Goal: Task Accomplishment & Management: Manage account settings

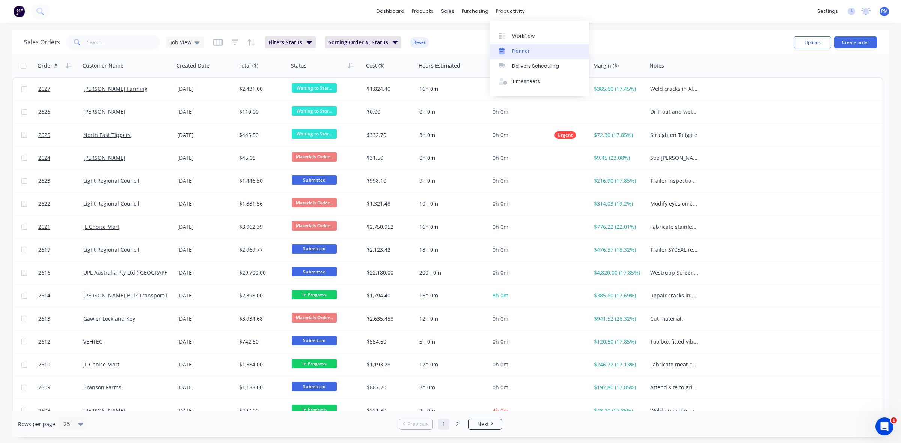
click at [521, 50] on div "Planner" at bounding box center [521, 51] width 18 height 7
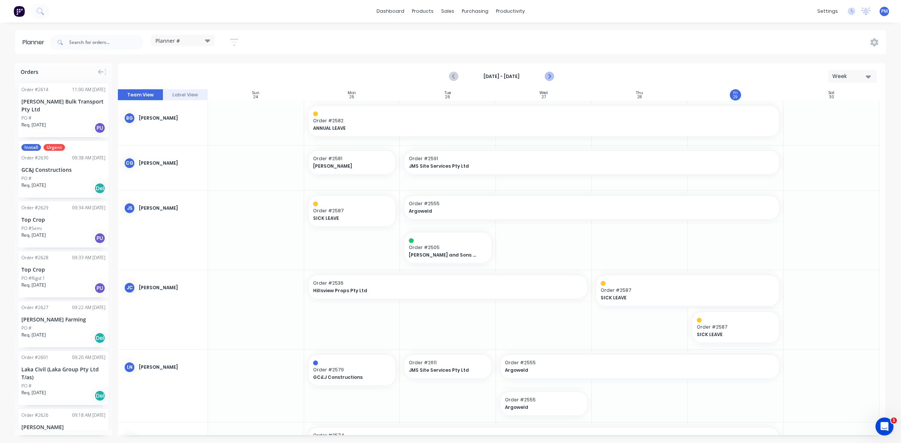
click at [546, 74] on icon "Next page" at bounding box center [548, 76] width 9 height 9
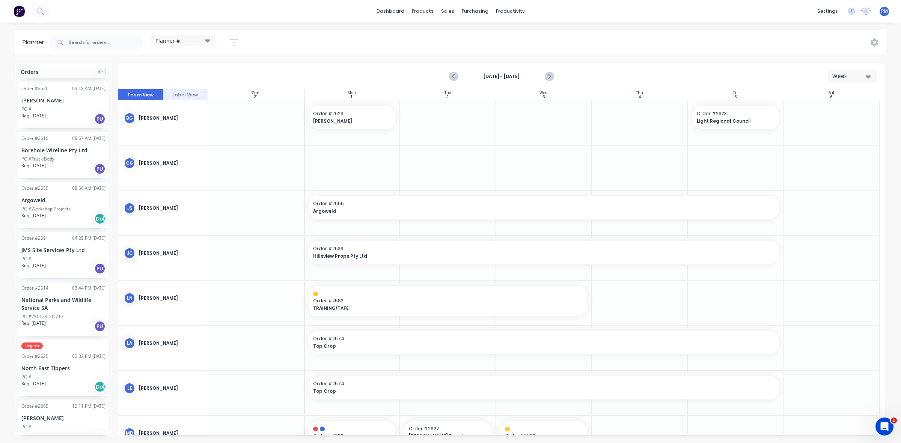
scroll to position [329, 0]
click at [61, 261] on div "Req. [DATE] PU" at bounding box center [63, 267] width 84 height 13
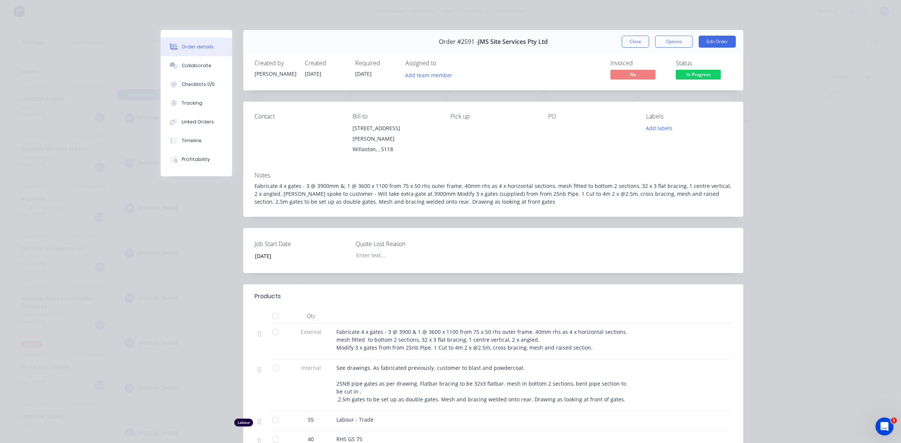
click at [630, 41] on button "Close" at bounding box center [635, 42] width 27 height 12
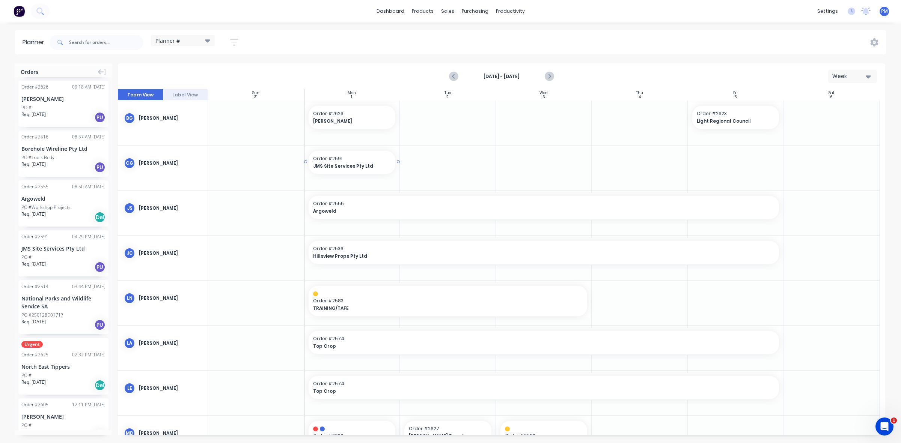
drag, startPoint x: 59, startPoint y: 242, endPoint x: 340, endPoint y: 166, distance: 291.3
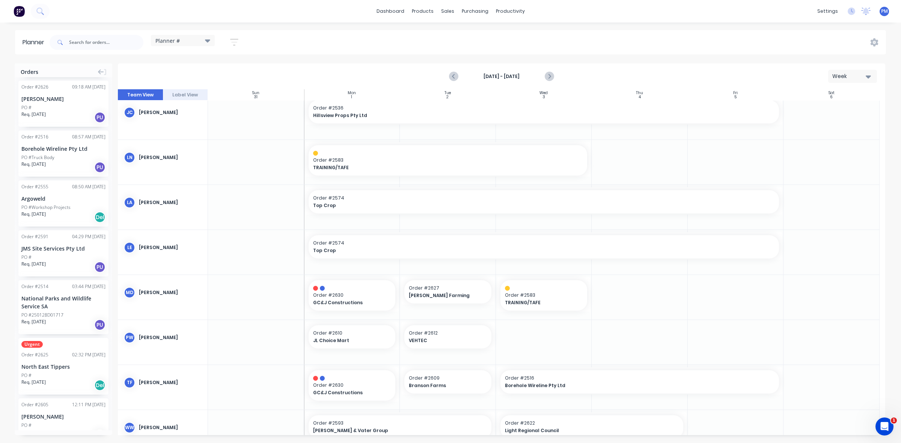
scroll to position [166, 0]
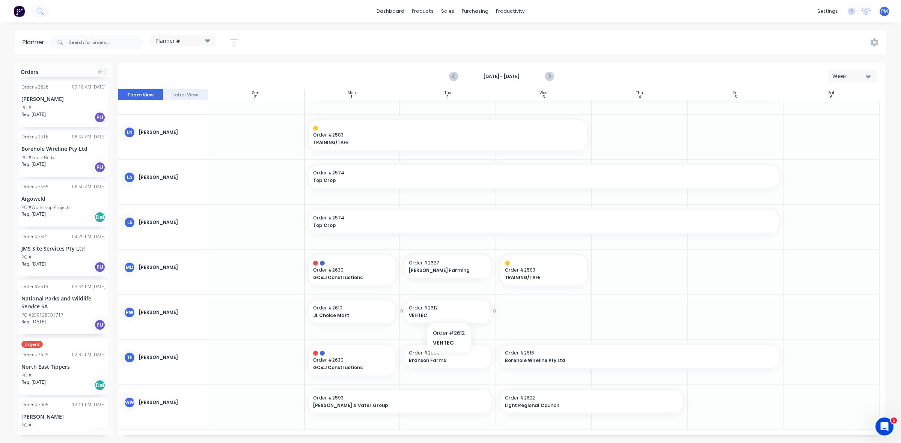
click at [449, 310] on span "Order # 2612" at bounding box center [448, 308] width 78 height 7
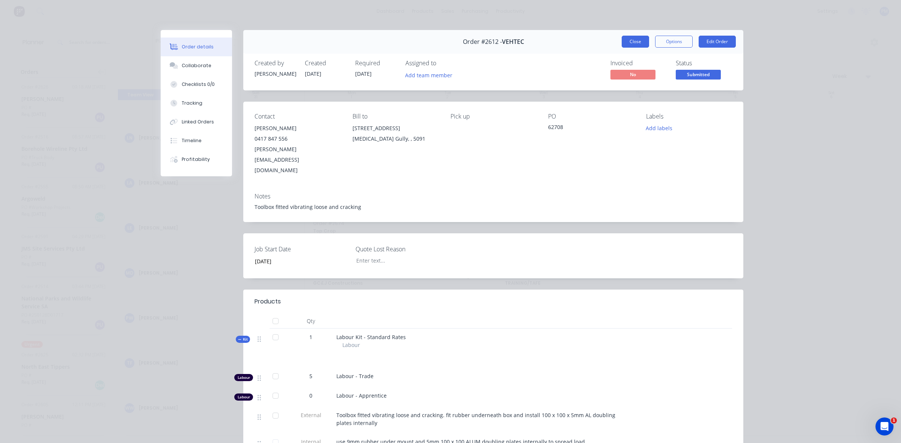
click at [636, 42] on button "Close" at bounding box center [635, 42] width 27 height 12
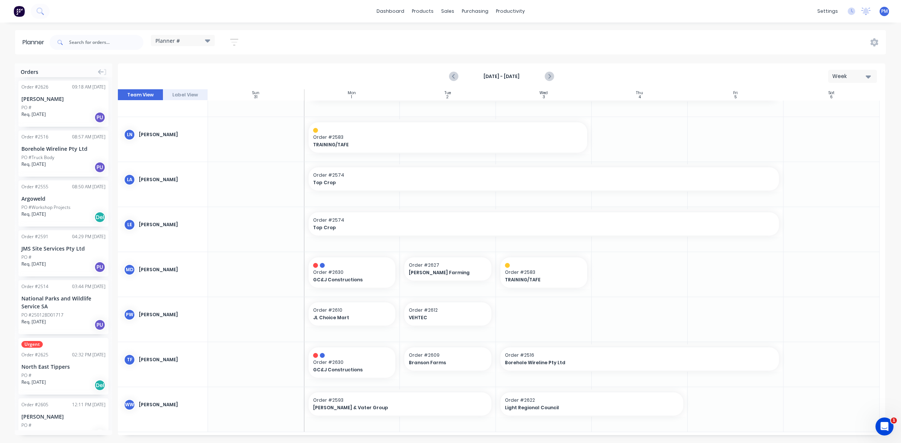
scroll to position [166, 0]
click at [445, 358] on span "Branson Farms" at bounding box center [444, 360] width 70 height 7
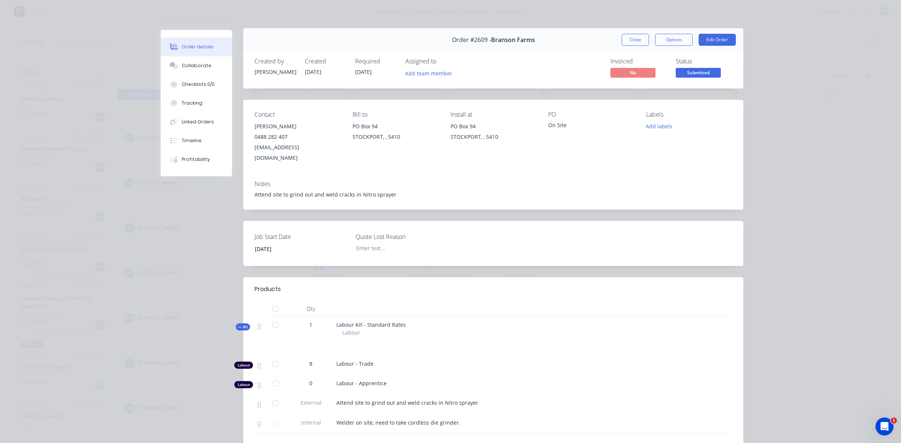
scroll to position [0, 0]
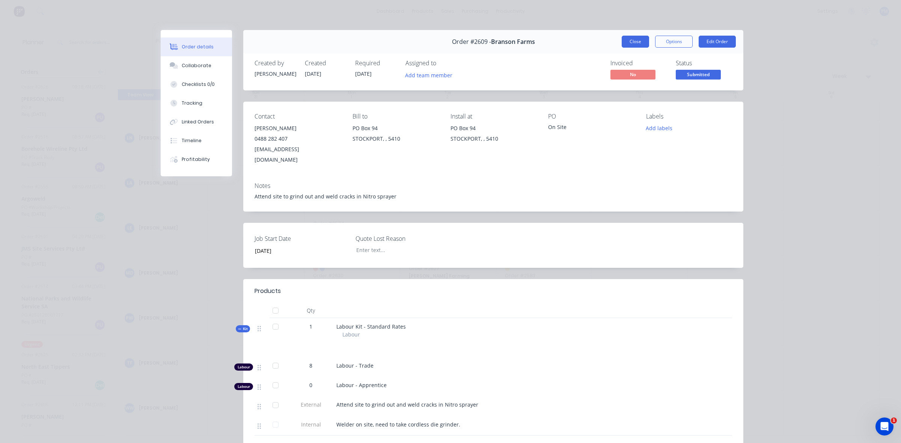
click at [635, 44] on button "Close" at bounding box center [635, 42] width 27 height 12
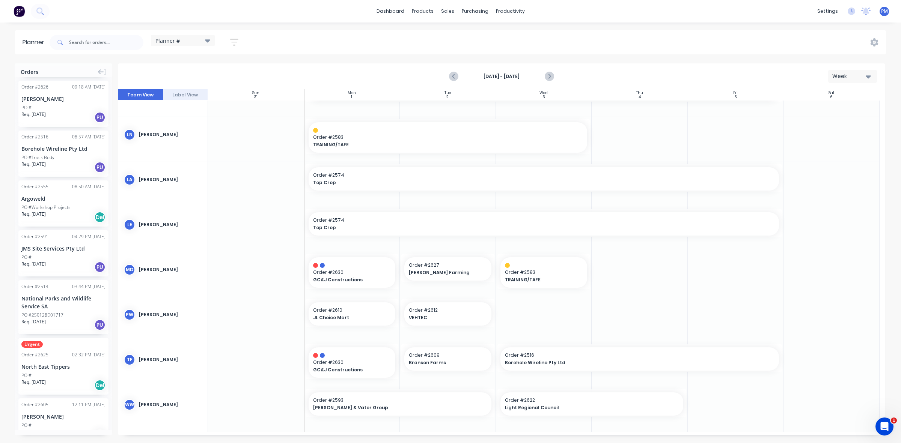
scroll to position [166, 0]
click at [376, 406] on span "[PERSON_NAME] & Vater Group" at bounding box center [391, 405] width 157 height 7
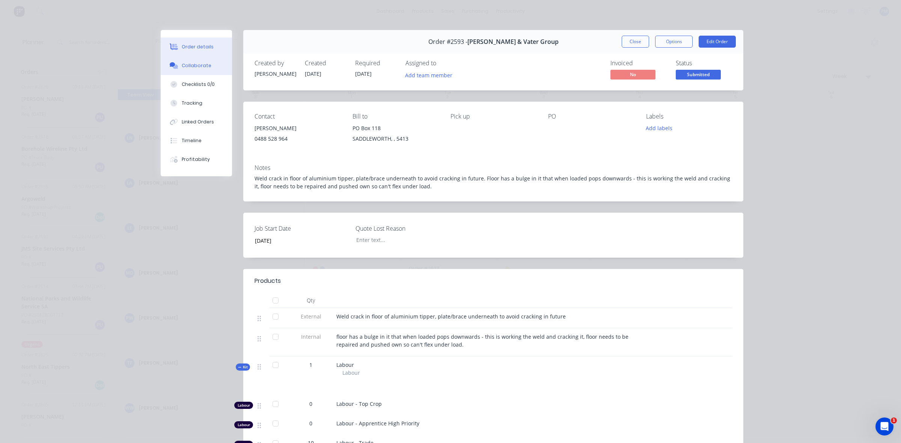
click at [194, 62] on button "Collaborate" at bounding box center [196, 65] width 71 height 19
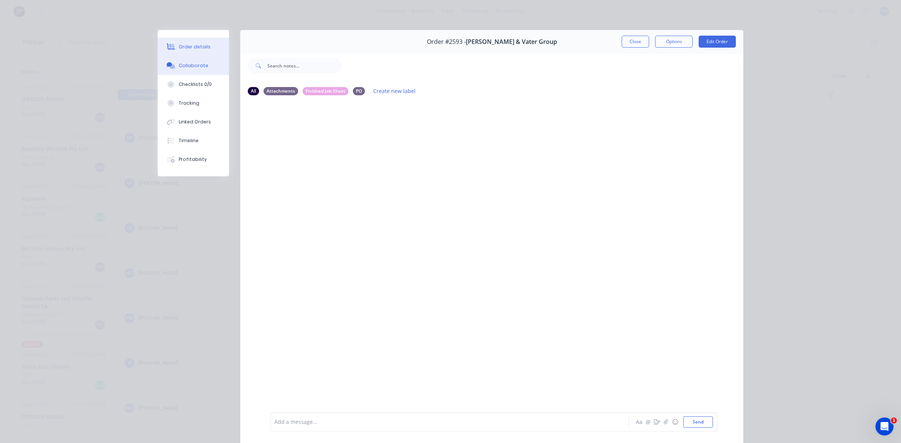
click at [197, 49] on div "Order details" at bounding box center [195, 47] width 32 height 7
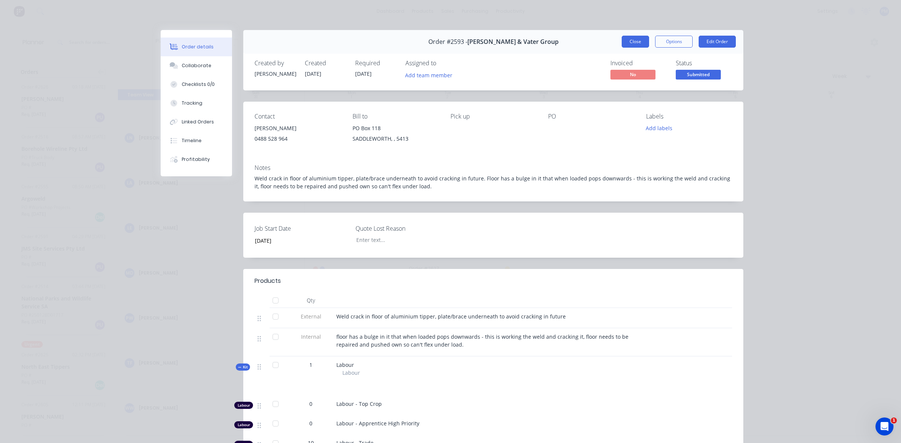
click at [633, 43] on button "Close" at bounding box center [635, 42] width 27 height 12
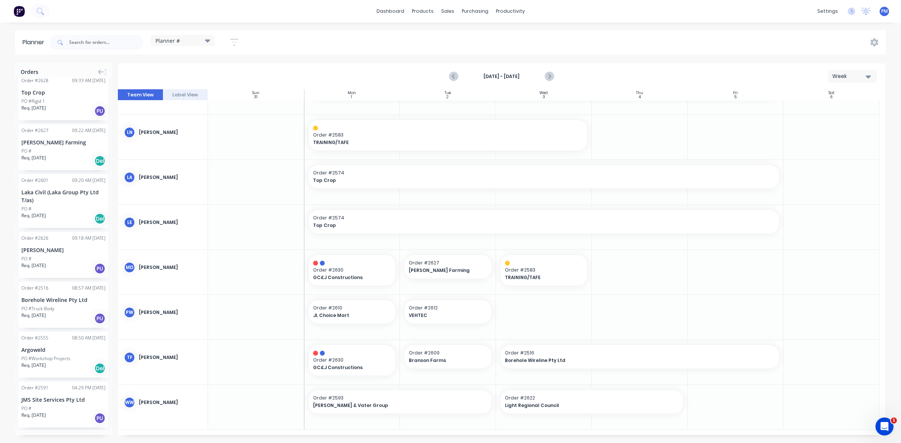
scroll to position [141, 0]
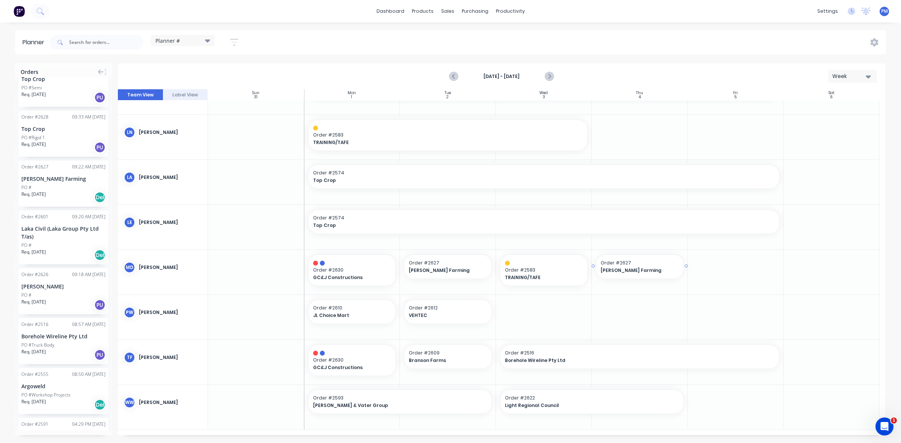
drag, startPoint x: 63, startPoint y: 172, endPoint x: 611, endPoint y: 282, distance: 559.5
click at [579, 405] on span "Light Regional Council" at bounding box center [583, 405] width 157 height 7
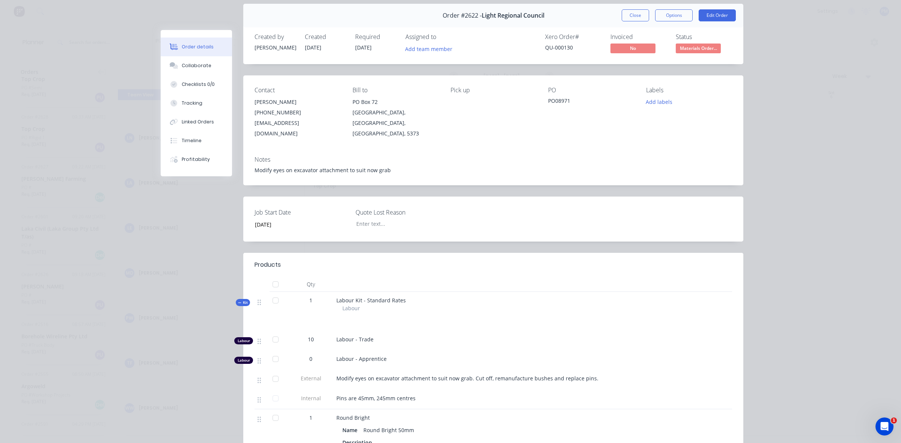
scroll to position [0, 0]
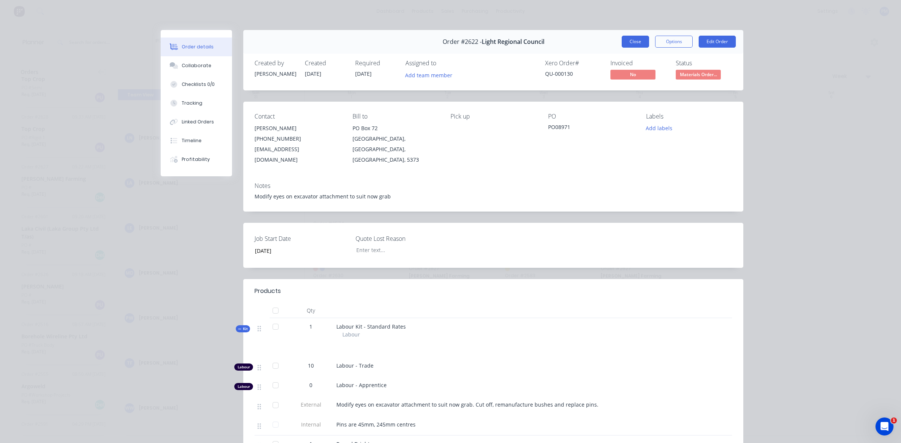
click at [629, 46] on button "Close" at bounding box center [635, 42] width 27 height 12
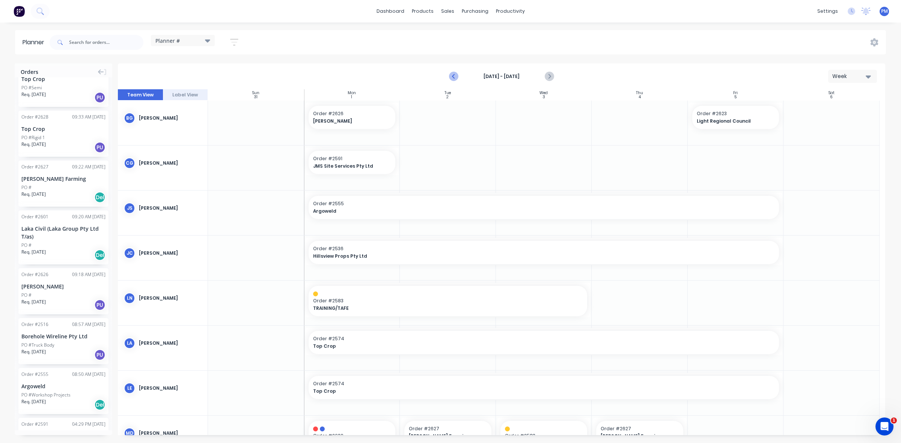
click at [454, 74] on icon "Previous page" at bounding box center [453, 77] width 3 height 6
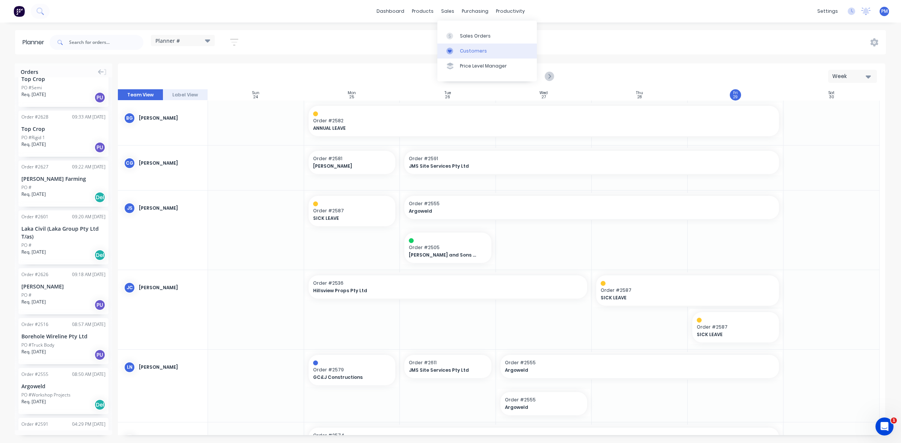
click at [468, 49] on div "Customers" at bounding box center [473, 51] width 27 height 7
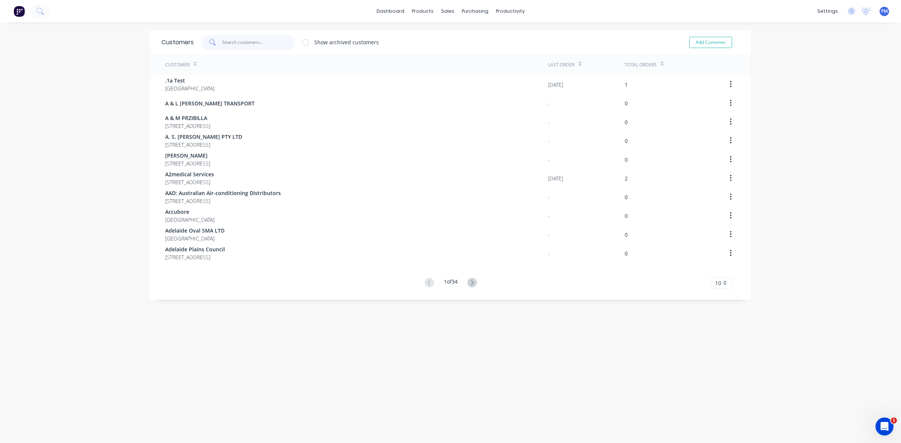
click at [228, 42] on input "text" at bounding box center [258, 42] width 73 height 15
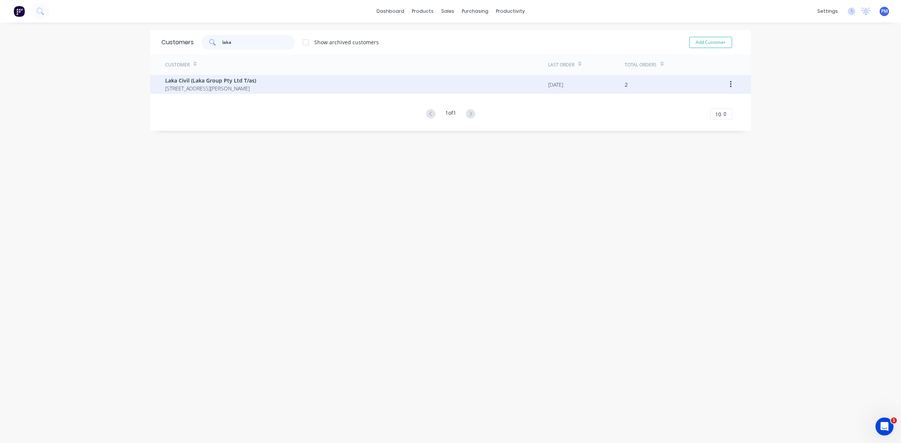
type input "laka"
click at [207, 81] on span "Laka Civil (Laka Group Pty Ltd T/as)" at bounding box center [210, 81] width 91 height 8
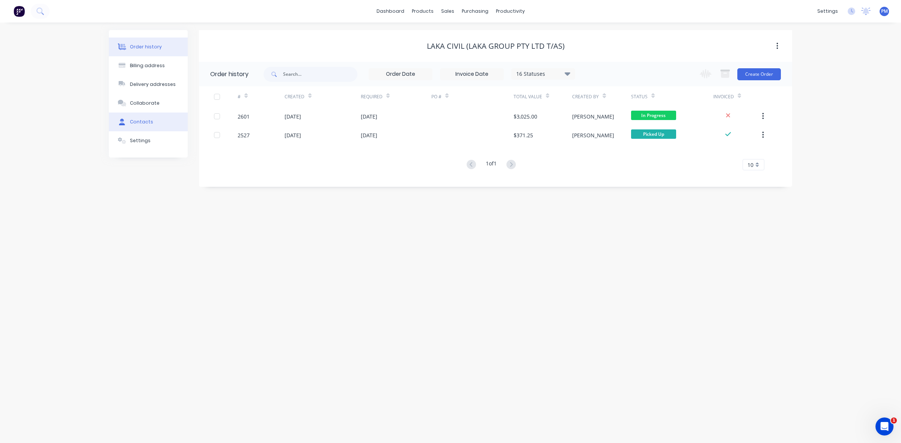
click at [143, 120] on div "Contacts" at bounding box center [141, 122] width 23 height 7
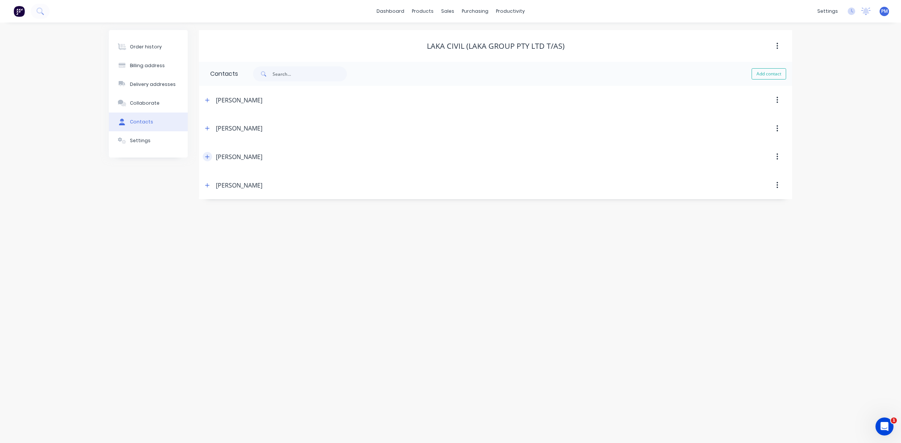
click at [208, 158] on icon "button" at bounding box center [207, 156] width 5 height 5
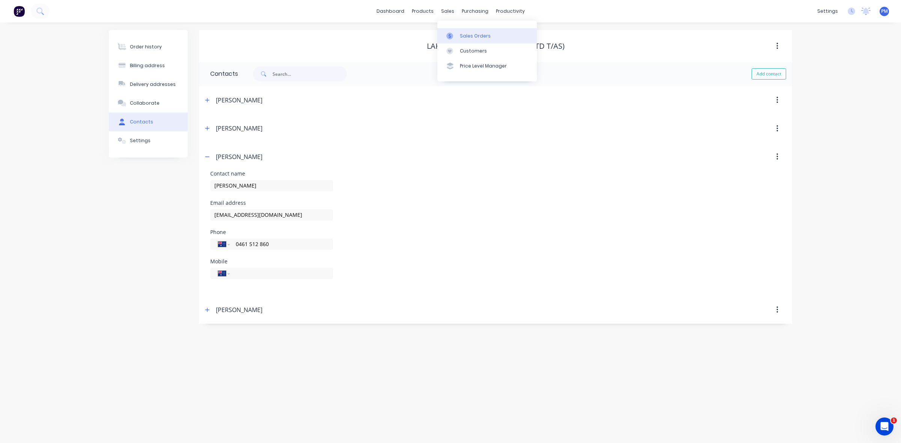
click at [469, 36] on div "Sales Orders" at bounding box center [475, 36] width 31 height 7
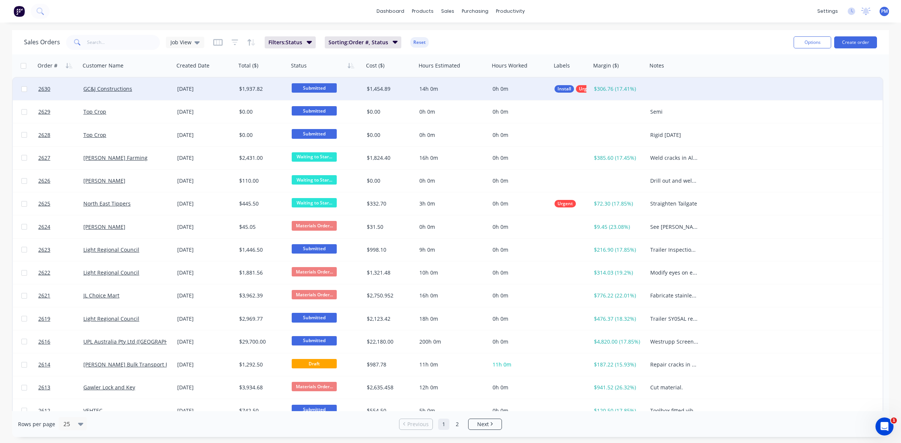
click at [142, 87] on div "GC&J Constructions" at bounding box center [124, 89] width 83 height 8
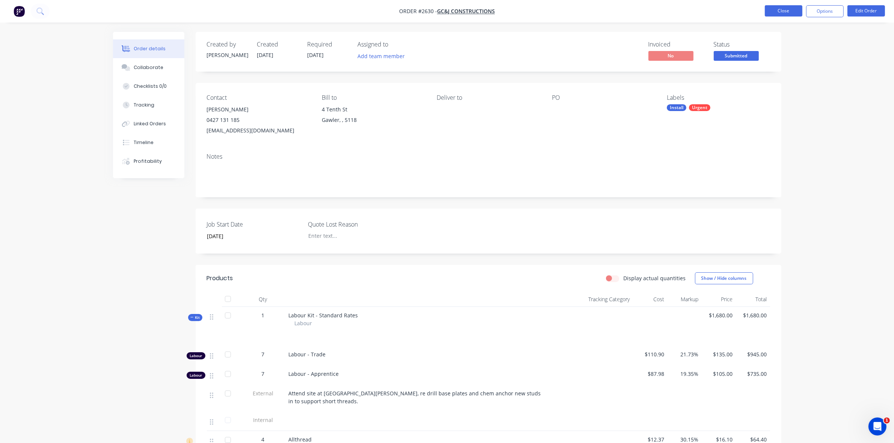
click at [779, 11] on button "Close" at bounding box center [784, 10] width 38 height 11
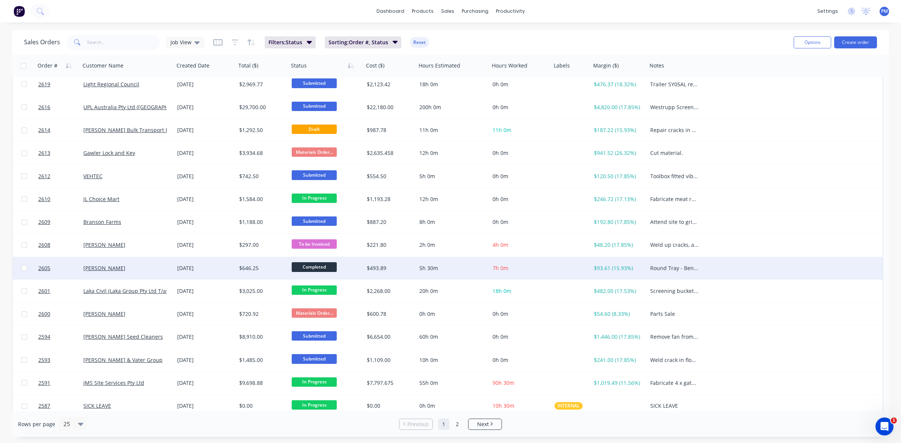
scroll to position [240, 0]
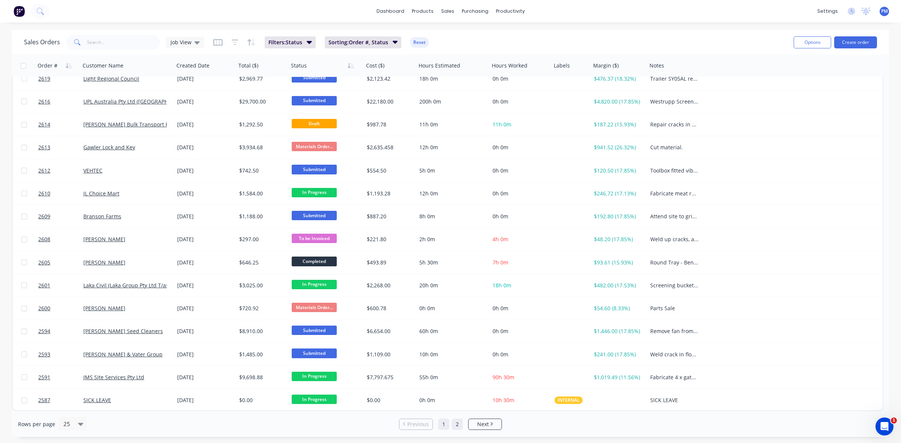
click at [457, 423] on link "2" at bounding box center [457, 424] width 11 height 11
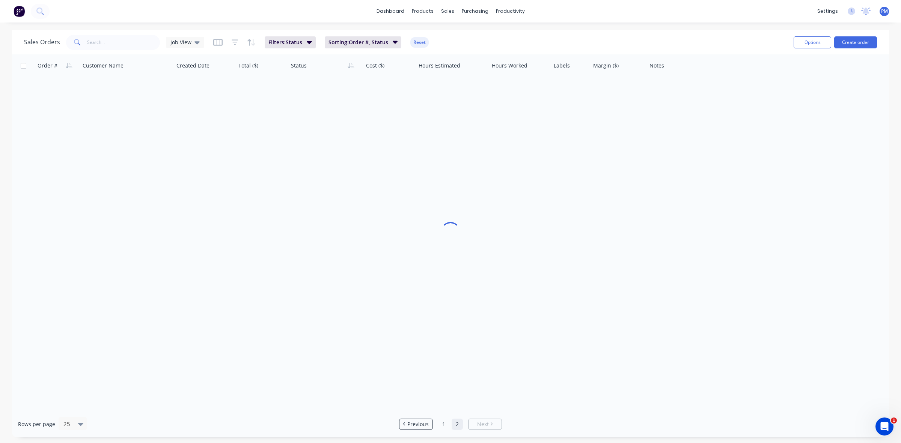
scroll to position [0, 0]
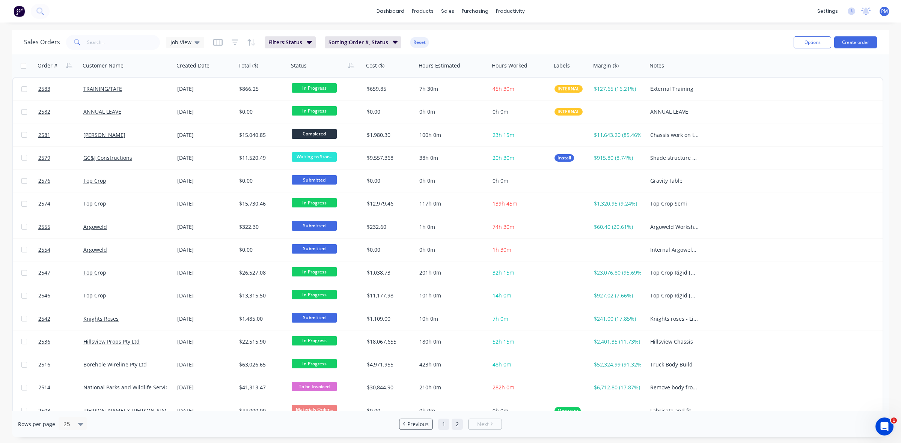
click at [444, 425] on link "1" at bounding box center [443, 424] width 11 height 11
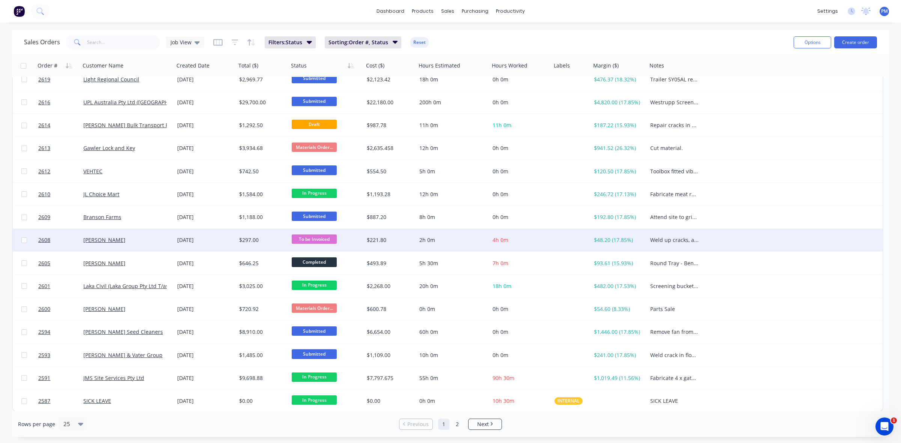
scroll to position [240, 0]
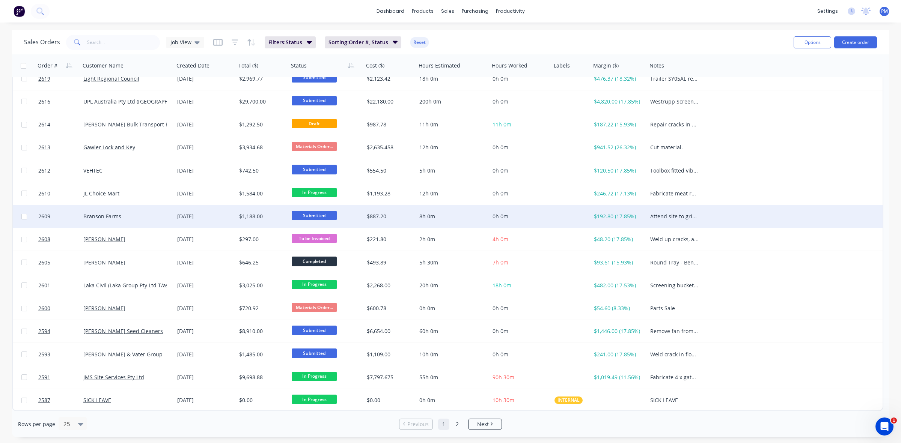
click at [159, 219] on div "Branson Farms" at bounding box center [124, 217] width 83 height 8
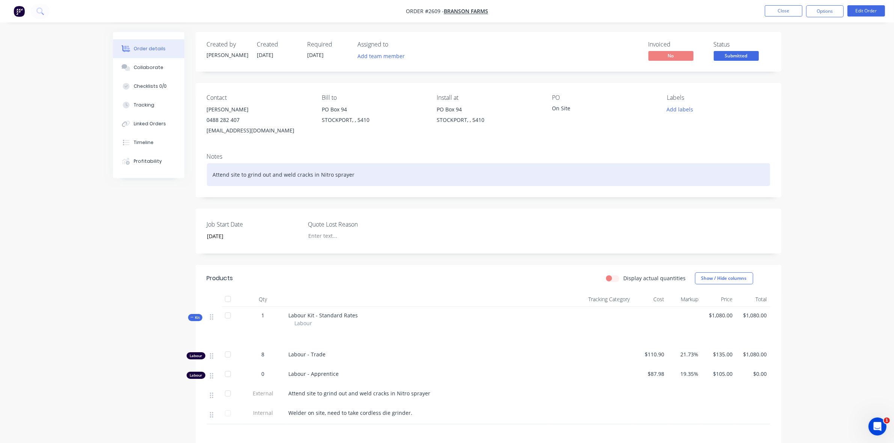
click at [361, 176] on div "Attend site to grind out and weld cracks in Nitro sprayer" at bounding box center [488, 174] width 563 height 23
click at [391, 174] on div "Attend site to grind out and weld cracks in Nitro sprayer - [PERSON_NAME] to at…" at bounding box center [488, 174] width 563 height 23
click at [426, 175] on div "Attend site to grind out and weld cracks in Nitro sprayer - Leigh to attend sit…" at bounding box center [488, 174] width 563 height 23
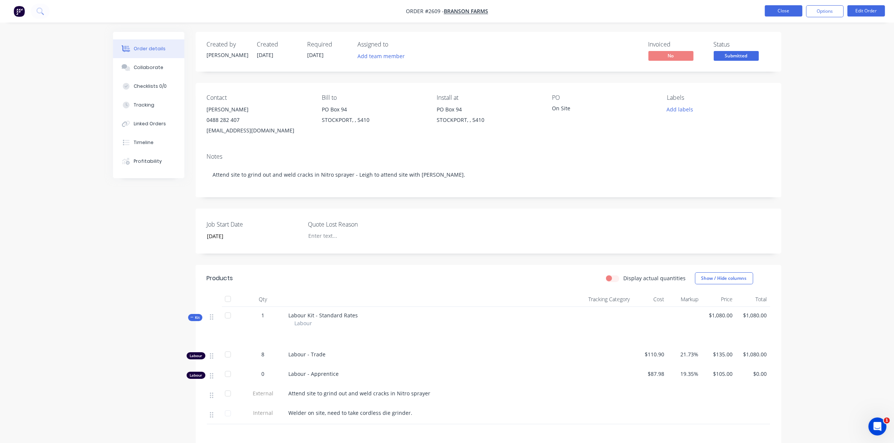
click at [786, 10] on button "Close" at bounding box center [784, 10] width 38 height 11
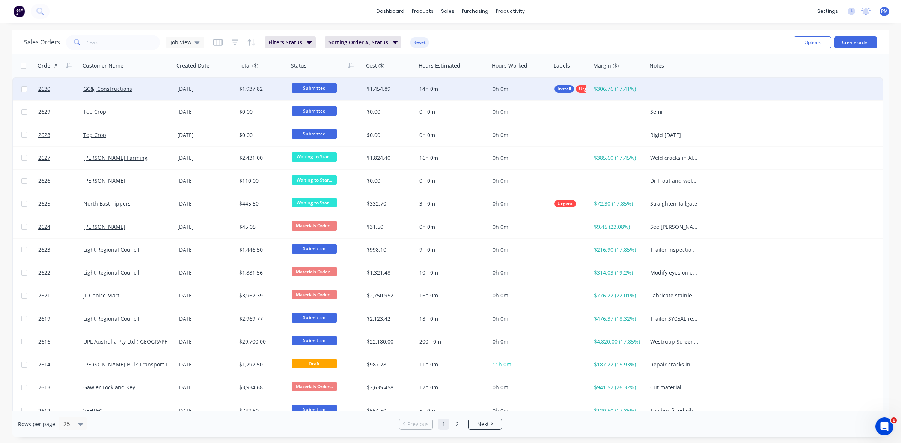
click at [149, 90] on div "GC&J Constructions" at bounding box center [124, 89] width 83 height 8
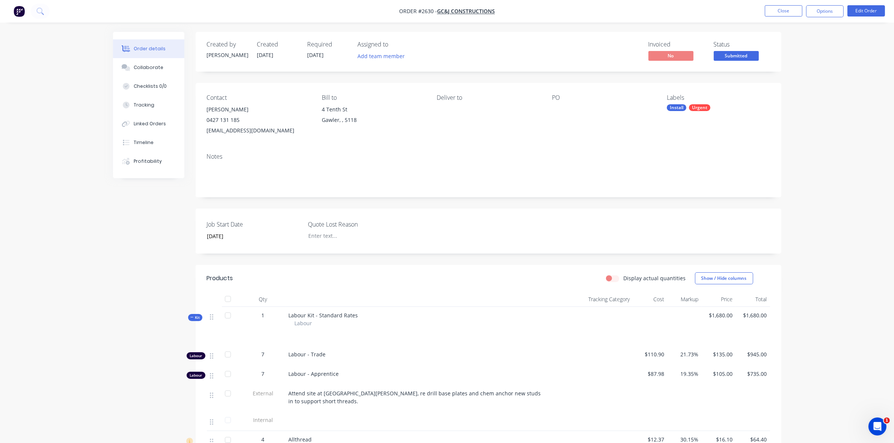
click at [344, 403] on div "Attend site at [GEOGRAPHIC_DATA][PERSON_NAME], re drill base plates and chem an…" at bounding box center [417, 398] width 263 height 27
click at [367, 398] on div "Attend site at [GEOGRAPHIC_DATA][PERSON_NAME], re drill base plates and chem an…" at bounding box center [417, 398] width 257 height 16
drag, startPoint x: 348, startPoint y: 393, endPoint x: 532, endPoint y: 397, distance: 184.0
click at [532, 397] on span "Attend site at [GEOGRAPHIC_DATA][PERSON_NAME], re drill base plates and chem an…" at bounding box center [416, 397] width 254 height 15
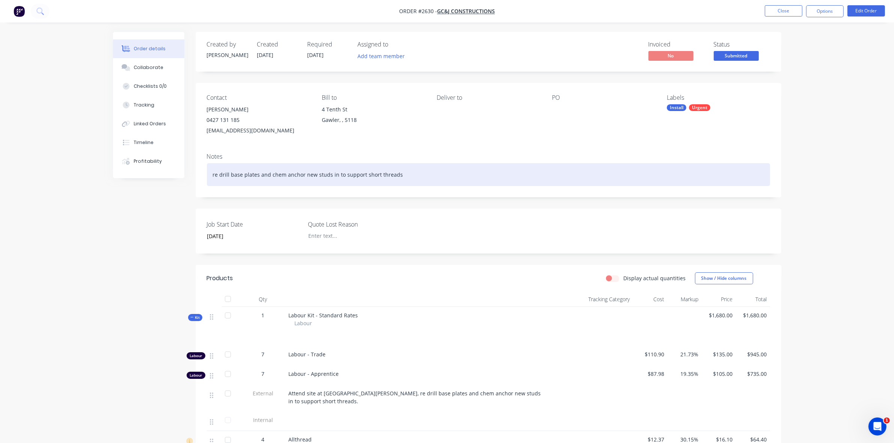
click at [226, 171] on div "re drill base plates and chem anchor new studs in to support short threads" at bounding box center [488, 174] width 563 height 23
click at [216, 173] on div "re drill base plates and chem anchor new studs in to support short threads" at bounding box center [488, 174] width 563 height 23
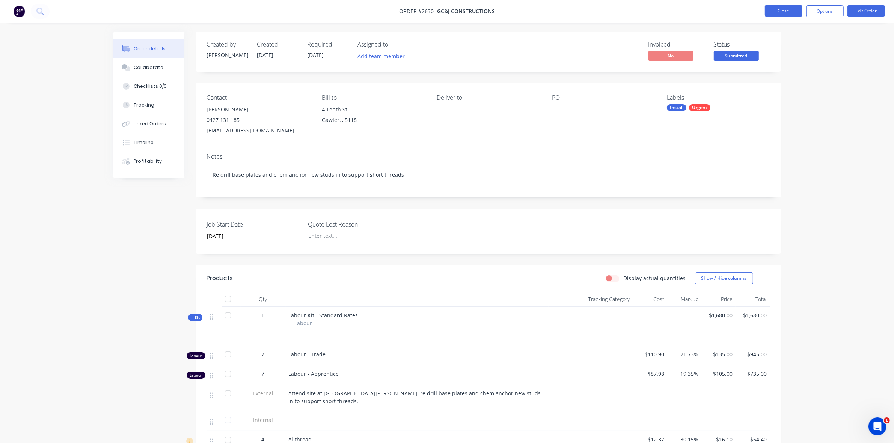
click at [781, 12] on button "Close" at bounding box center [784, 10] width 38 height 11
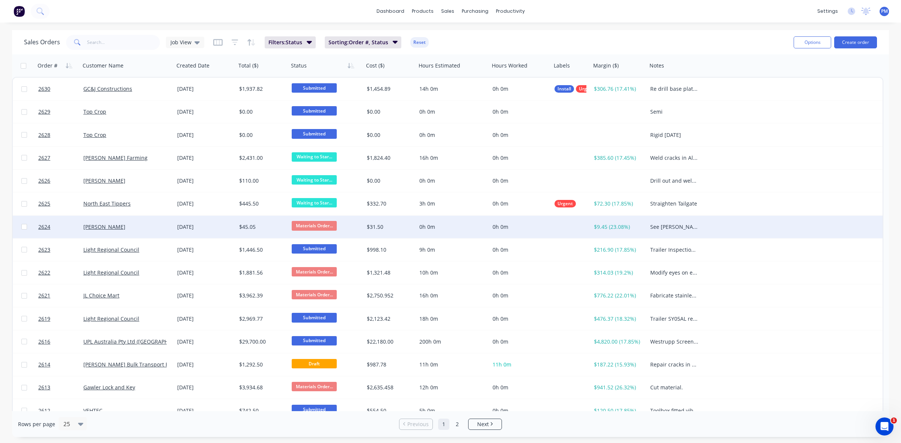
click at [161, 230] on div "[PERSON_NAME]" at bounding box center [124, 227] width 83 height 8
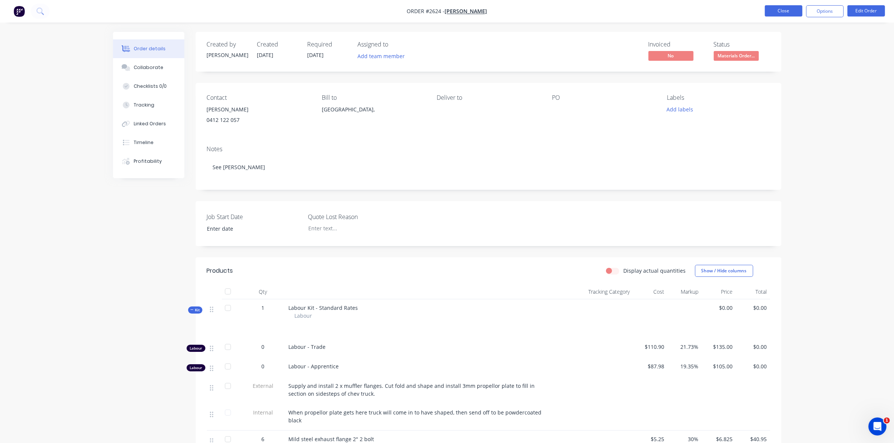
click at [793, 11] on button "Close" at bounding box center [784, 10] width 38 height 11
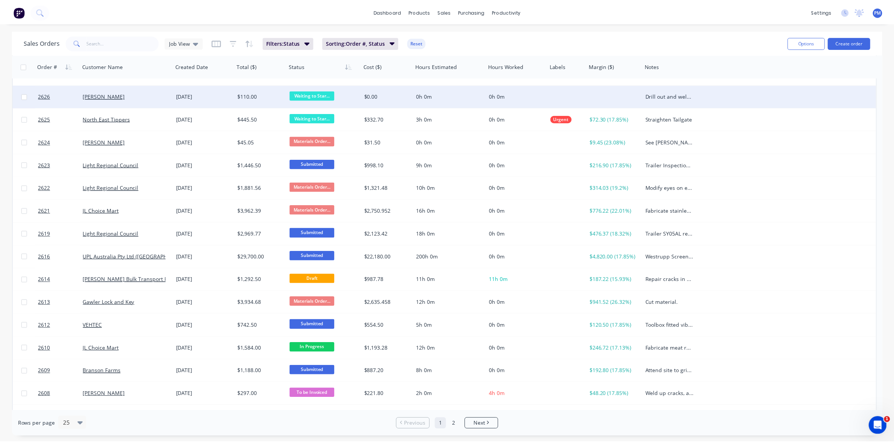
scroll to position [94, 0]
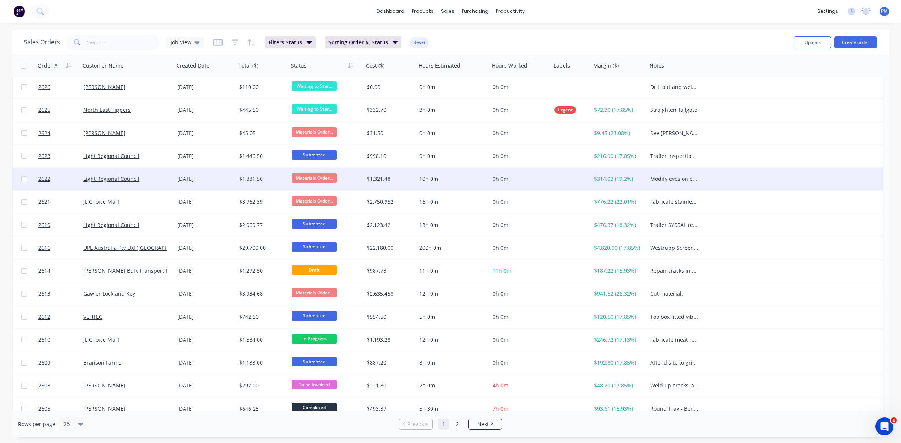
click at [160, 181] on div "Light Regional Council" at bounding box center [124, 179] width 83 height 8
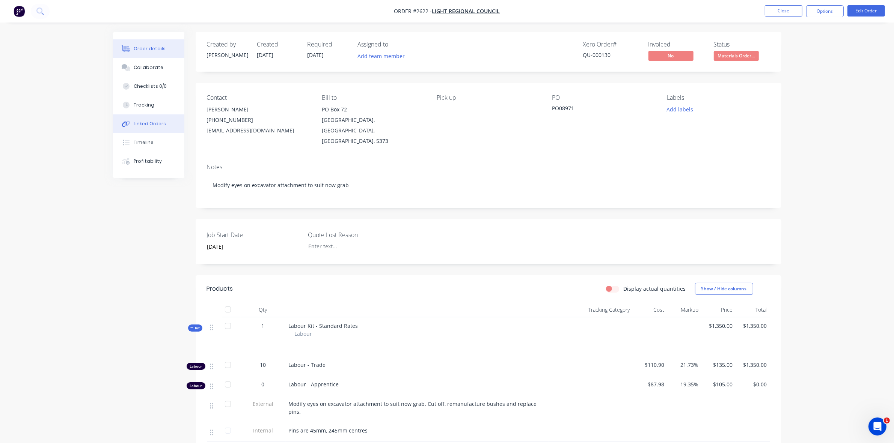
click at [152, 126] on div "Linked Orders" at bounding box center [150, 124] width 32 height 7
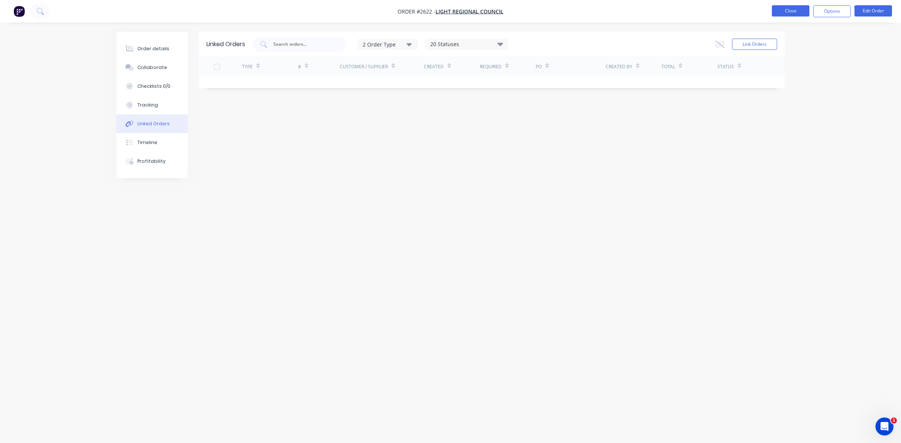
click at [783, 12] on button "Close" at bounding box center [791, 10] width 38 height 11
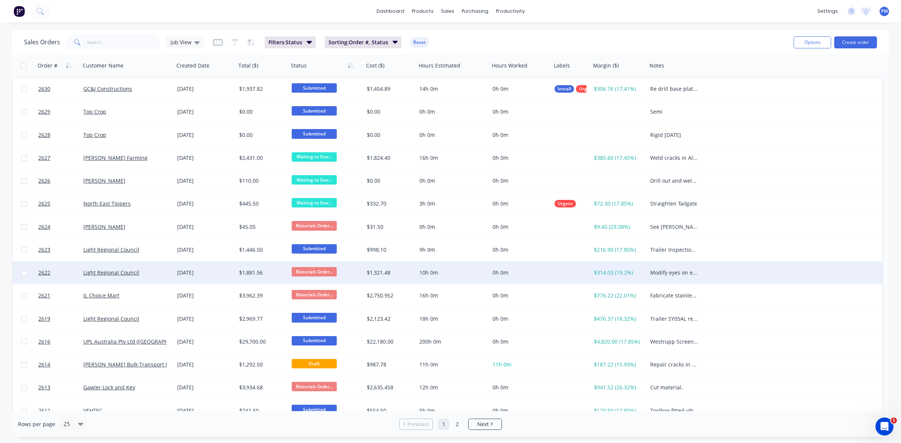
click at [154, 274] on div "Light Regional Council" at bounding box center [124, 273] width 83 height 8
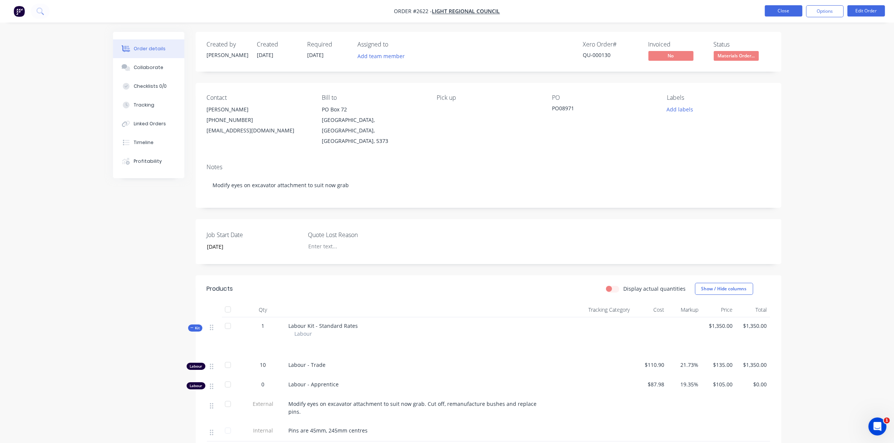
click at [790, 11] on button "Close" at bounding box center [784, 10] width 38 height 11
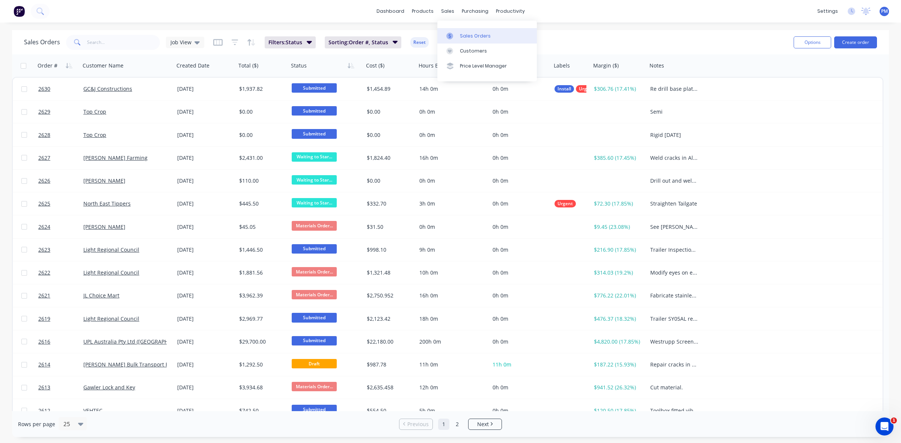
click at [465, 35] on div "Sales Orders" at bounding box center [475, 36] width 31 height 7
click at [466, 36] on div "Sales Orders" at bounding box center [475, 36] width 31 height 7
click at [490, 34] on div "Purchase Orders" at bounding box center [499, 36] width 40 height 7
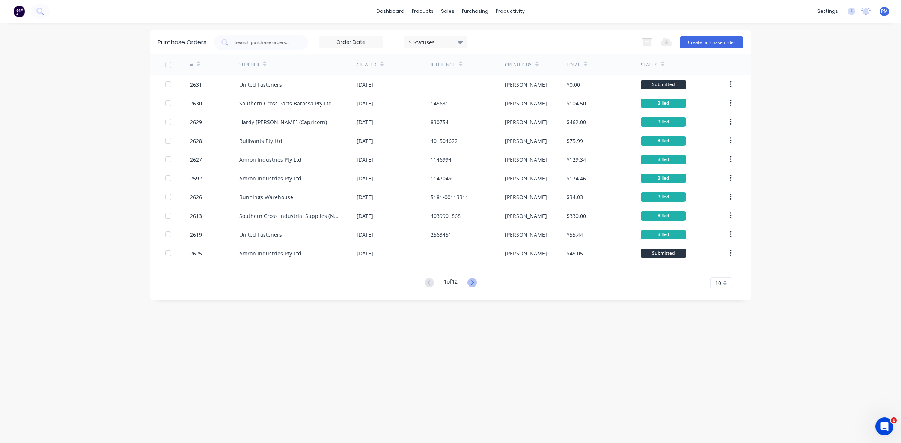
click at [470, 282] on icon at bounding box center [471, 282] width 9 height 9
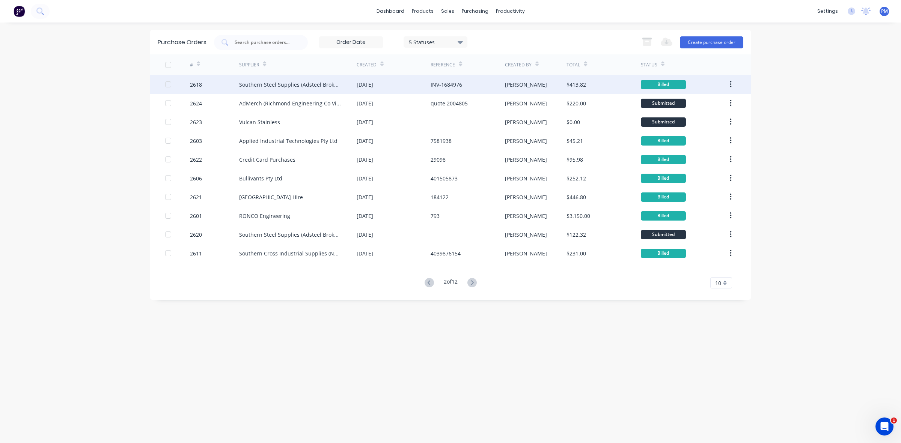
click at [412, 87] on div "[DATE]" at bounding box center [394, 84] width 74 height 19
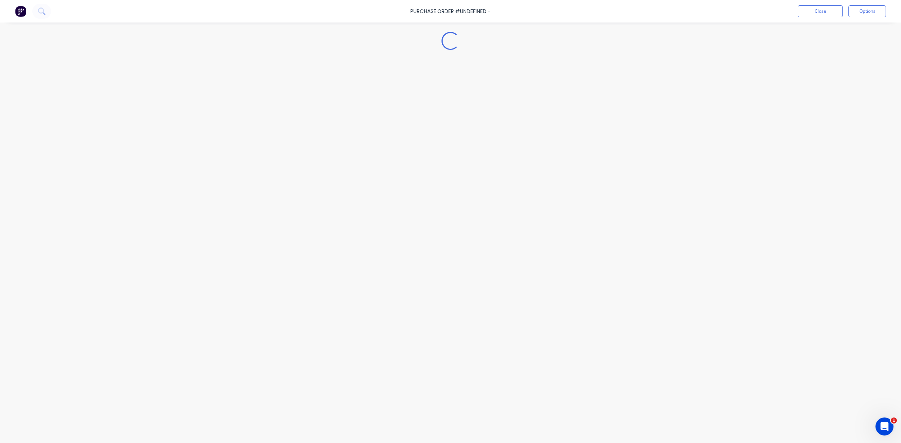
type textarea "x"
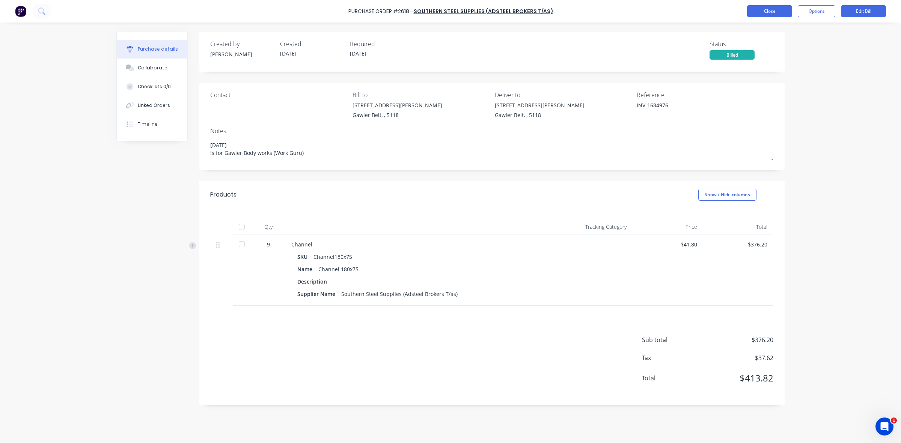
click at [759, 11] on button "Close" at bounding box center [769, 11] width 45 height 12
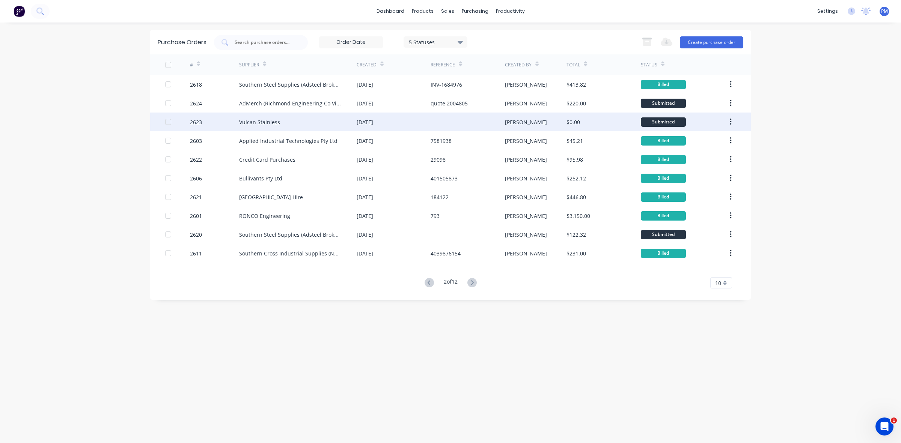
click at [469, 125] on div at bounding box center [468, 122] width 74 height 19
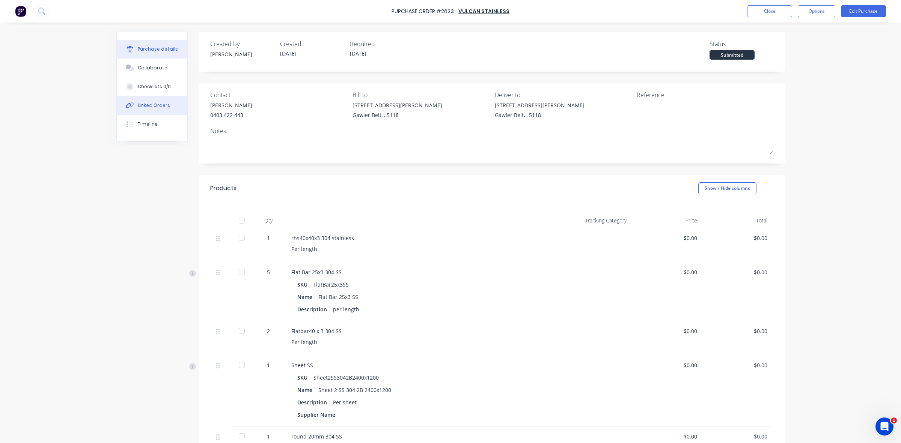
click at [143, 102] on div "Linked Orders" at bounding box center [154, 105] width 32 height 7
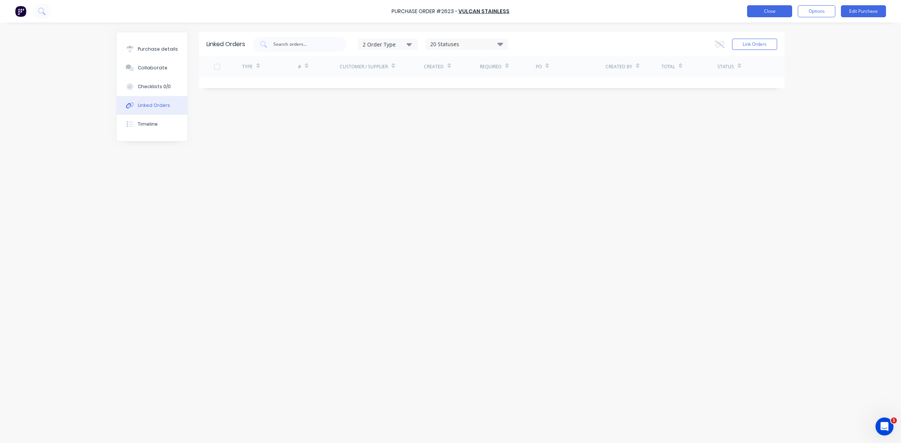
click at [767, 15] on button "Close" at bounding box center [769, 11] width 45 height 12
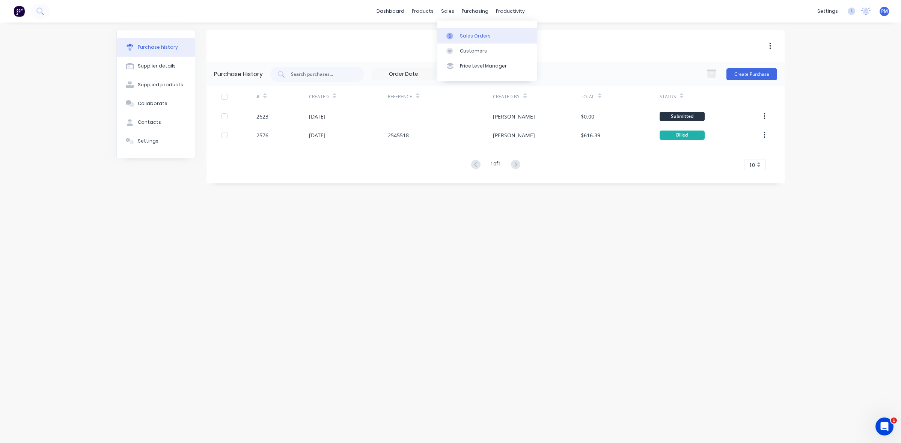
click at [468, 35] on div "Sales Orders" at bounding box center [475, 36] width 31 height 7
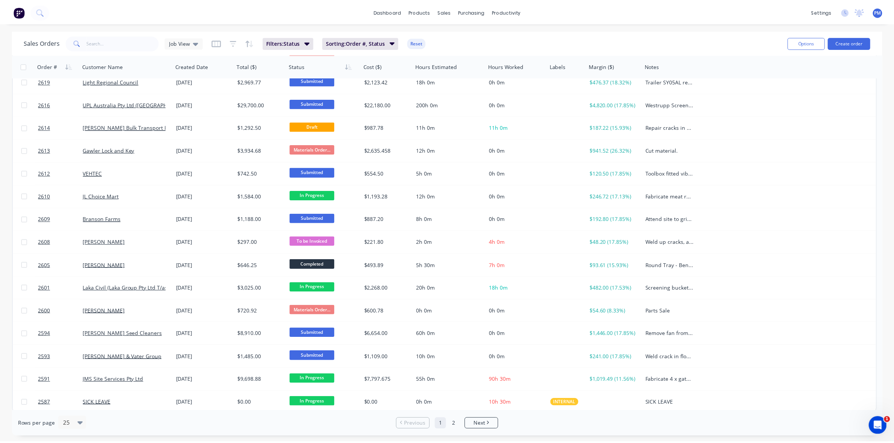
scroll to position [240, 0]
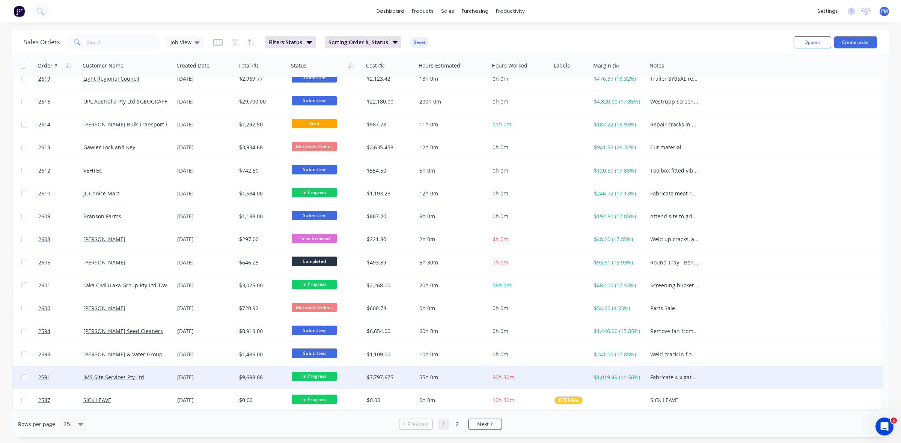
click at [158, 378] on div "JMS Site Services Pty Ltd" at bounding box center [124, 378] width 83 height 8
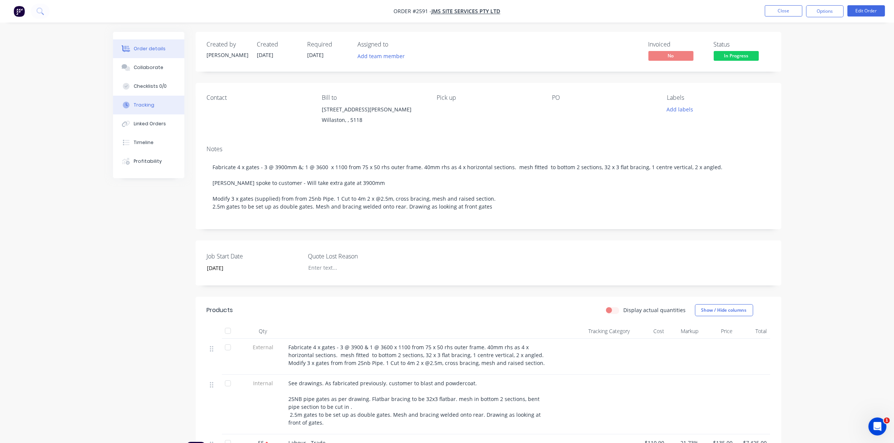
click at [149, 103] on div "Tracking" at bounding box center [144, 105] width 21 height 7
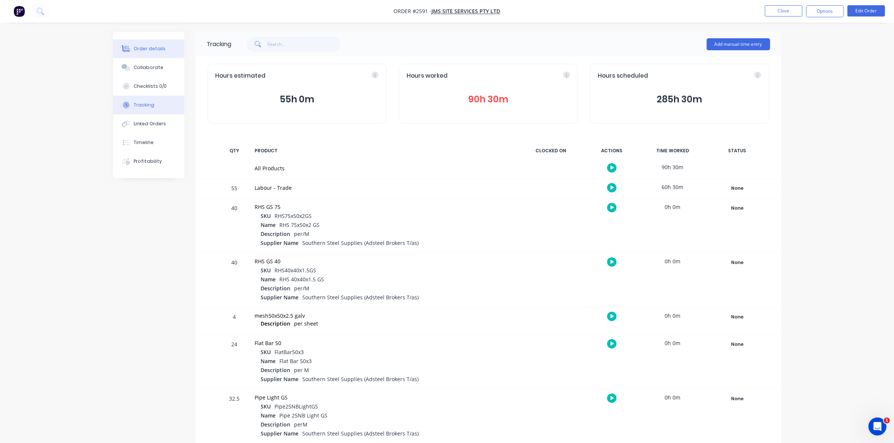
click at [149, 44] on button "Order details" at bounding box center [148, 48] width 71 height 19
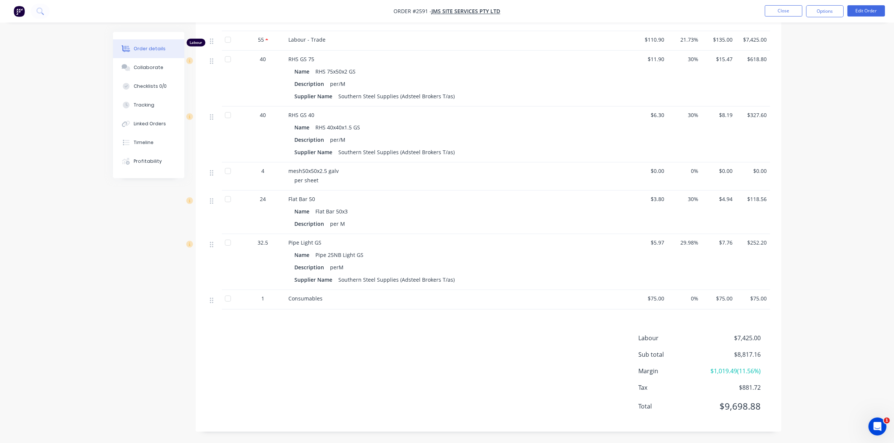
scroll to position [405, 0]
click at [143, 128] on button "Linked Orders" at bounding box center [148, 124] width 71 height 19
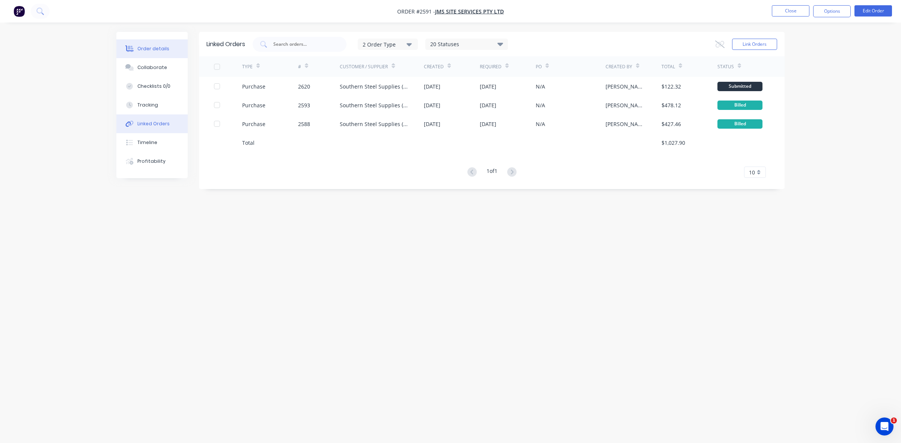
click at [156, 49] on div "Order details" at bounding box center [153, 48] width 32 height 7
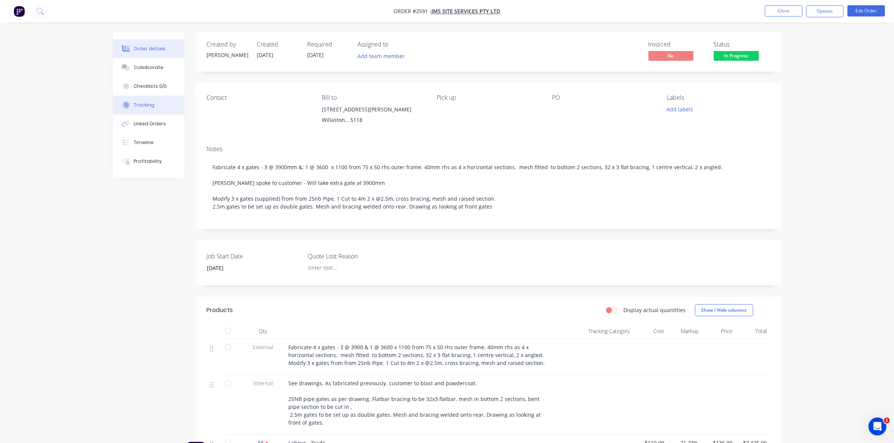
click at [143, 106] on div "Tracking" at bounding box center [144, 105] width 21 height 7
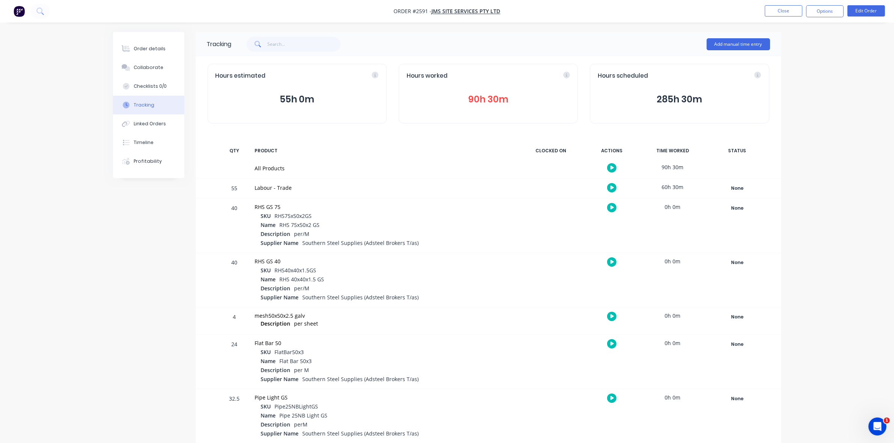
click at [484, 101] on button "90h 30m" at bounding box center [488, 99] width 163 height 14
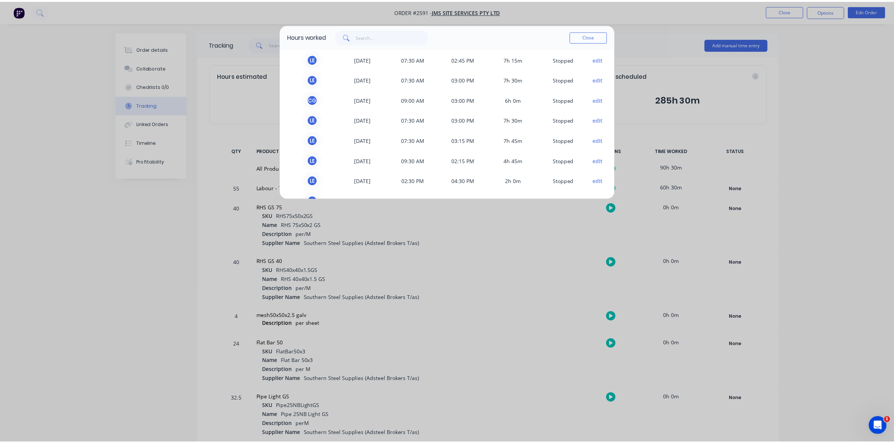
scroll to position [164, 0]
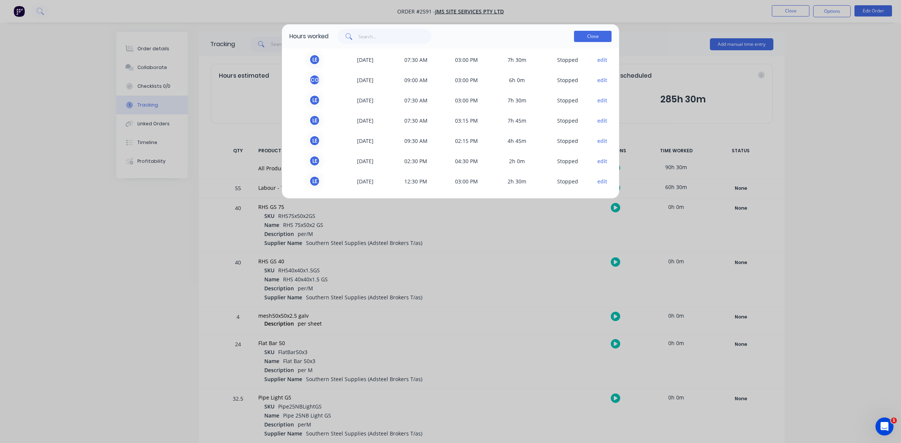
click at [595, 36] on button "Close" at bounding box center [593, 36] width 38 height 11
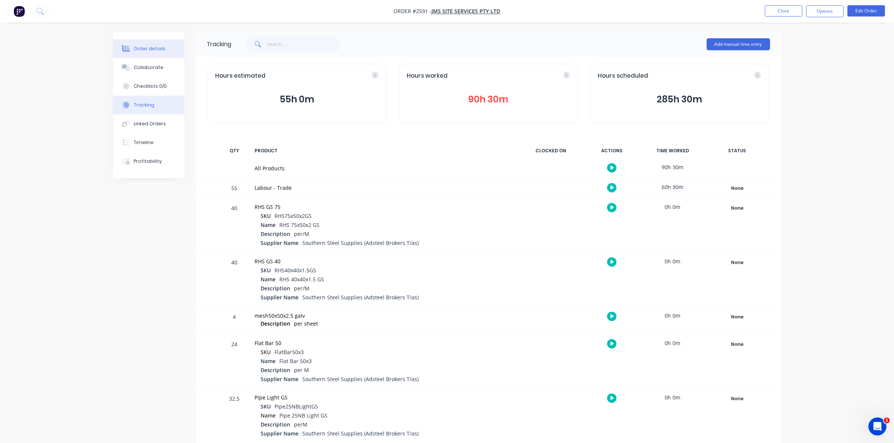
click at [140, 42] on button "Order details" at bounding box center [148, 48] width 71 height 19
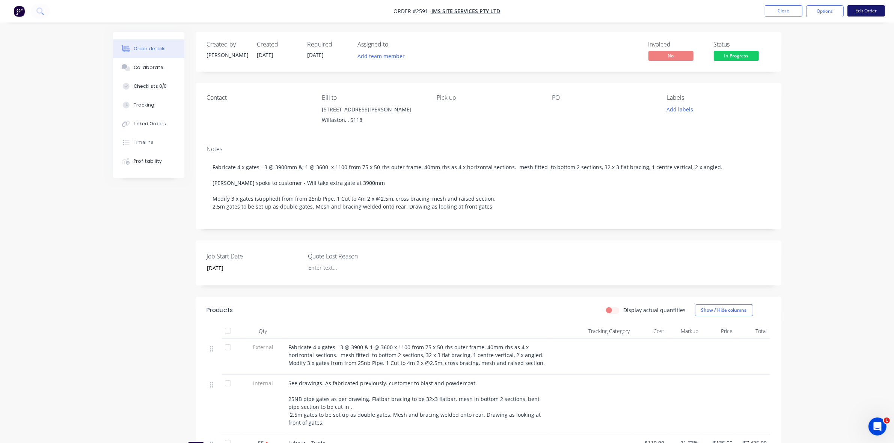
click at [859, 12] on button "Edit Order" at bounding box center [866, 10] width 38 height 11
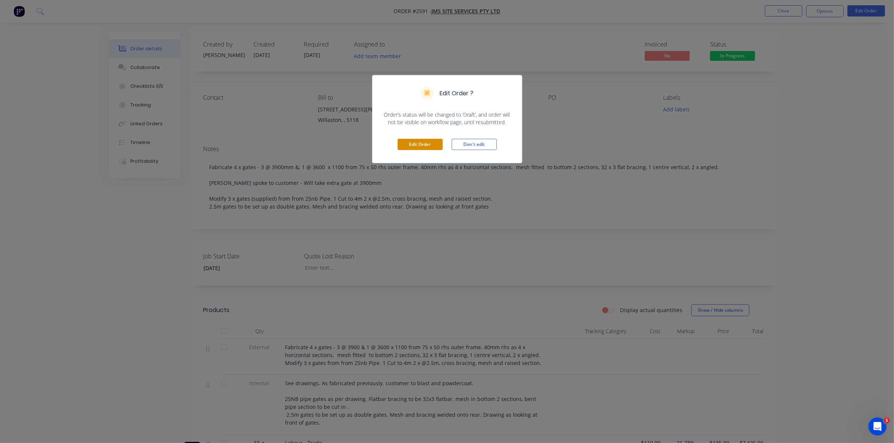
click at [434, 143] on button "Edit Order" at bounding box center [420, 144] width 45 height 11
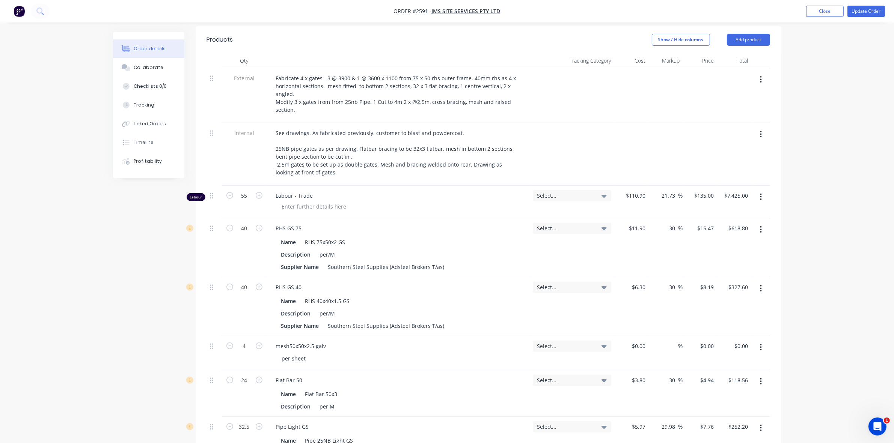
scroll to position [282, 0]
click at [259, 190] on icon "button" at bounding box center [259, 193] width 7 height 7
type input "56"
type input "$7,560.00"
click at [259, 190] on icon "button" at bounding box center [259, 193] width 7 height 7
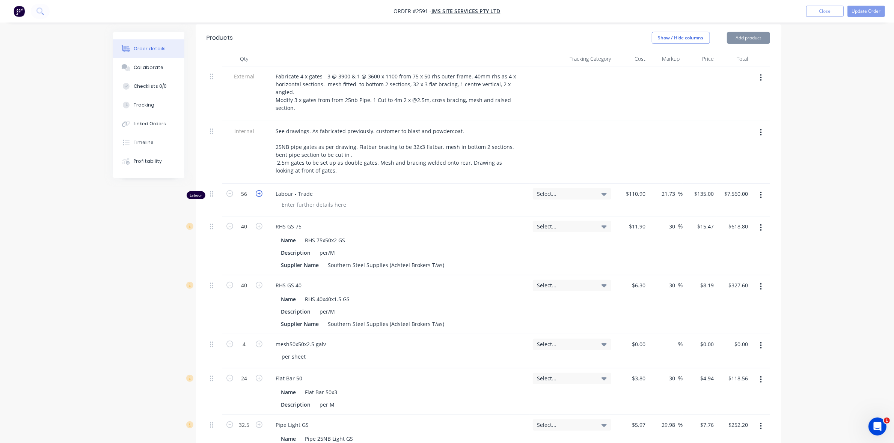
type input "57"
type input "$7,695.00"
click at [259, 190] on icon "button" at bounding box center [259, 193] width 7 height 7
type input "58"
type input "$7,830.00"
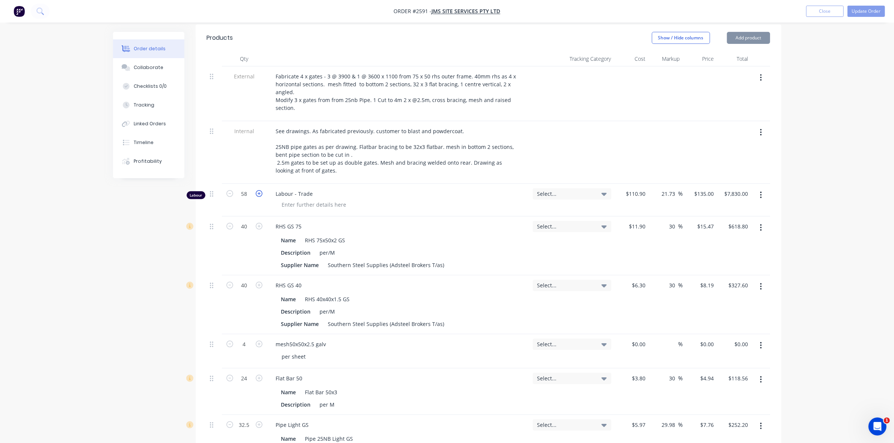
click at [259, 190] on icon "button" at bounding box center [259, 193] width 7 height 7
type input "59"
type input "$7,965.00"
click at [259, 190] on icon "button" at bounding box center [259, 193] width 7 height 7
type input "60"
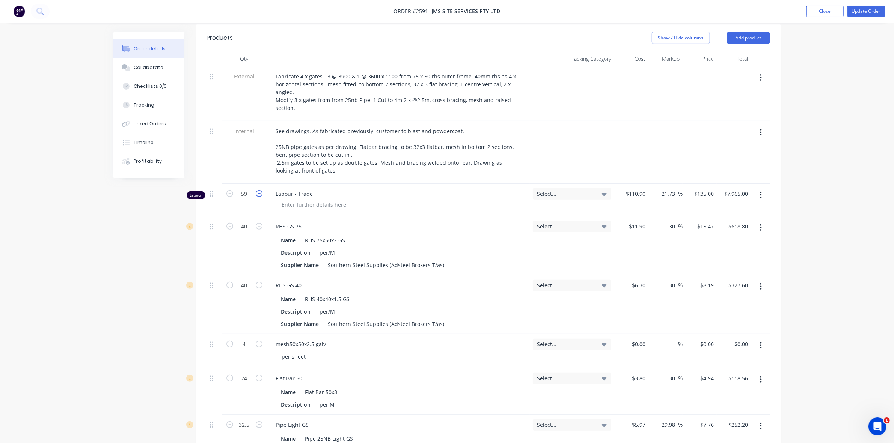
type input "$8,100.00"
click at [602, 190] on icon at bounding box center [603, 194] width 5 height 8
click at [569, 277] on div "Apprentices / Apprentice 1" at bounding box center [558, 284] width 105 height 15
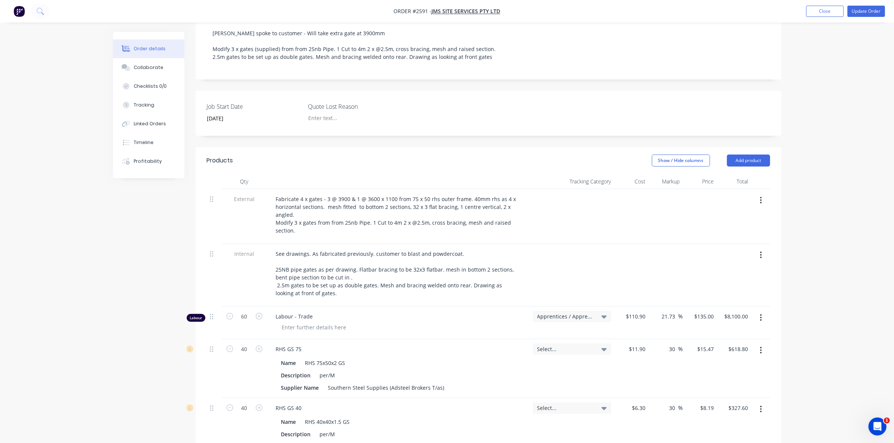
scroll to position [235, 0]
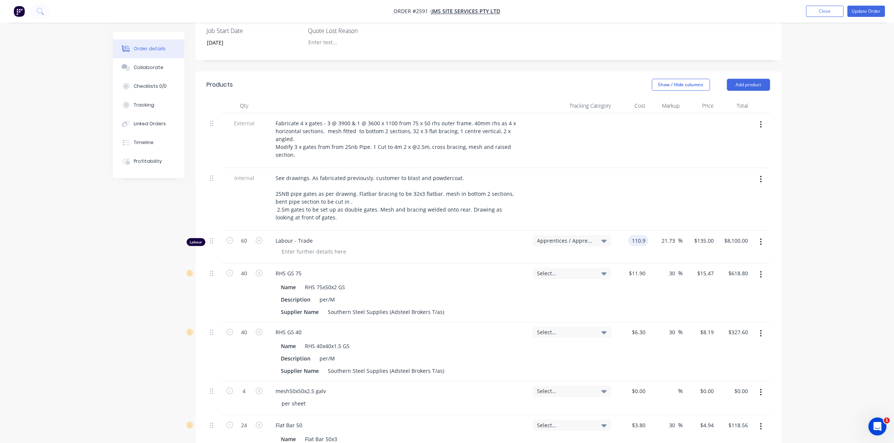
click at [633, 235] on input "110.9" at bounding box center [639, 240] width 17 height 11
type input "$87.98"
type input "107.0992"
type input "$6,425.95"
click at [700, 235] on input "107.0992" at bounding box center [704, 240] width 23 height 11
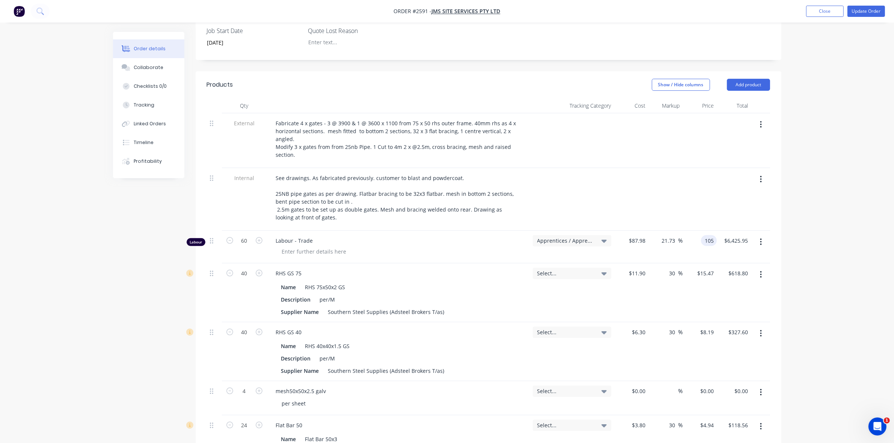
type input "105"
type input "19.35"
type input "$105.00"
type input "$6,300.00"
click at [663, 245] on div "19.35 21.73 %" at bounding box center [665, 247] width 34 height 33
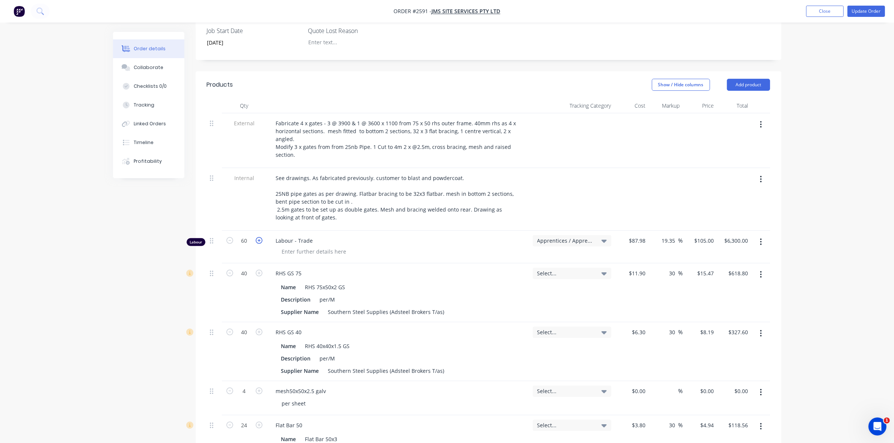
click at [259, 237] on icon "button" at bounding box center [259, 240] width 7 height 7
type input "61"
type input "$6,405.00"
click at [259, 237] on icon "button" at bounding box center [259, 240] width 7 height 7
type input "62"
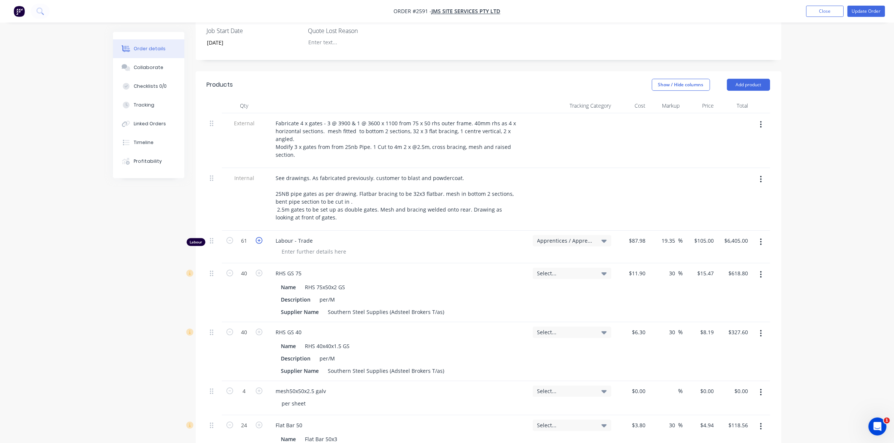
type input "$6,510.00"
click at [259, 237] on icon "button" at bounding box center [259, 240] width 7 height 7
type input "63"
type input "$6,615.00"
click at [259, 237] on icon "button" at bounding box center [259, 240] width 7 height 7
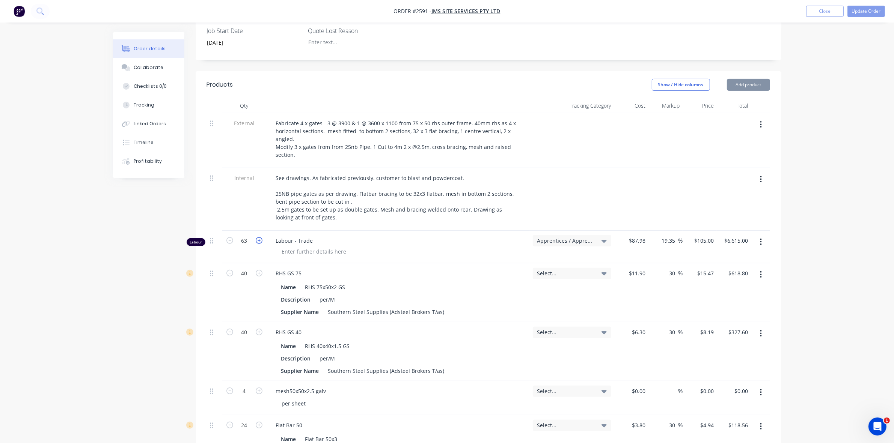
type input "64"
type input "$6,720.00"
click at [259, 237] on icon "button" at bounding box center [259, 240] width 7 height 7
type input "65"
type input "$6,825.00"
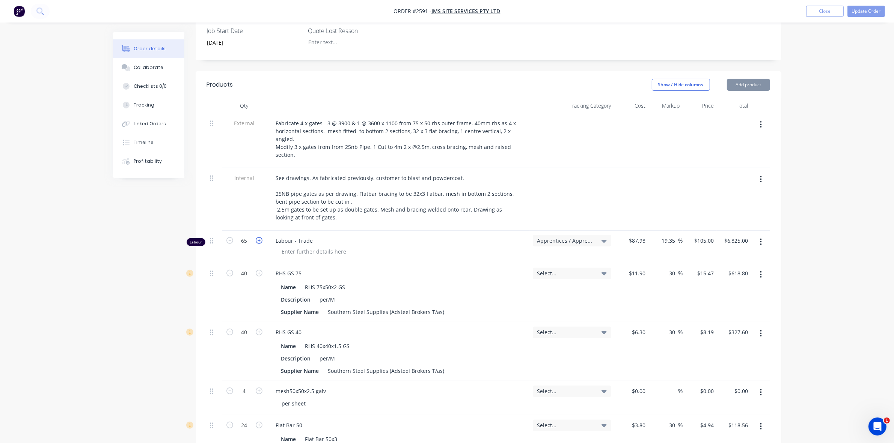
click at [259, 237] on icon "button" at bounding box center [259, 240] width 7 height 7
type input "66"
type input "$6,930.00"
click at [259, 237] on icon "button" at bounding box center [259, 240] width 7 height 7
type input "67"
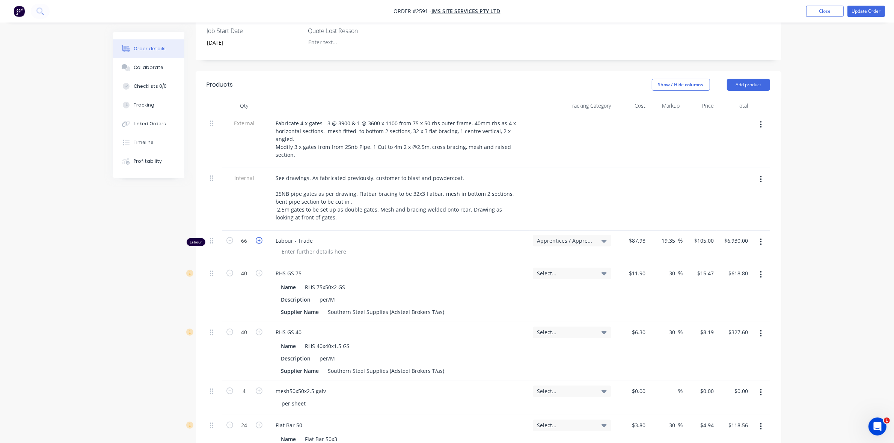
type input "$7,035.00"
click at [259, 237] on icon "button" at bounding box center [259, 240] width 7 height 7
type input "68"
type input "$7,140.00"
click at [259, 237] on icon "button" at bounding box center [259, 240] width 7 height 7
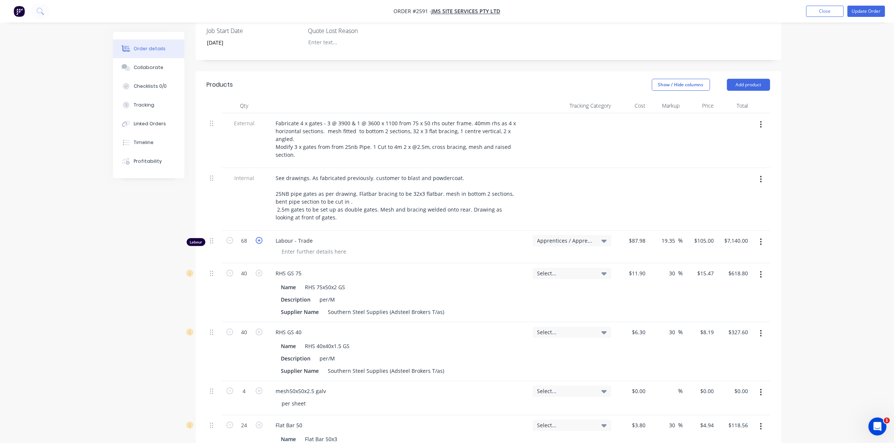
type input "69"
type input "$7,245.00"
click at [259, 237] on icon "button" at bounding box center [259, 240] width 7 height 7
type input "70"
type input "$7,350.00"
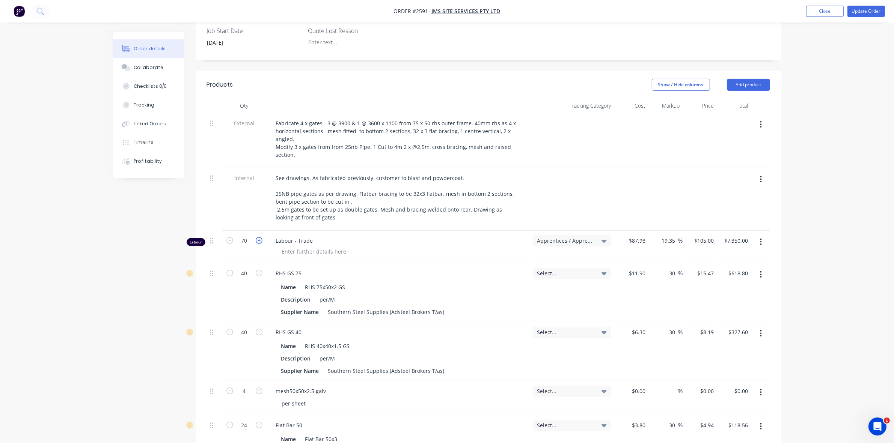
click at [260, 237] on icon "button" at bounding box center [259, 240] width 7 height 7
type input "71"
type input "$7,455.00"
click at [259, 237] on icon "button" at bounding box center [259, 240] width 7 height 7
type input "72"
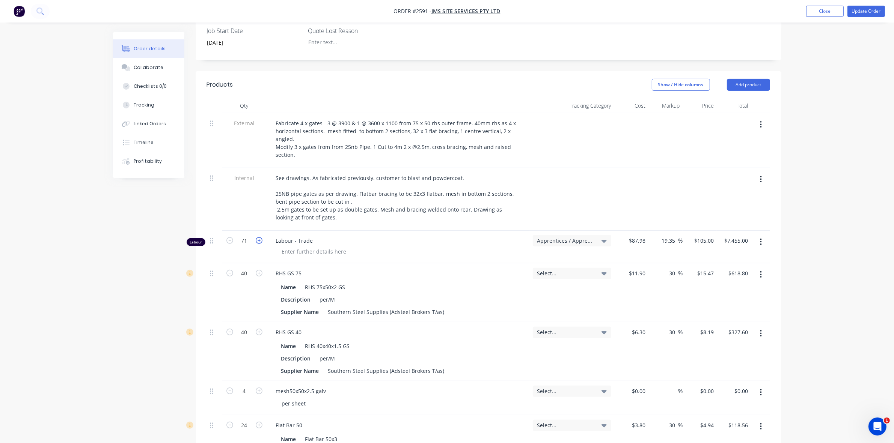
type input "$7,560.00"
click at [259, 237] on icon "button" at bounding box center [259, 240] width 7 height 7
type input "73"
type input "$7,665.00"
click at [259, 237] on icon "button" at bounding box center [259, 240] width 7 height 7
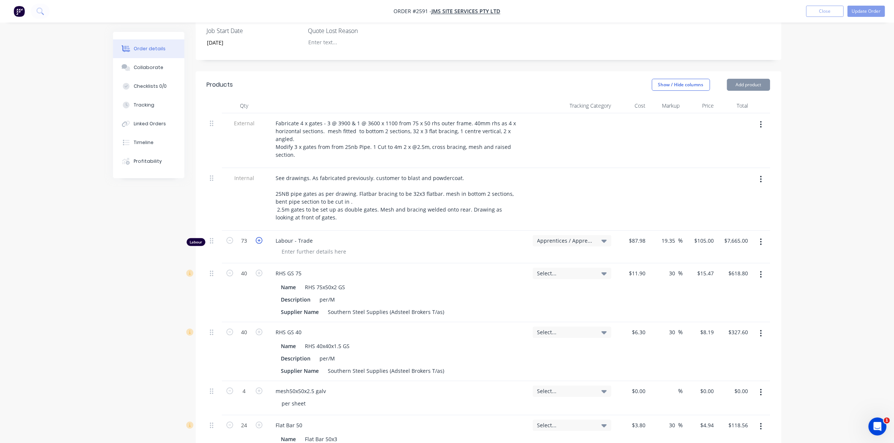
type input "74"
type input "$7,770.00"
click at [259, 237] on icon "button" at bounding box center [259, 240] width 7 height 7
type input "75"
type input "$7,875.00"
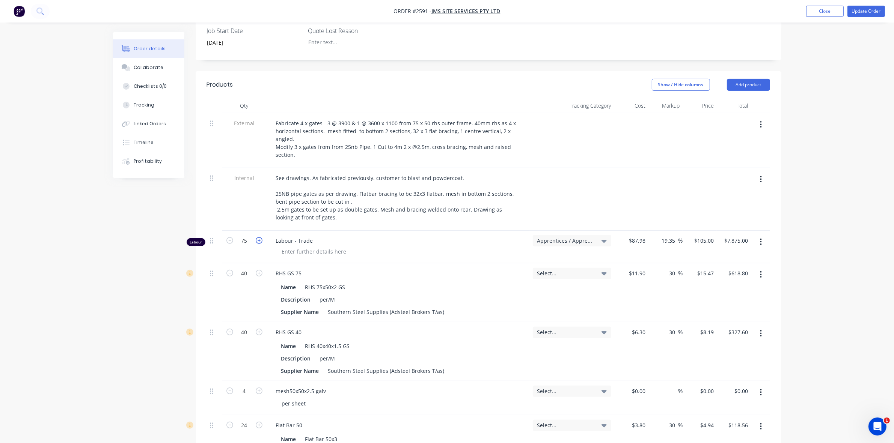
click at [258, 237] on icon "button" at bounding box center [259, 240] width 7 height 7
type input "76"
type input "$7,980.00"
click at [258, 237] on icon "button" at bounding box center [259, 240] width 7 height 7
type input "77"
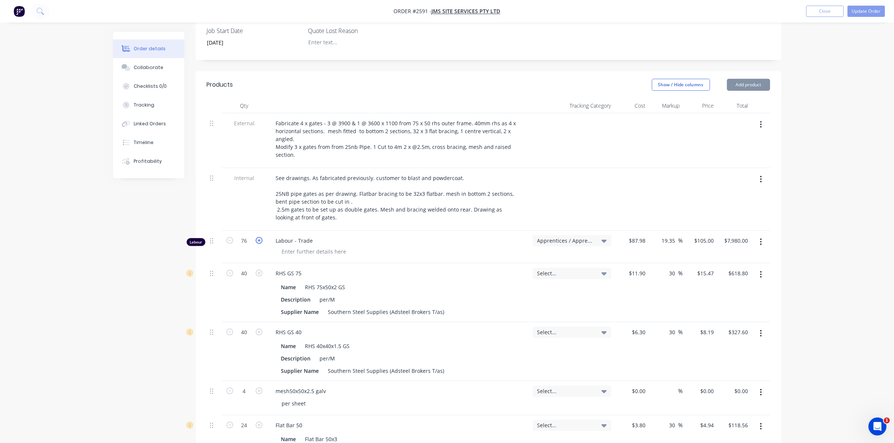
type input "$8,085.00"
click at [258, 237] on icon "button" at bounding box center [259, 240] width 7 height 7
type input "78"
type input "$8,190.00"
click at [258, 237] on icon "button" at bounding box center [259, 240] width 7 height 7
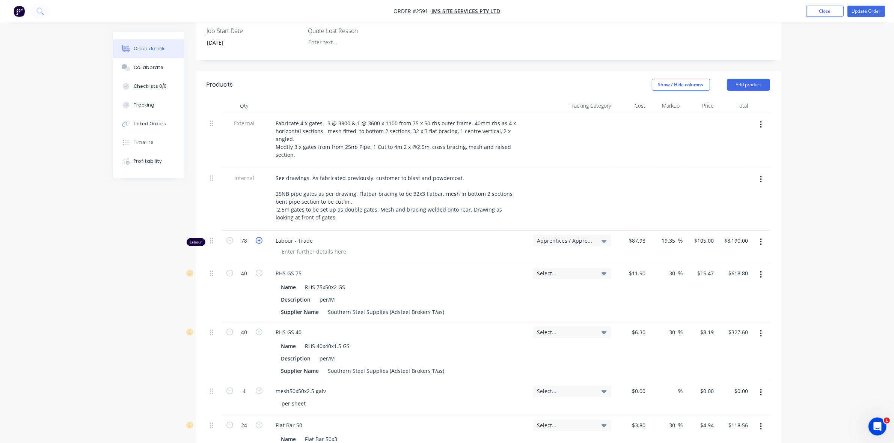
type input "79"
type input "$8,295.00"
click at [258, 237] on icon "button" at bounding box center [259, 240] width 7 height 7
type input "80"
type input "$8,400.00"
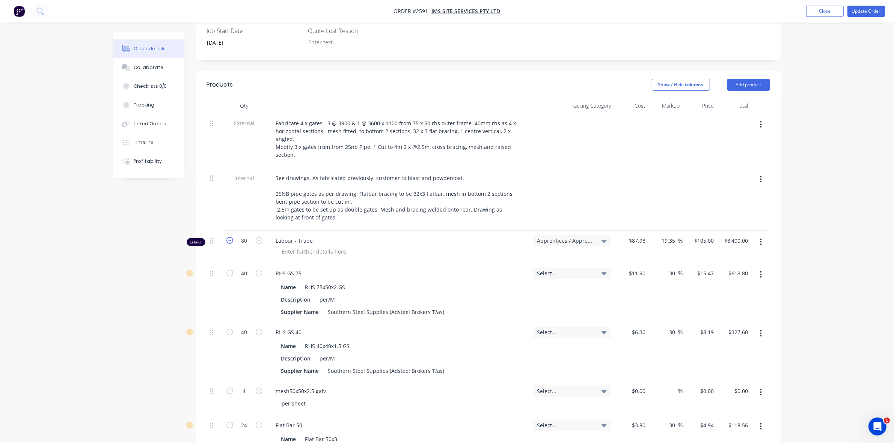
click at [230, 237] on icon "button" at bounding box center [229, 240] width 7 height 7
type input "79"
type input "$8,295.00"
click at [230, 237] on icon "button" at bounding box center [229, 240] width 7 height 7
type input "78"
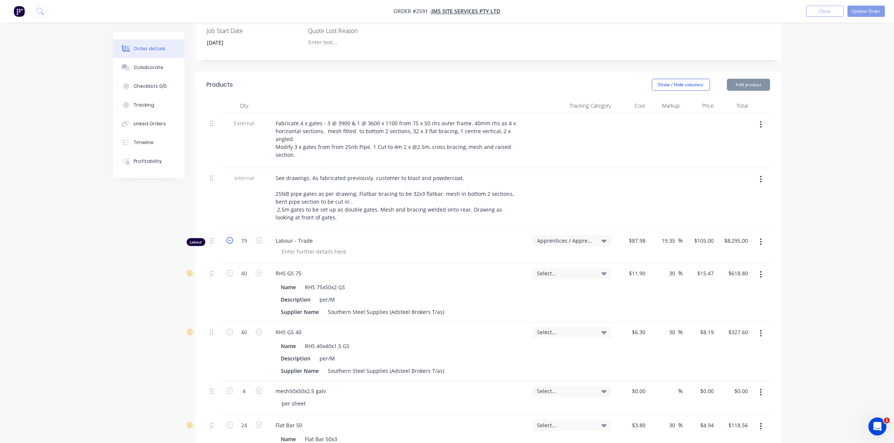
type input "$8,190.00"
click at [230, 237] on icon "button" at bounding box center [229, 240] width 7 height 7
type input "77"
type input "$8,085.00"
click at [230, 237] on icon "button" at bounding box center [229, 240] width 7 height 7
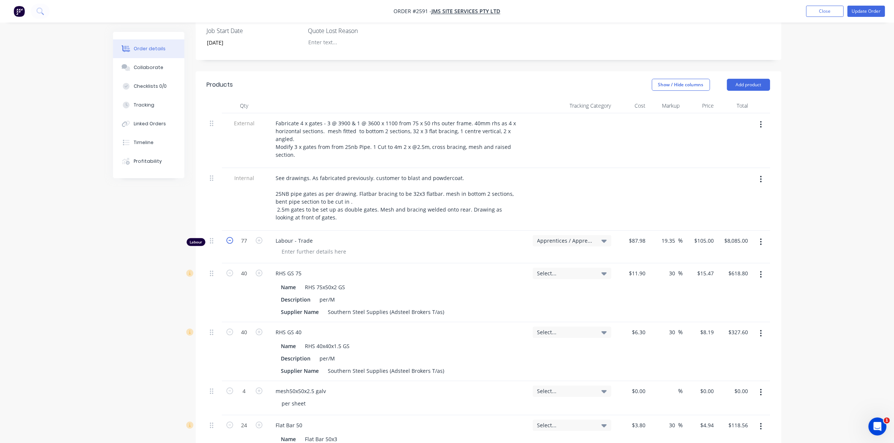
type input "76"
type input "$7,980.00"
click at [230, 237] on icon "button" at bounding box center [229, 240] width 7 height 7
type input "75"
type input "$7,875.00"
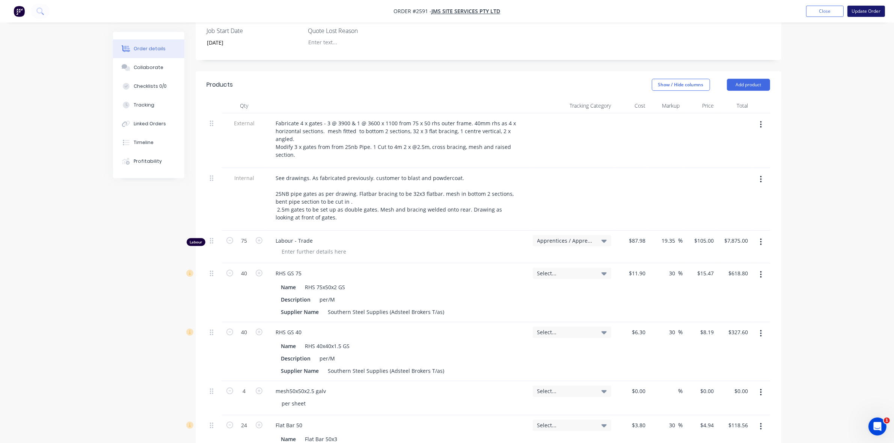
click at [869, 12] on button "Update Order" at bounding box center [866, 11] width 38 height 11
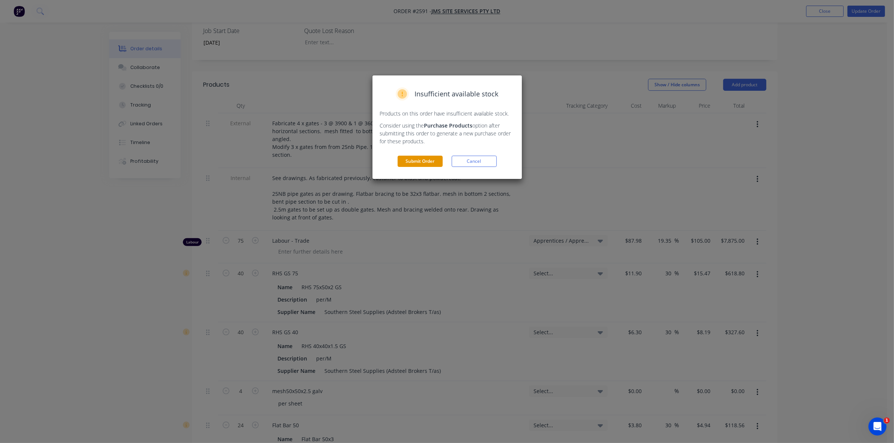
click at [427, 160] on button "Submit Order" at bounding box center [420, 161] width 45 height 11
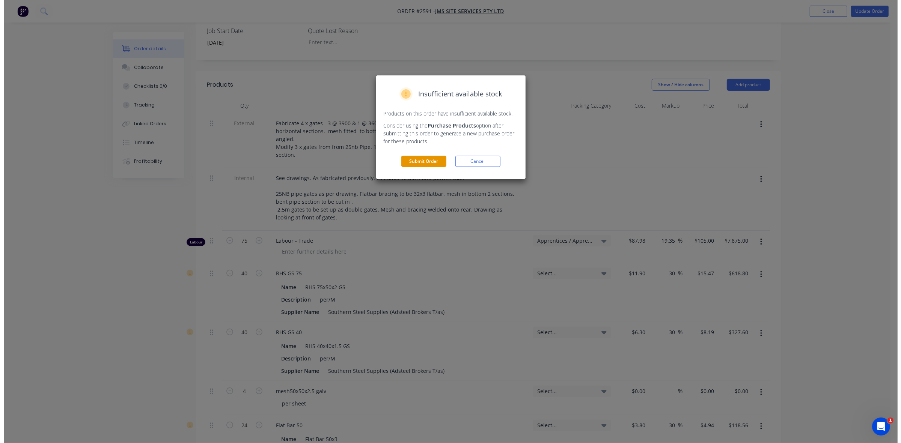
scroll to position [0, 0]
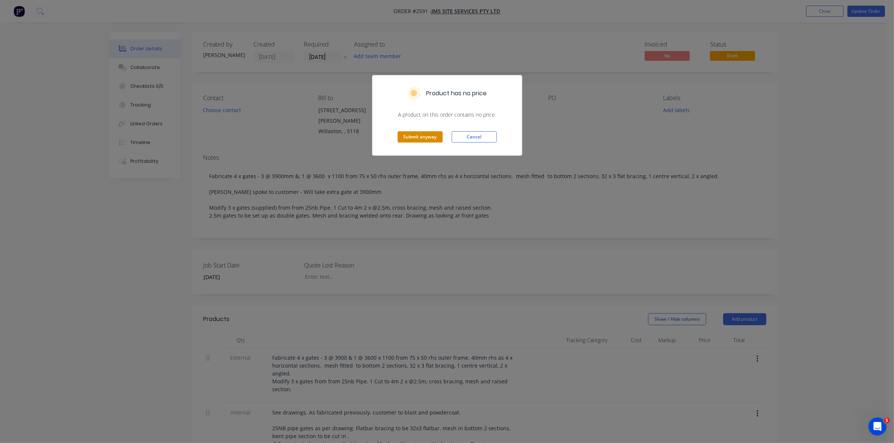
click at [419, 140] on button "Submit anyway" at bounding box center [420, 136] width 45 height 11
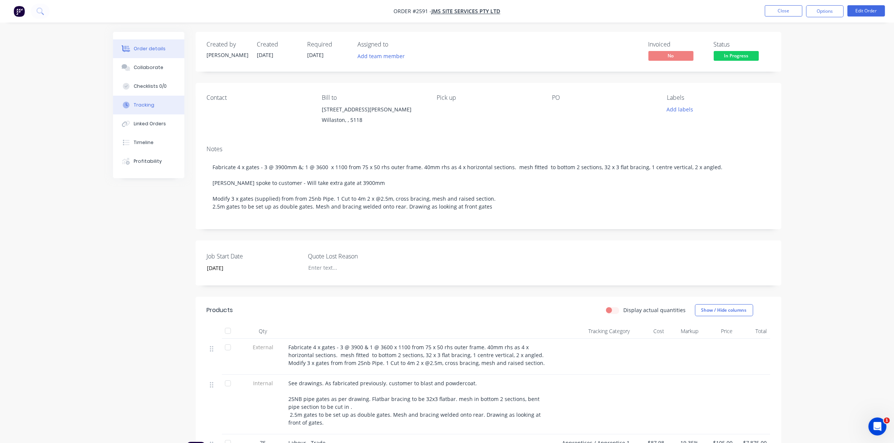
click at [148, 107] on div "Tracking" at bounding box center [144, 105] width 21 height 7
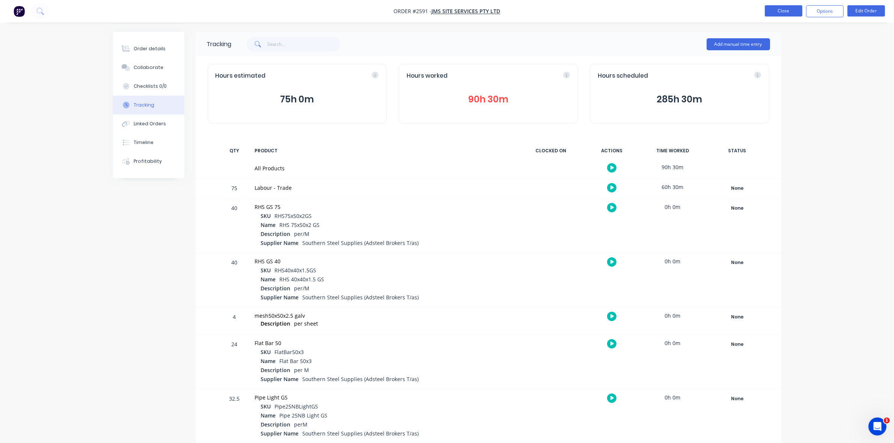
click at [780, 11] on button "Close" at bounding box center [784, 10] width 38 height 11
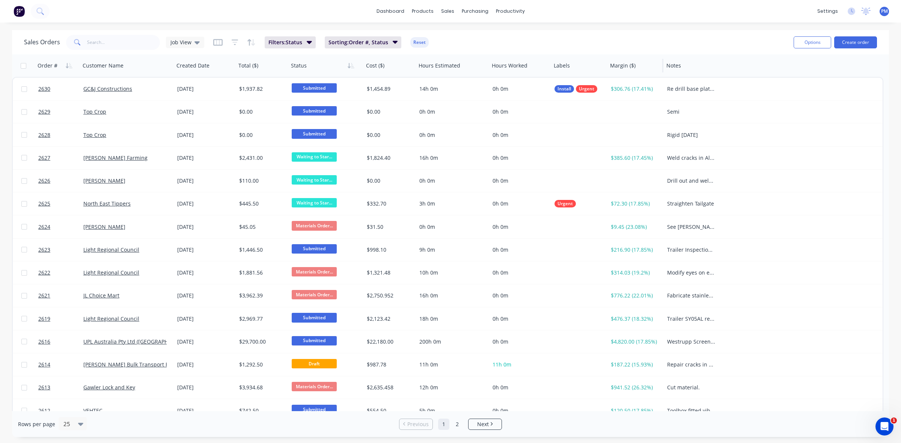
drag, startPoint x: 589, startPoint y: 62, endPoint x: 606, endPoint y: 62, distance: 16.9
click at [606, 62] on div at bounding box center [606, 66] width 1 height 14
click at [608, 63] on div at bounding box center [608, 66] width 1 height 14
click at [395, 11] on link "dashboard" at bounding box center [390, 11] width 35 height 11
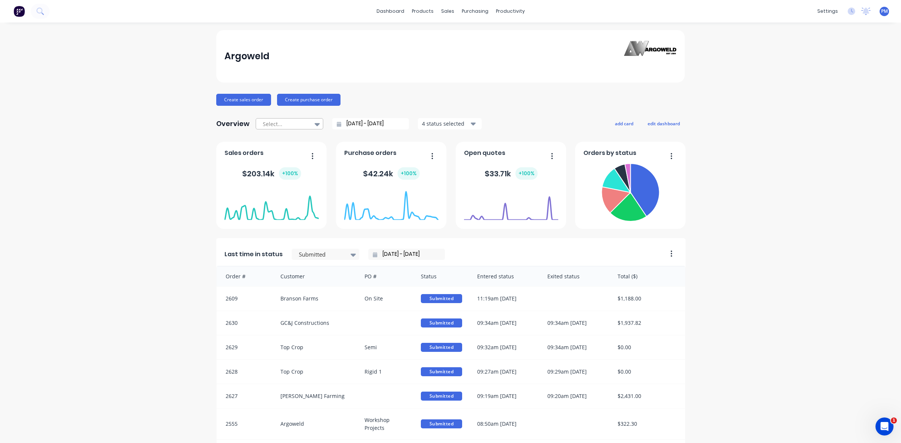
click at [304, 123] on div at bounding box center [285, 123] width 47 height 9
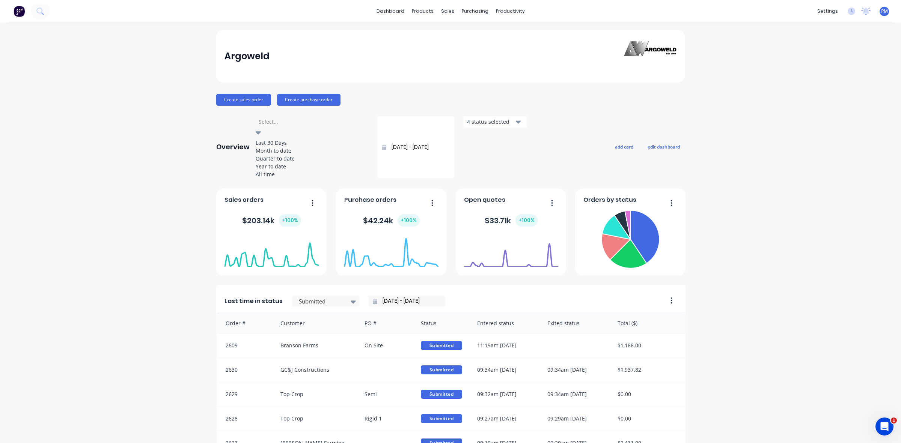
click at [278, 153] on div "Month to date" at bounding box center [312, 151] width 113 height 8
click at [261, 128] on div at bounding box center [258, 132] width 5 height 9
click at [282, 163] on div "Quarter to date" at bounding box center [312, 159] width 113 height 8
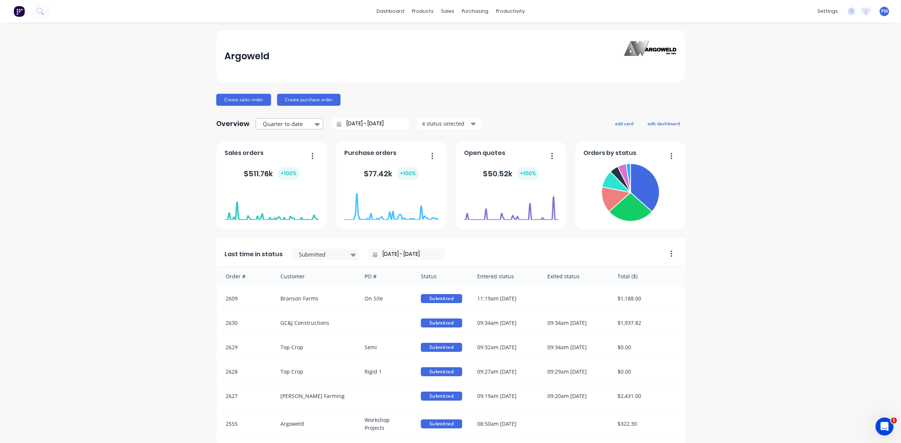
click at [312, 126] on div at bounding box center [317, 124] width 11 height 13
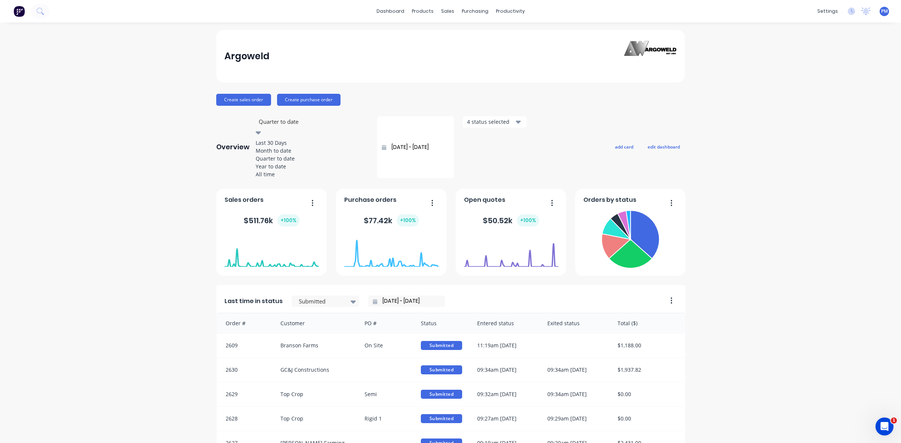
click at [284, 153] on div "Month to date" at bounding box center [312, 151] width 113 height 8
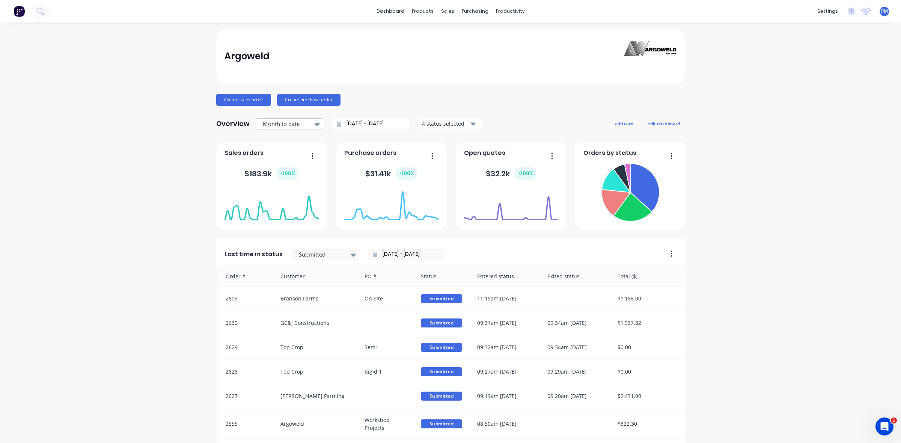
click at [298, 125] on div at bounding box center [285, 123] width 47 height 9
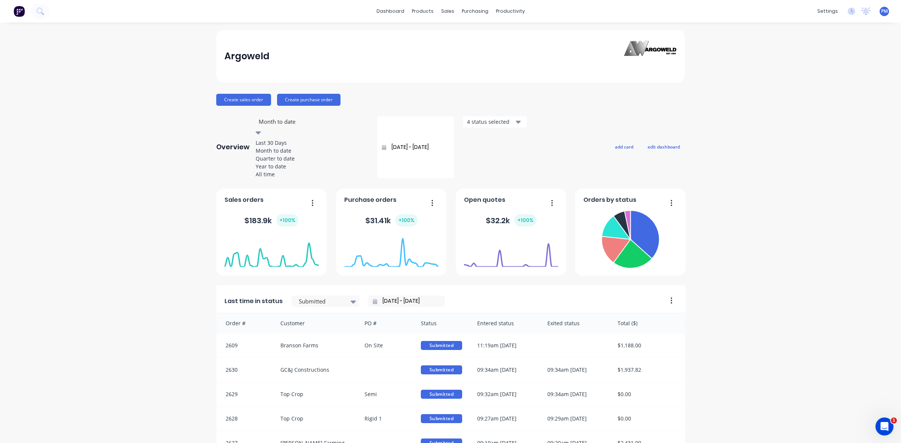
click at [284, 140] on div "Last 30 Days" at bounding box center [312, 143] width 113 height 8
type input "[DATE] - [DATE]"
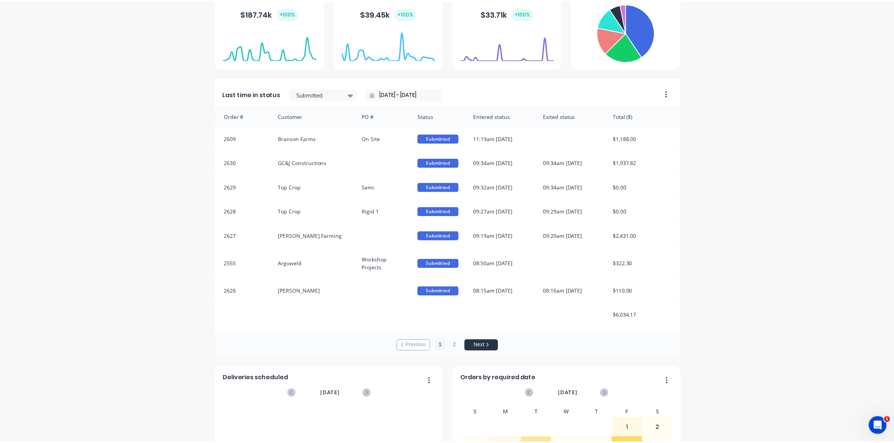
scroll to position [188, 0]
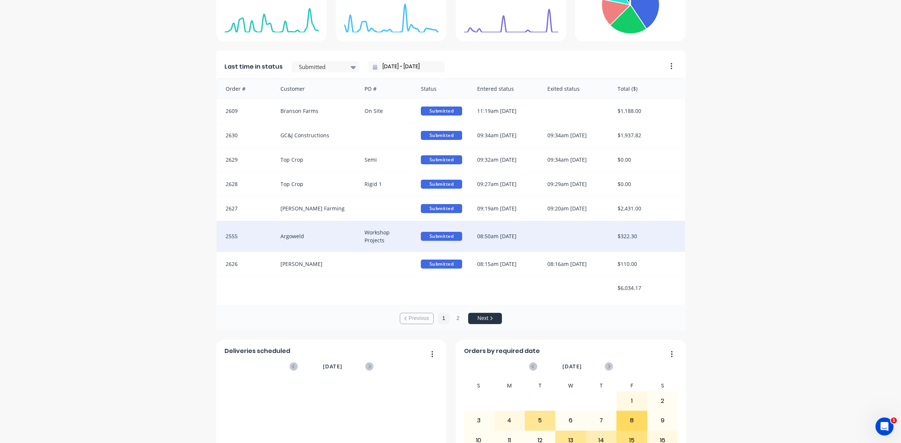
click at [329, 239] on div "Argoweld" at bounding box center [315, 236] width 84 height 31
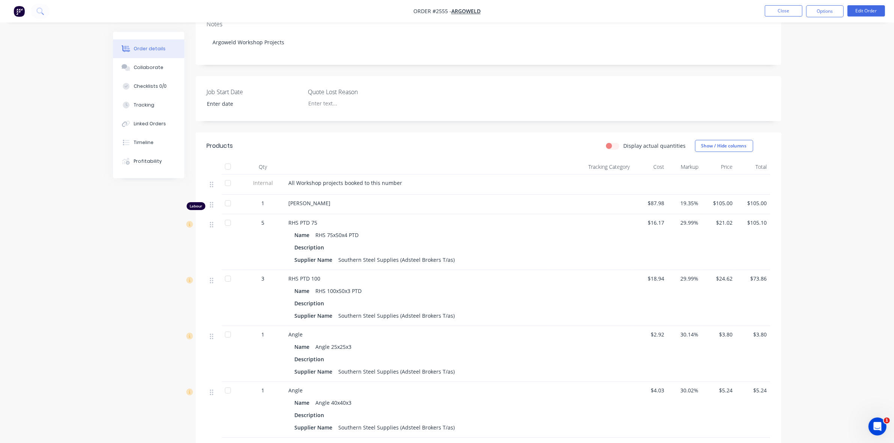
scroll to position [113, 0]
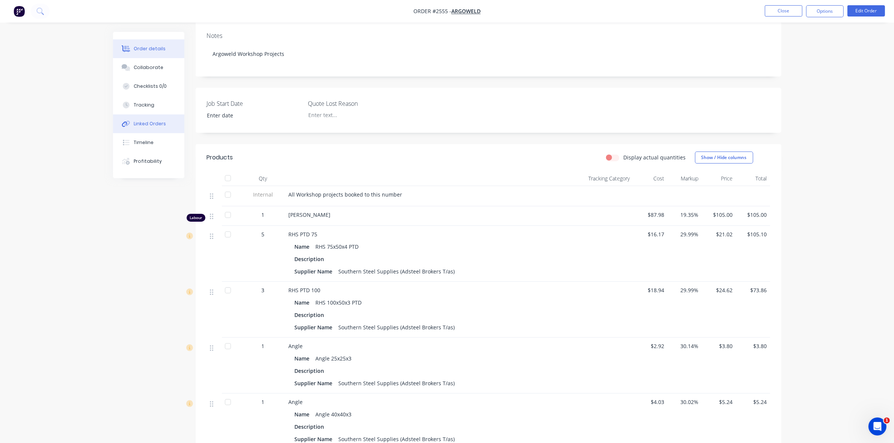
click at [147, 126] on div "Linked Orders" at bounding box center [150, 124] width 32 height 7
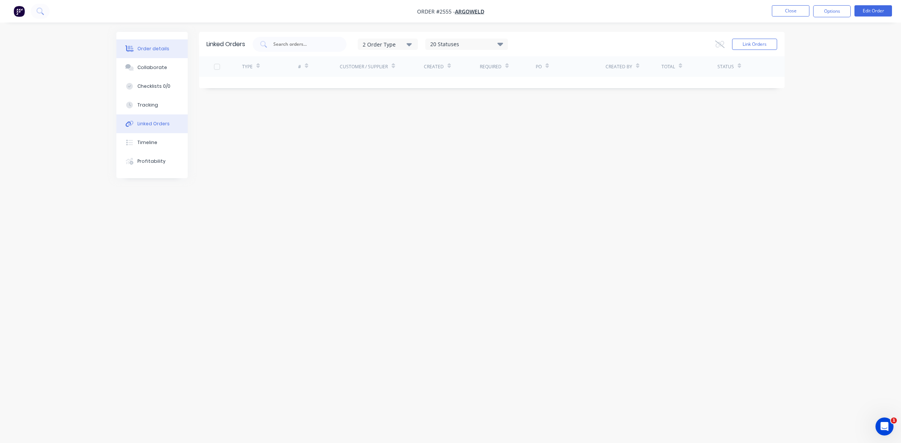
click at [160, 51] on div "Order details" at bounding box center [153, 48] width 32 height 7
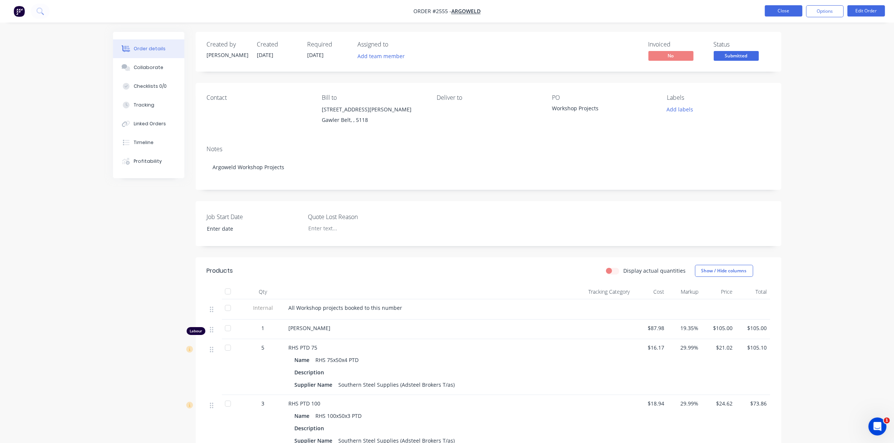
click at [785, 15] on button "Close" at bounding box center [784, 10] width 38 height 11
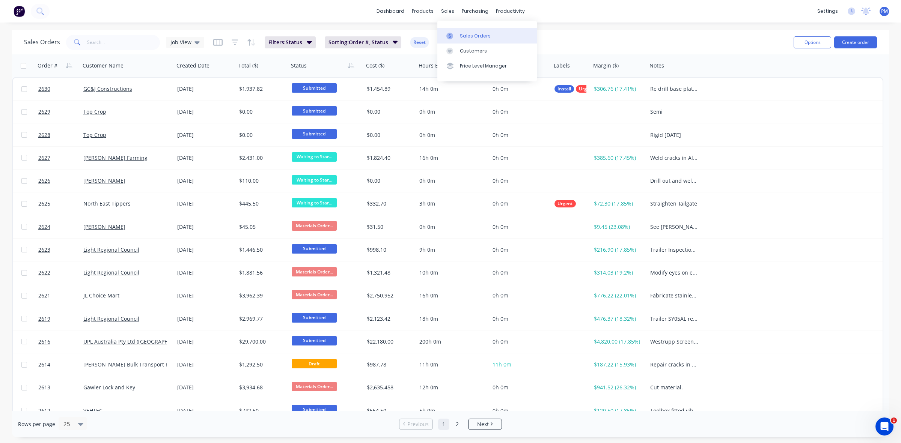
click at [466, 33] on div "Sales Orders" at bounding box center [475, 36] width 31 height 7
click at [464, 34] on div "Sales Orders" at bounding box center [475, 36] width 31 height 7
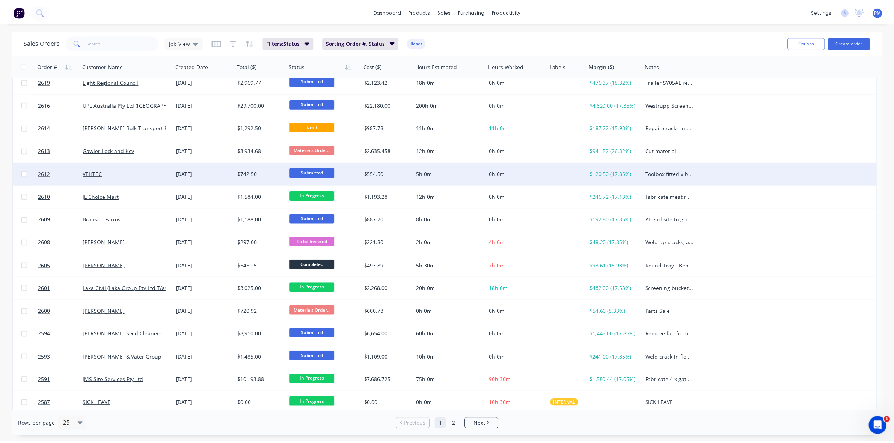
scroll to position [240, 0]
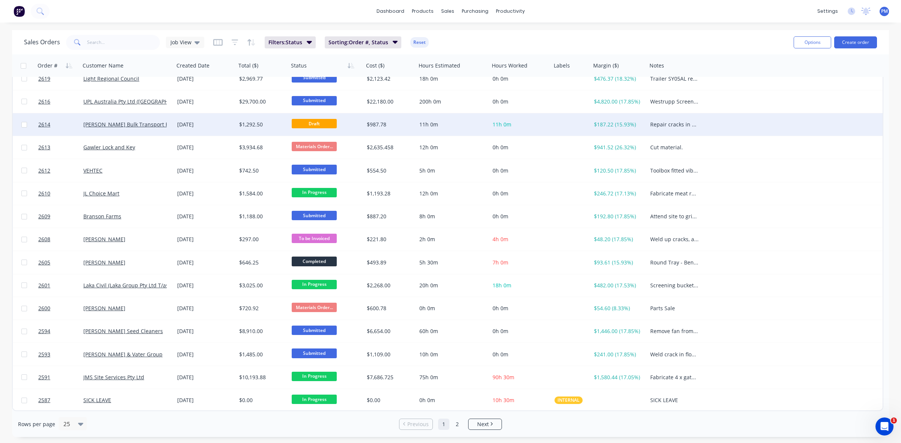
click at [172, 126] on div "[PERSON_NAME] Bulk Transport Pty Ltd" at bounding box center [127, 124] width 94 height 23
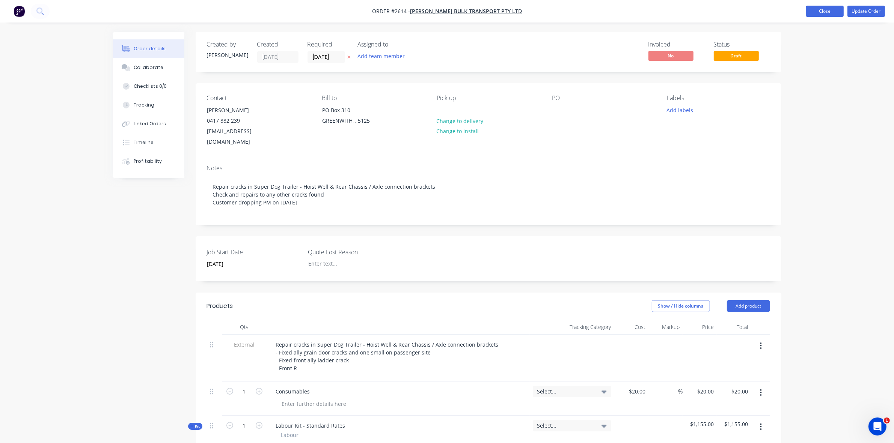
click at [834, 12] on button "Close" at bounding box center [825, 11] width 38 height 11
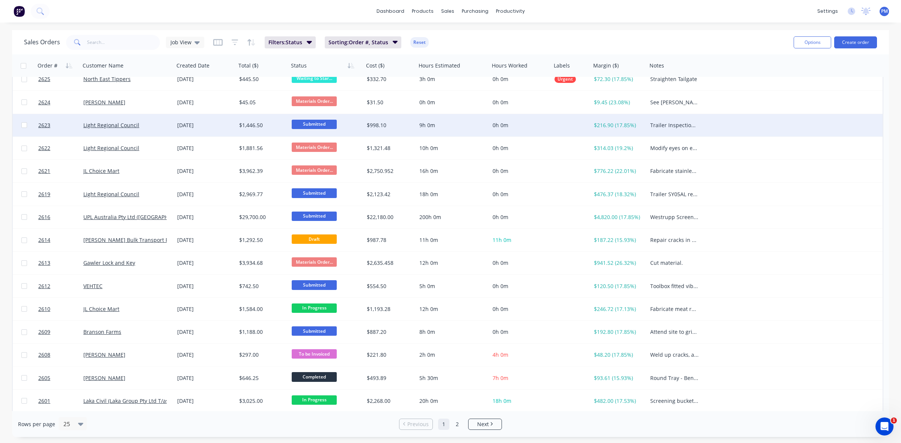
scroll to position [188, 0]
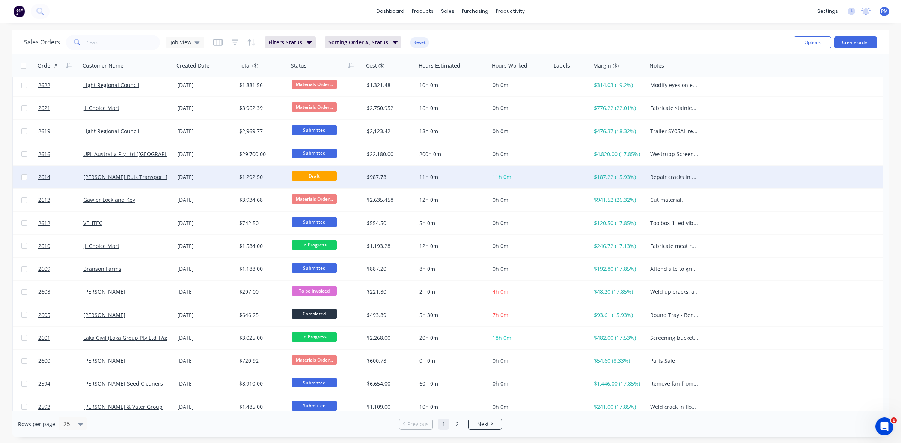
click at [220, 179] on div "[DATE]" at bounding box center [205, 177] width 56 height 8
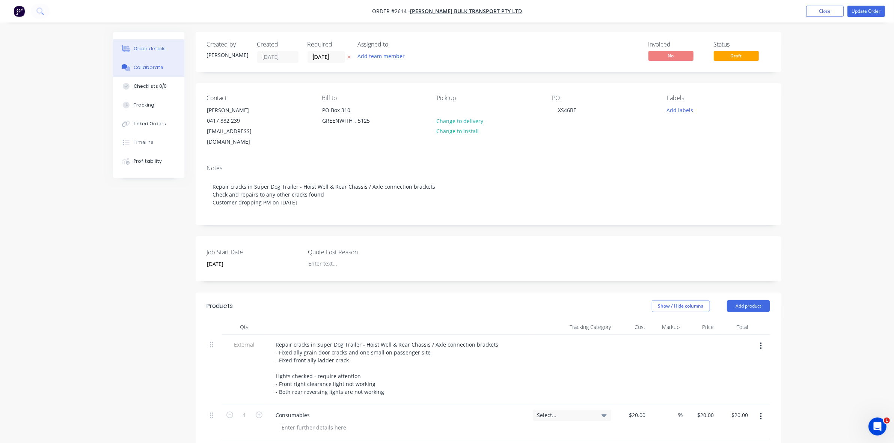
click at [150, 69] on div "Collaborate" at bounding box center [149, 67] width 30 height 7
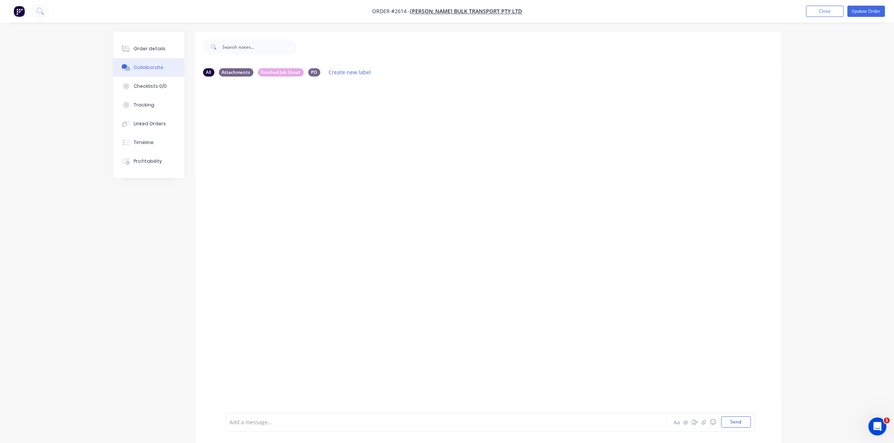
click at [151, 66] on div "Collaborate" at bounding box center [149, 67] width 30 height 7
click at [154, 68] on div "Collaborate" at bounding box center [149, 67] width 30 height 7
click at [155, 50] on div "Order details" at bounding box center [150, 48] width 32 height 7
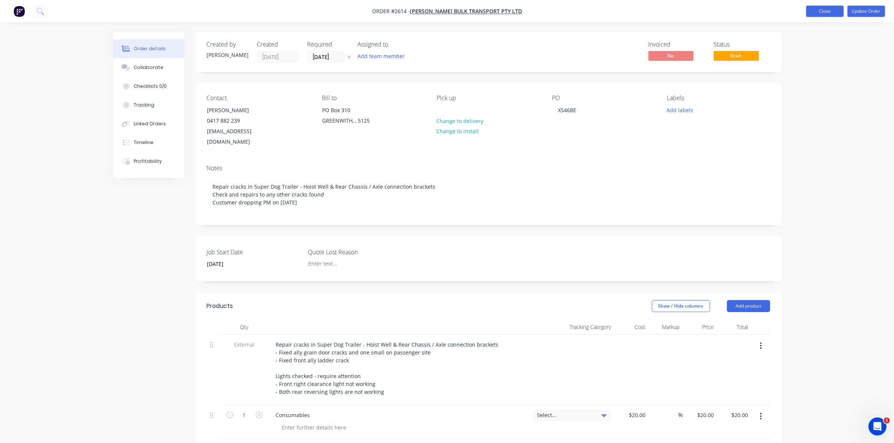
click at [821, 12] on button "Close" at bounding box center [825, 11] width 38 height 11
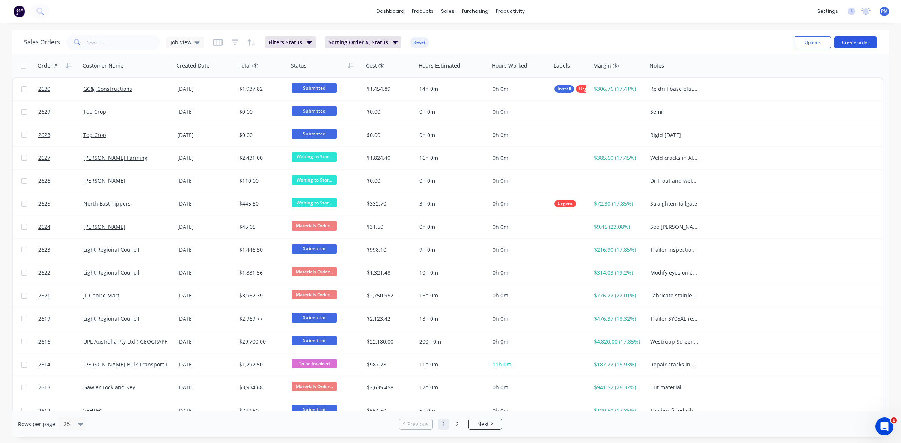
click at [859, 42] on button "Create order" at bounding box center [855, 42] width 43 height 12
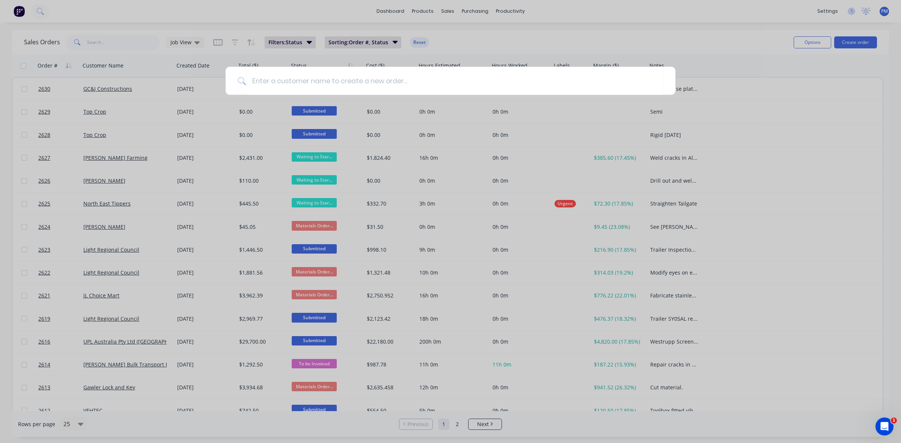
click at [821, 77] on div at bounding box center [450, 221] width 901 height 443
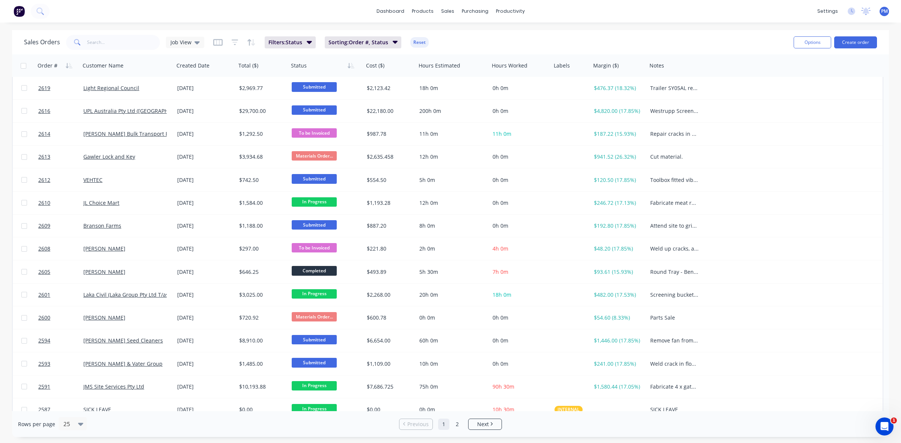
scroll to position [235, 0]
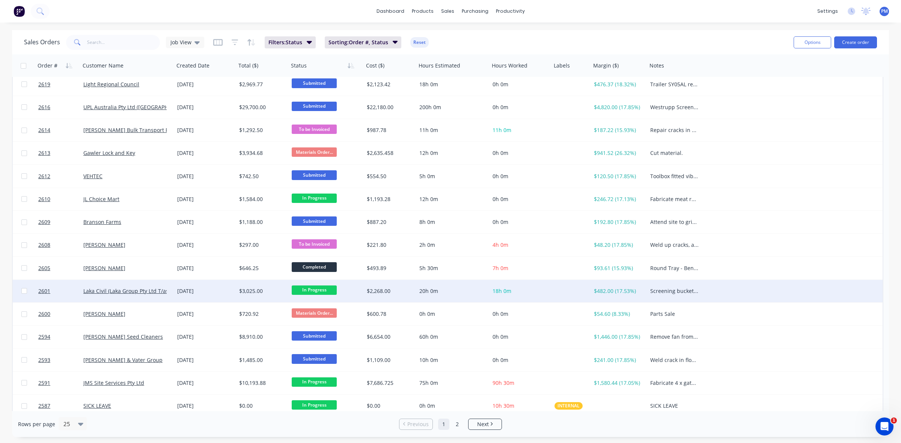
click at [321, 289] on span "In Progress" at bounding box center [314, 290] width 45 height 9
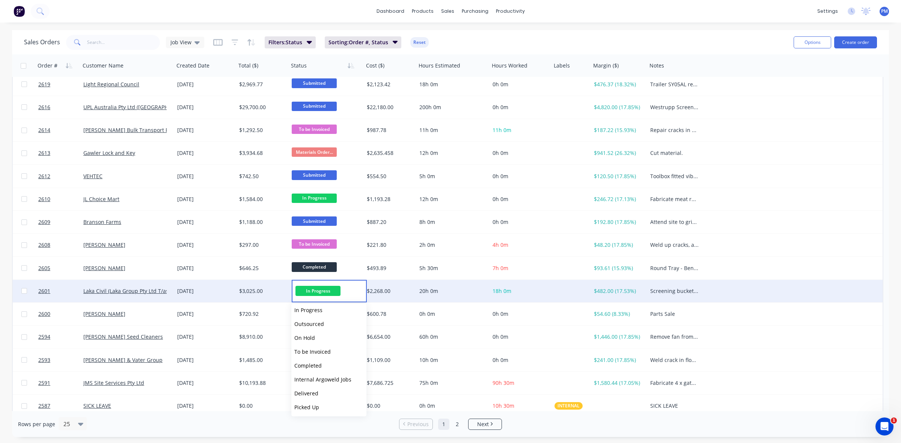
scroll to position [46, 0]
click at [329, 352] on span "To be Invoiced" at bounding box center [312, 351] width 36 height 7
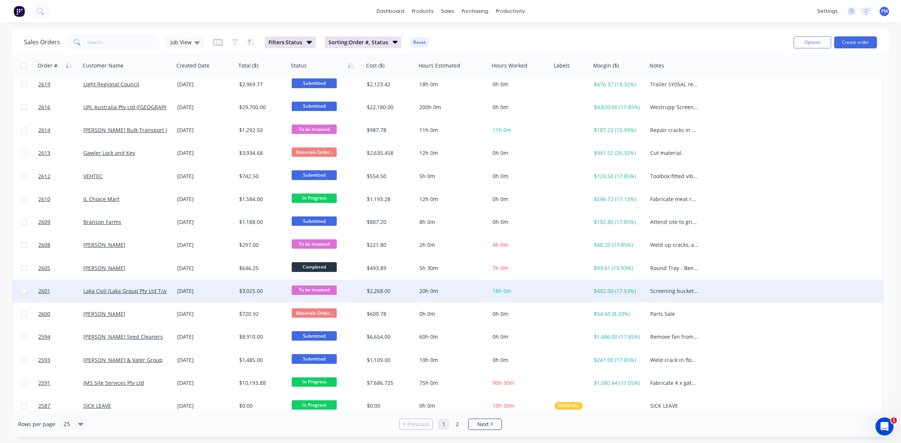
scroll to position [240, 0]
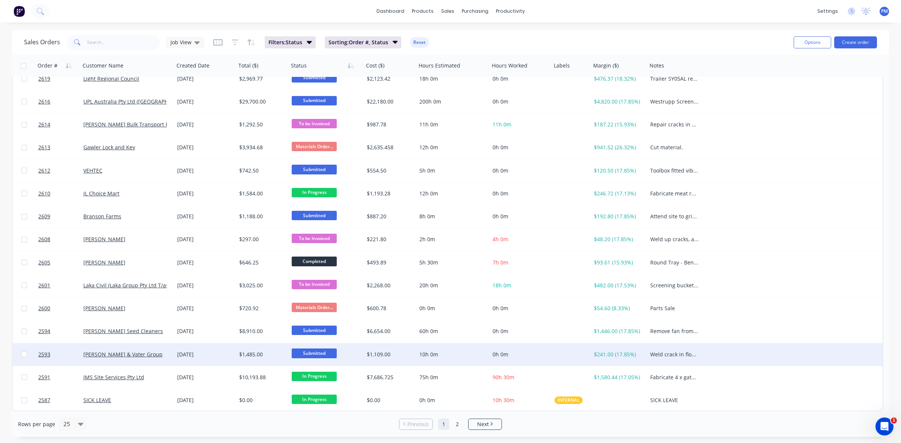
click at [319, 351] on span "Submitted" at bounding box center [314, 353] width 45 height 9
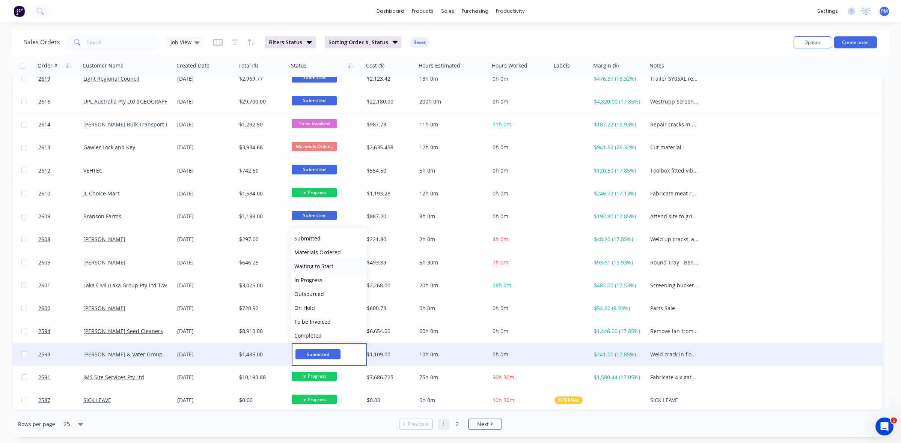
click at [320, 266] on span "Waiting to Start" at bounding box center [313, 266] width 39 height 7
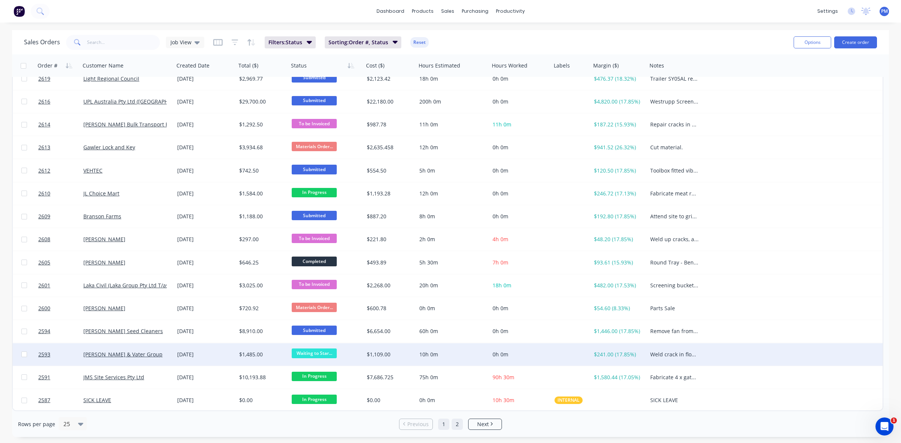
click at [459, 424] on link "2" at bounding box center [457, 424] width 11 height 11
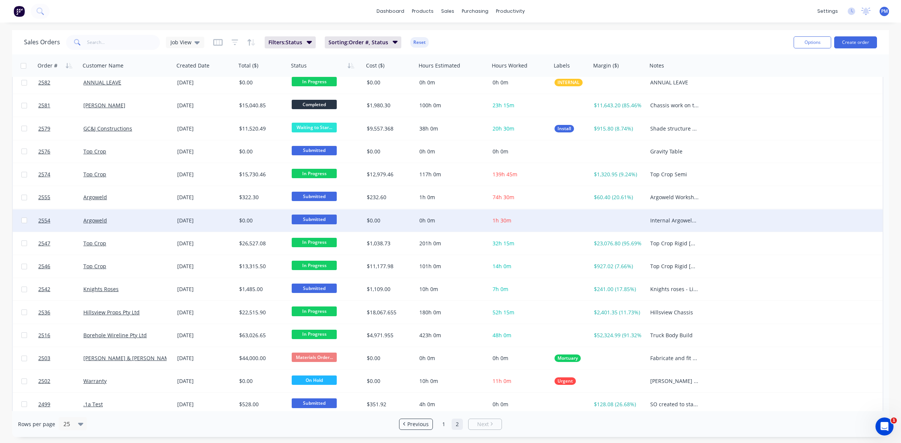
scroll to position [10, 0]
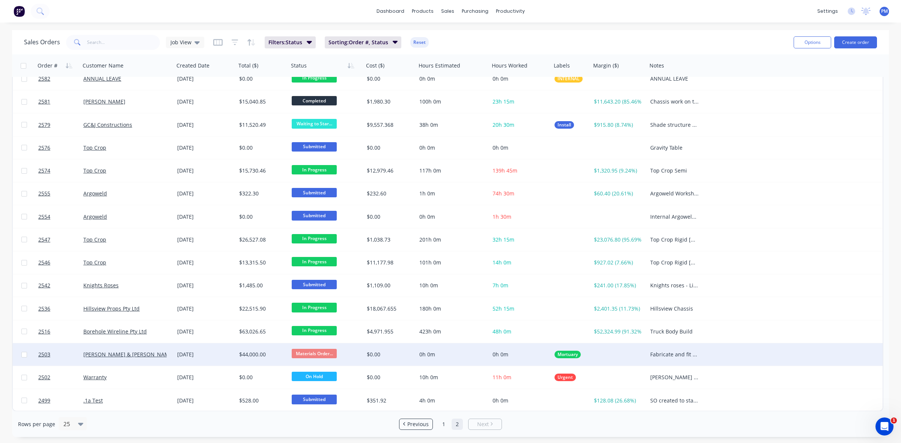
click at [166, 356] on div "[PERSON_NAME] & [PERSON_NAME] Pty Ltd" at bounding box center [127, 355] width 88 height 8
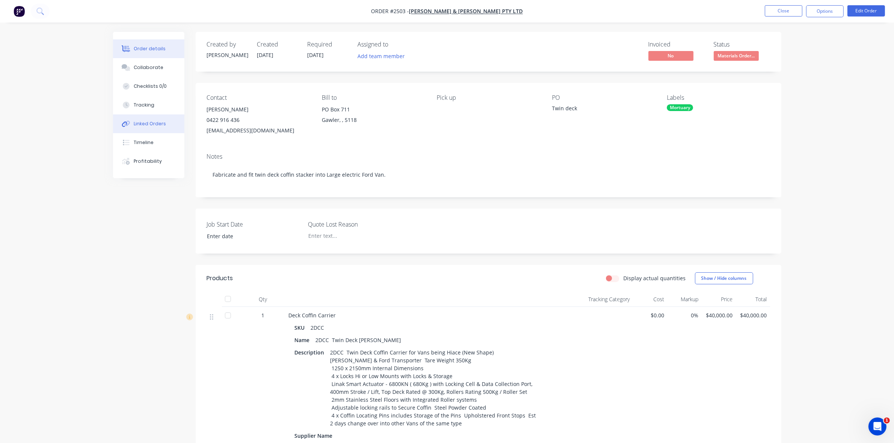
click at [148, 121] on div "Linked Orders" at bounding box center [150, 124] width 32 height 7
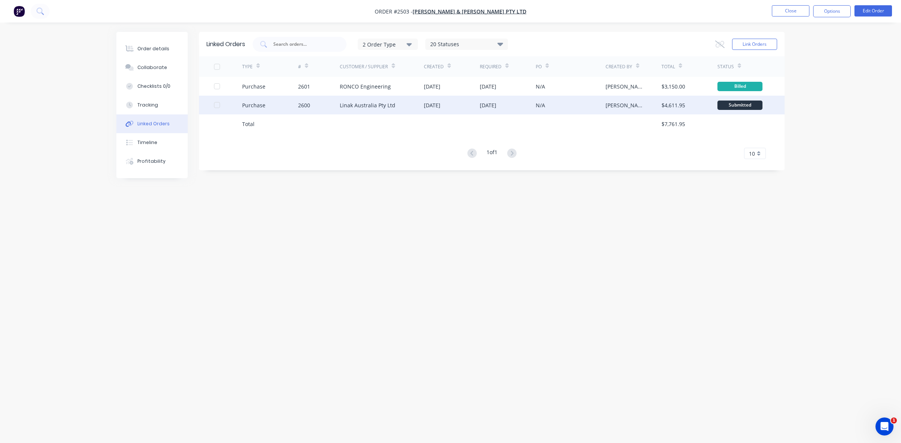
click at [410, 107] on div "Linak Australia Pty Ltd" at bounding box center [382, 105] width 84 height 19
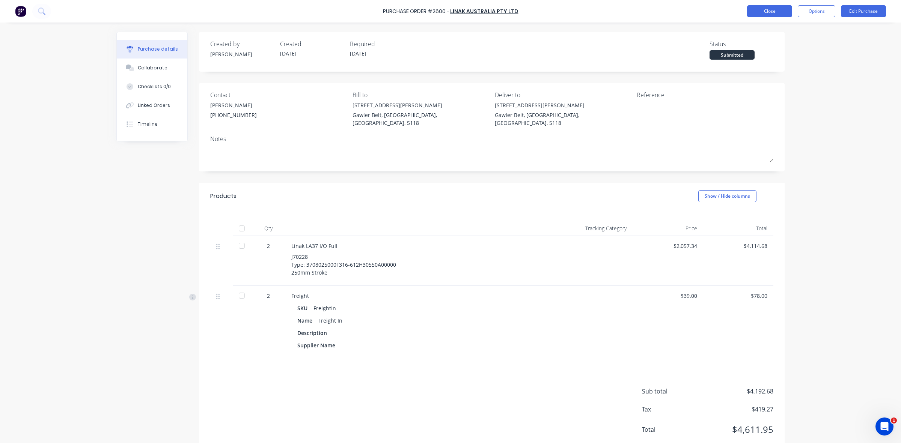
click at [757, 12] on button "Close" at bounding box center [769, 11] width 45 height 12
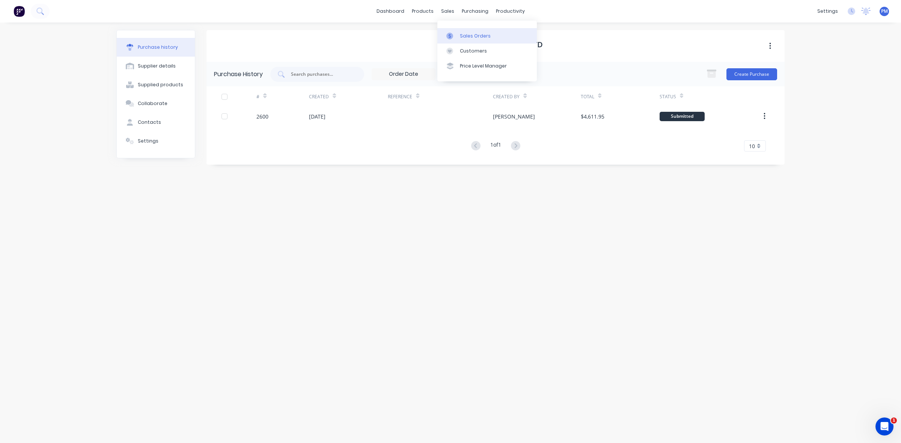
click at [467, 35] on div "Sales Orders" at bounding box center [475, 36] width 31 height 7
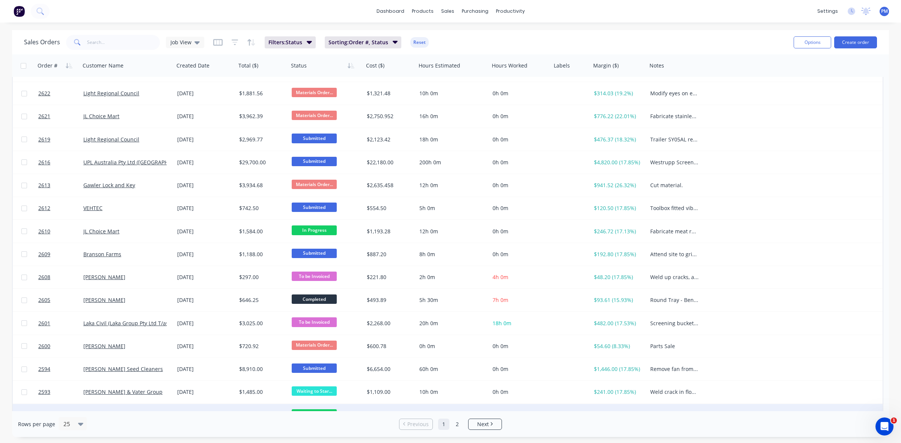
scroll to position [188, 0]
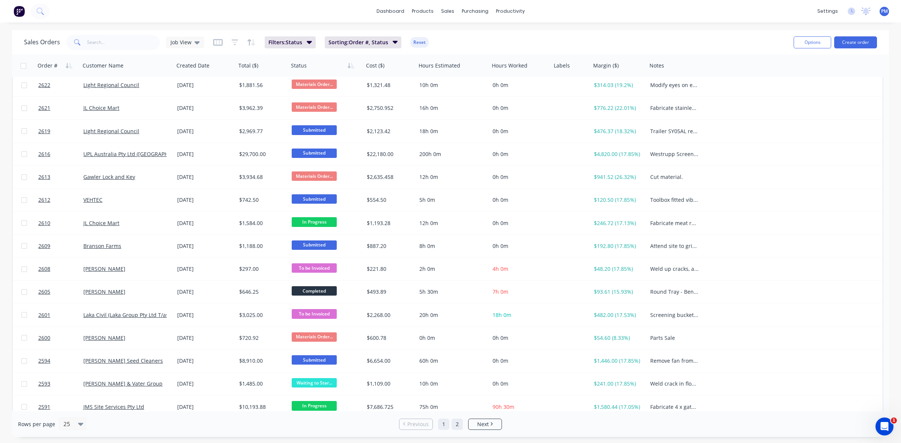
click at [455, 425] on link "2" at bounding box center [457, 424] width 11 height 11
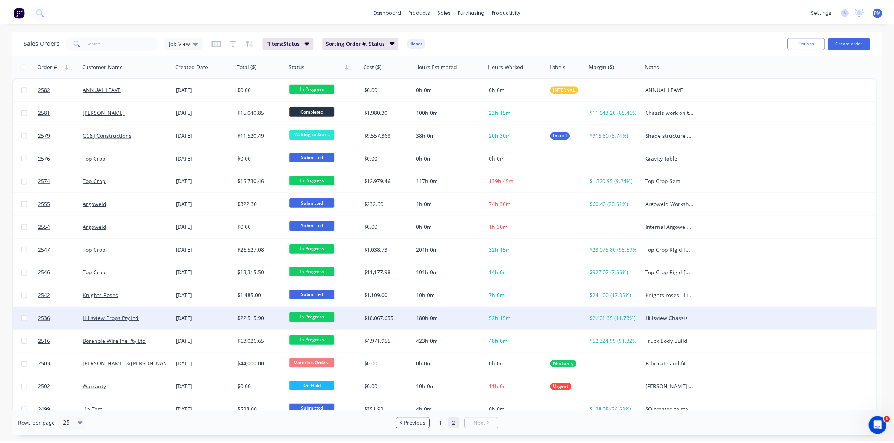
scroll to position [10, 0]
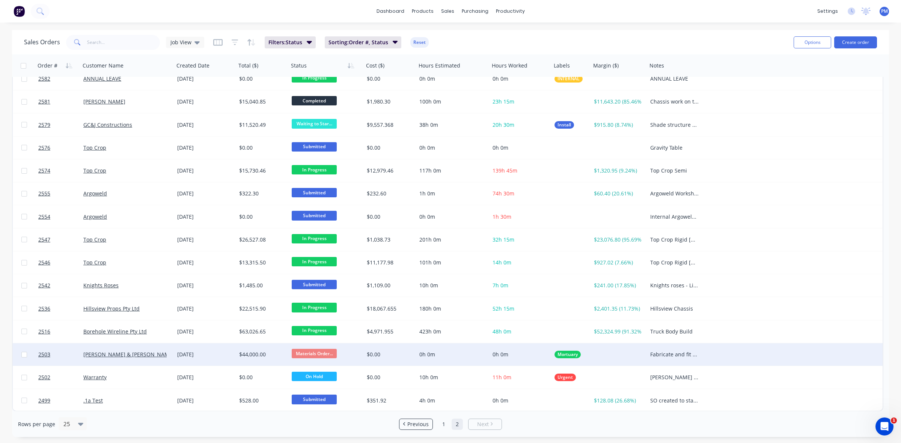
click at [160, 358] on div "[PERSON_NAME] & [PERSON_NAME] Pty Ltd" at bounding box center [127, 355] width 94 height 23
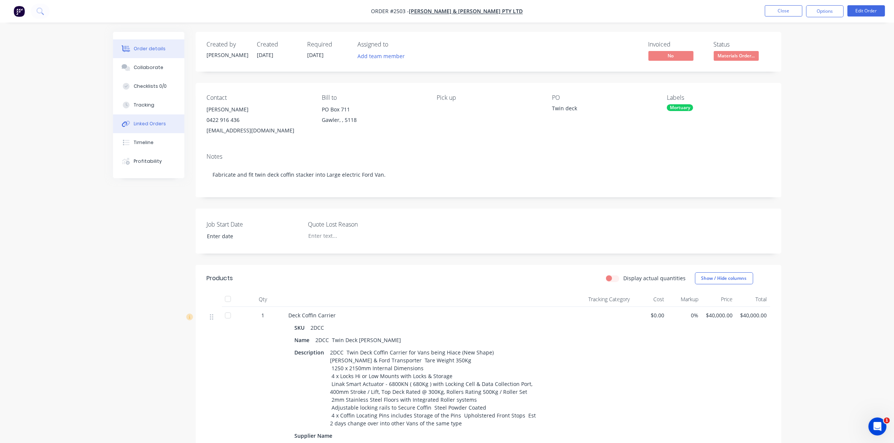
click at [149, 123] on div "Linked Orders" at bounding box center [150, 124] width 32 height 7
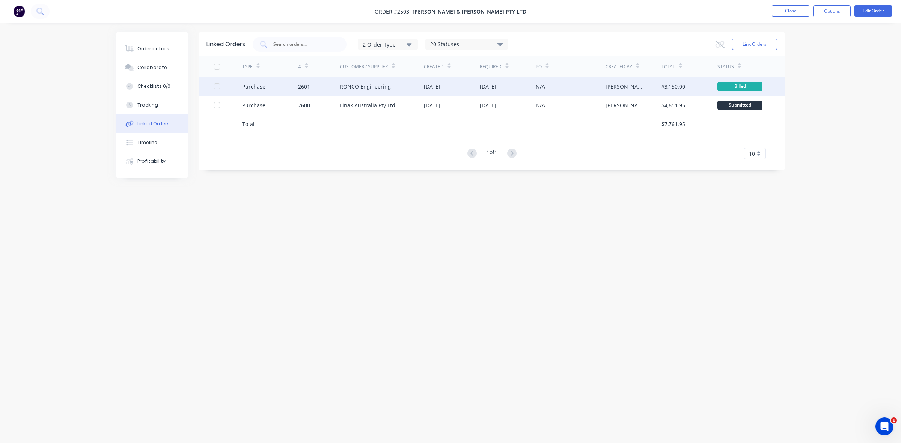
click at [325, 87] on div "2601" at bounding box center [319, 86] width 42 height 19
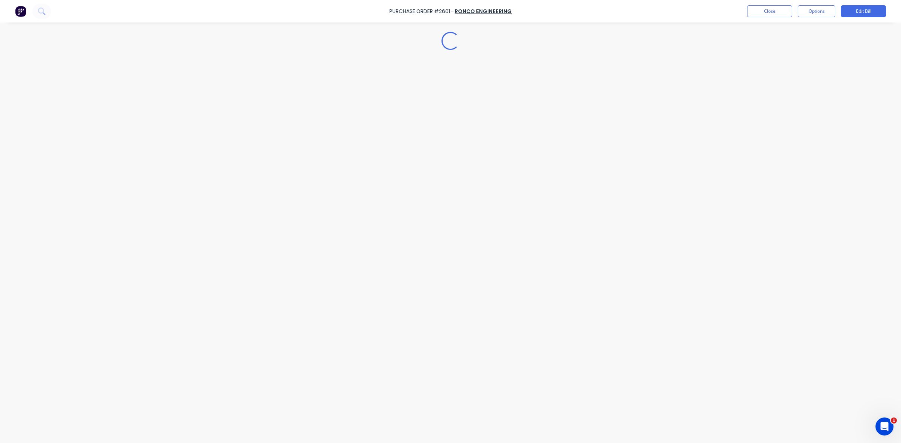
type textarea "x"
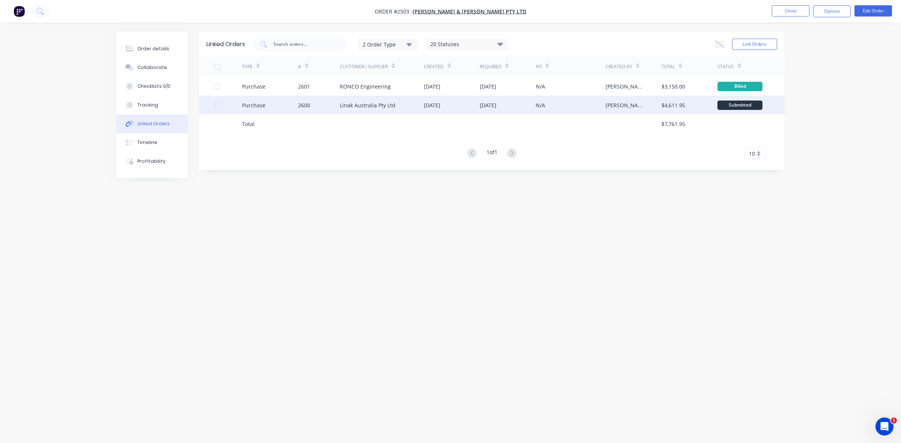
click at [325, 109] on div "2600" at bounding box center [319, 105] width 42 height 19
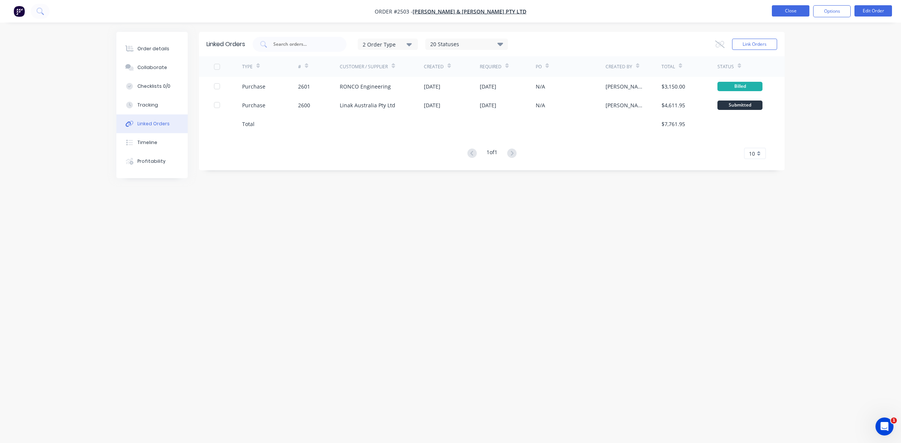
click at [784, 15] on button "Close" at bounding box center [791, 10] width 38 height 11
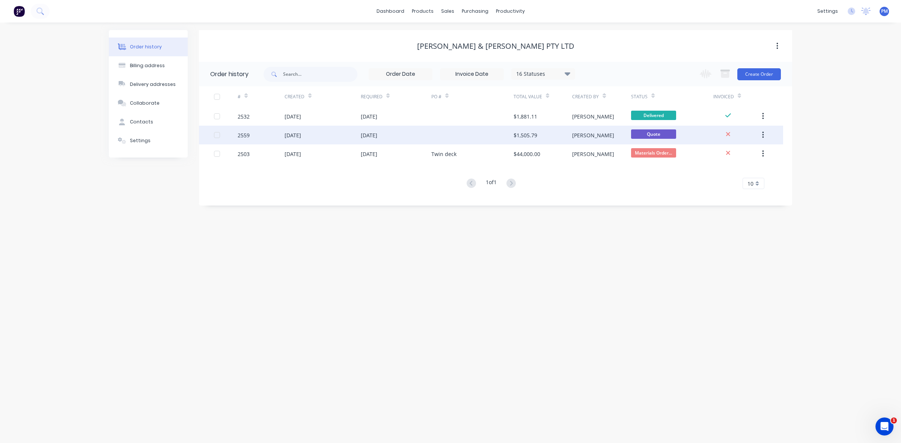
click at [326, 134] on div "[DATE]" at bounding box center [323, 135] width 76 height 19
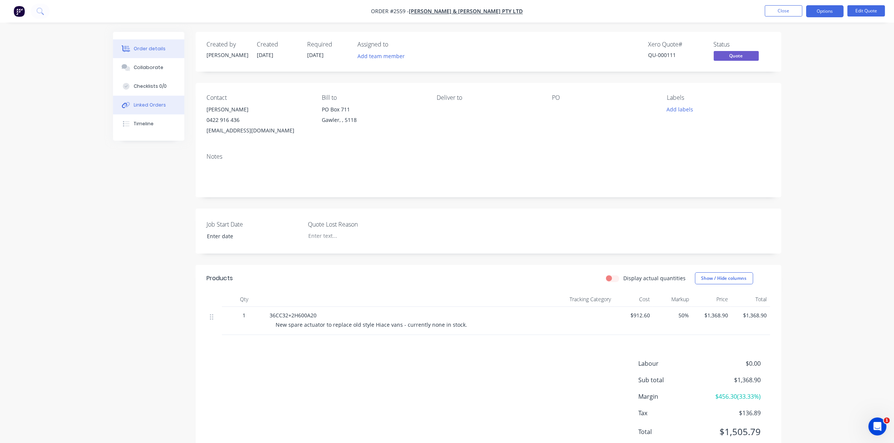
click at [153, 105] on div "Linked Orders" at bounding box center [150, 105] width 32 height 7
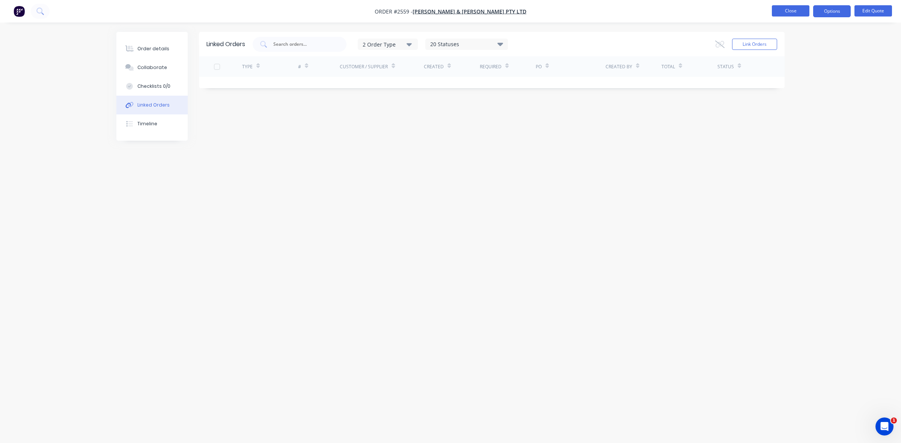
click at [798, 16] on button "Close" at bounding box center [791, 10] width 38 height 11
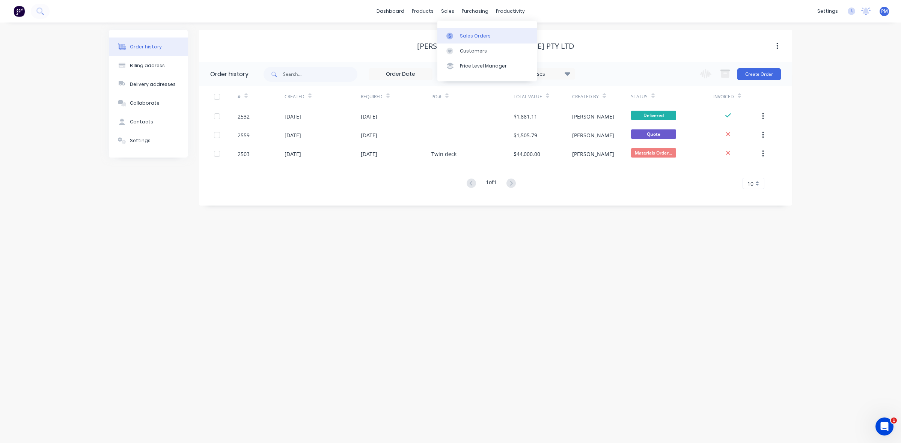
click at [464, 34] on div "Sales Orders" at bounding box center [475, 36] width 31 height 7
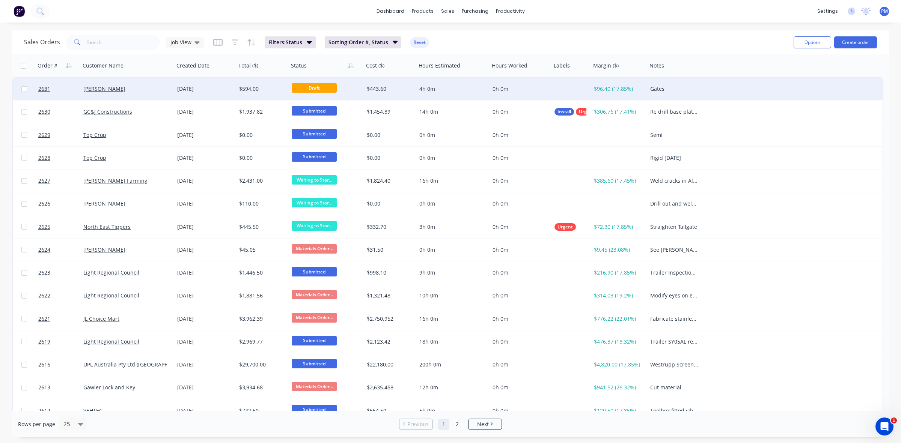
click at [149, 86] on div "[PERSON_NAME]" at bounding box center [124, 89] width 83 height 8
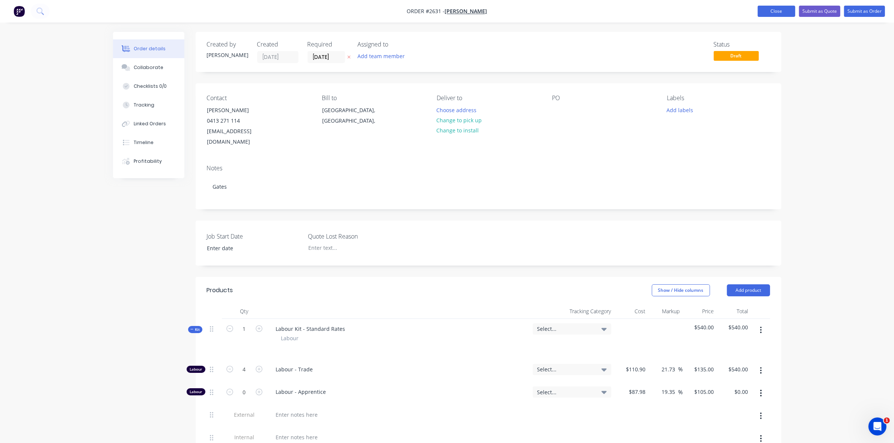
click at [786, 10] on button "Close" at bounding box center [777, 11] width 38 height 11
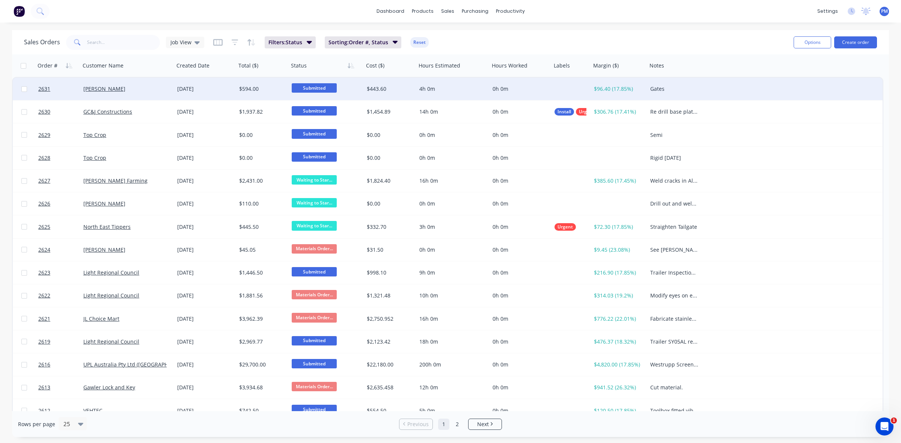
click at [145, 87] on div "[PERSON_NAME]" at bounding box center [124, 89] width 83 height 8
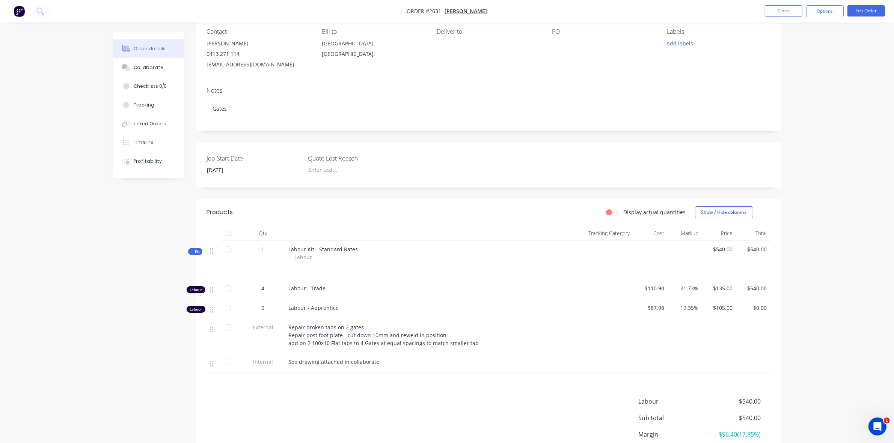
scroll to position [94, 0]
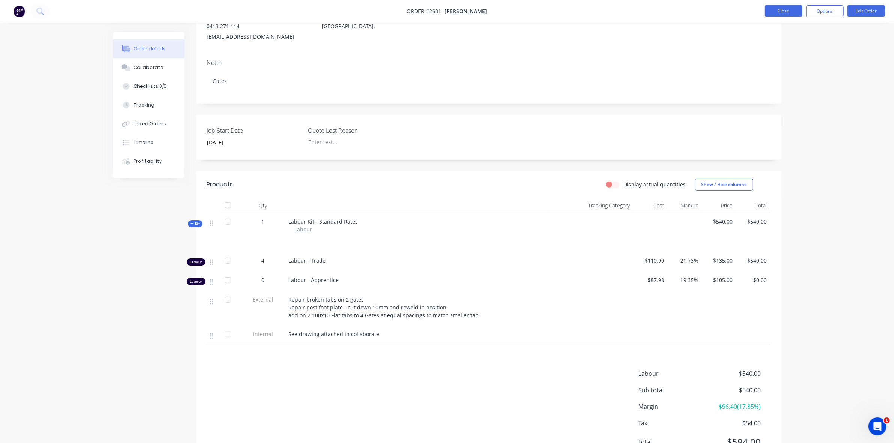
click at [791, 7] on button "Close" at bounding box center [784, 10] width 38 height 11
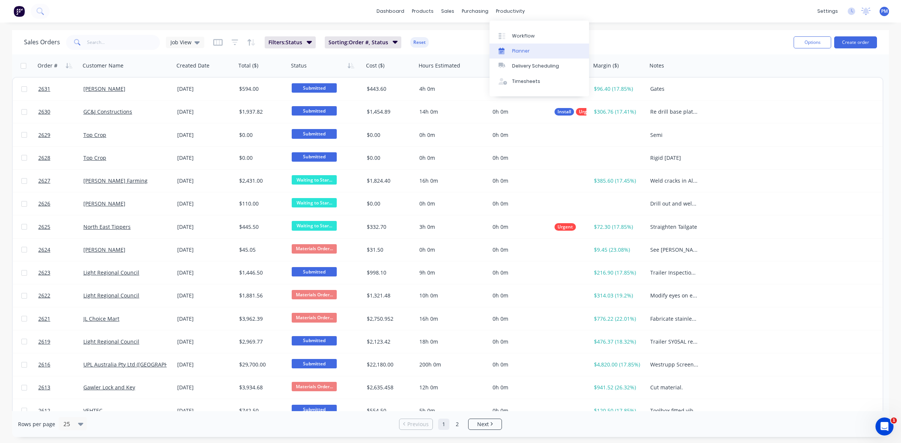
click at [526, 50] on div "Planner" at bounding box center [521, 51] width 18 height 7
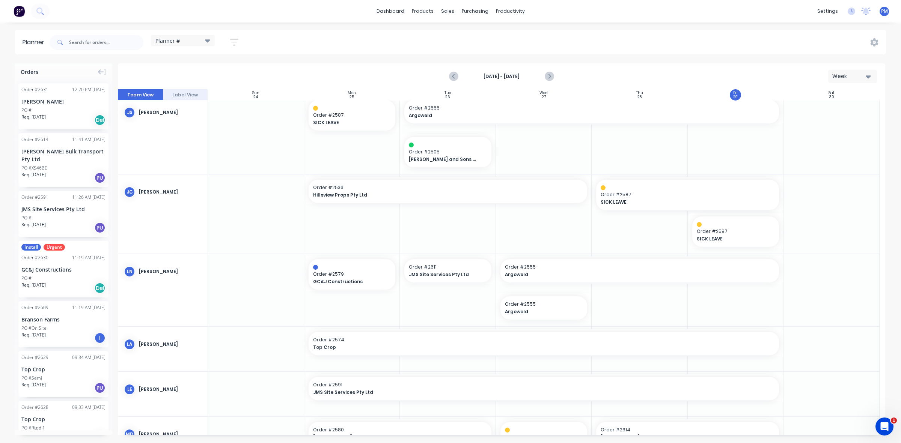
scroll to position [94, 0]
click at [742, 288] on div "Delete timeslot" at bounding box center [764, 286] width 80 height 15
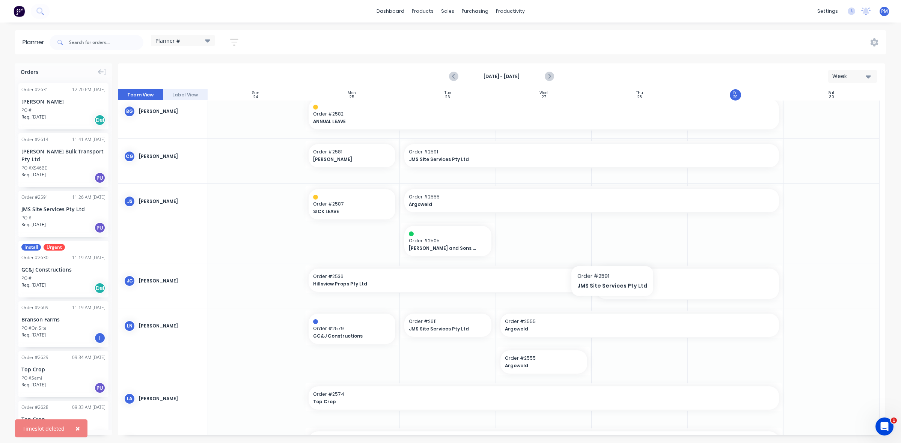
scroll to position [0, 0]
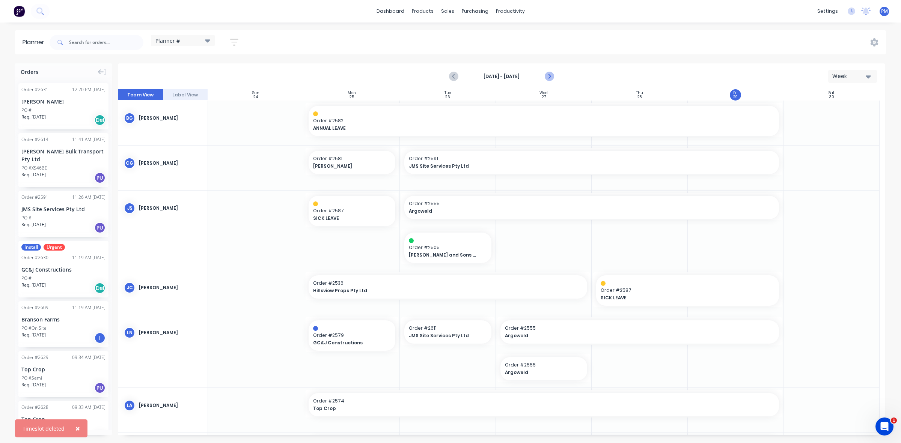
click at [547, 74] on icon "Next page" at bounding box center [548, 76] width 9 height 9
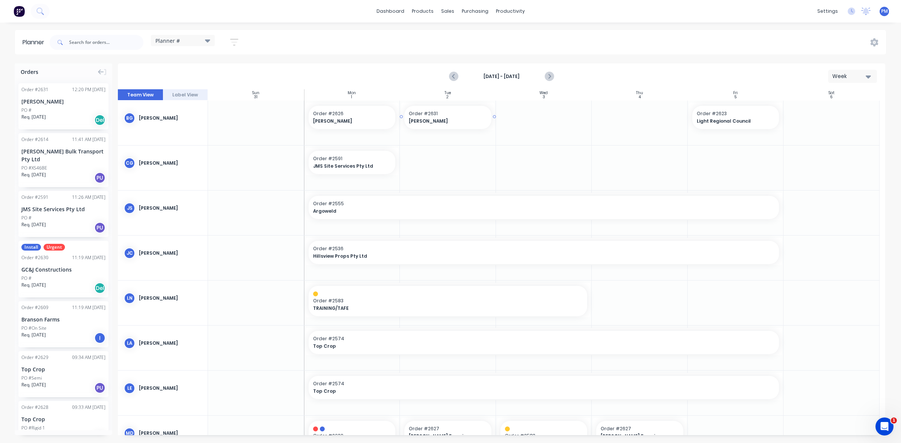
drag, startPoint x: 48, startPoint y: 102, endPoint x: 453, endPoint y: 120, distance: 405.9
click at [464, 31] on link "Sales Orders" at bounding box center [486, 35] width 99 height 15
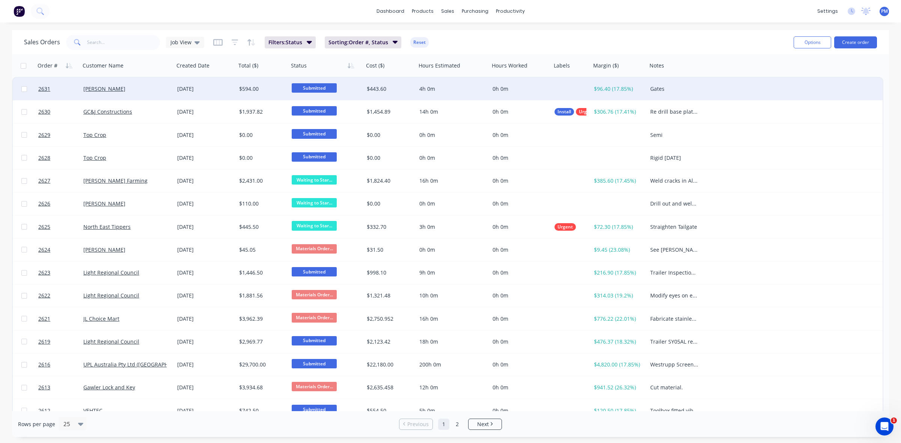
click at [320, 87] on span "Submitted" at bounding box center [314, 87] width 45 height 9
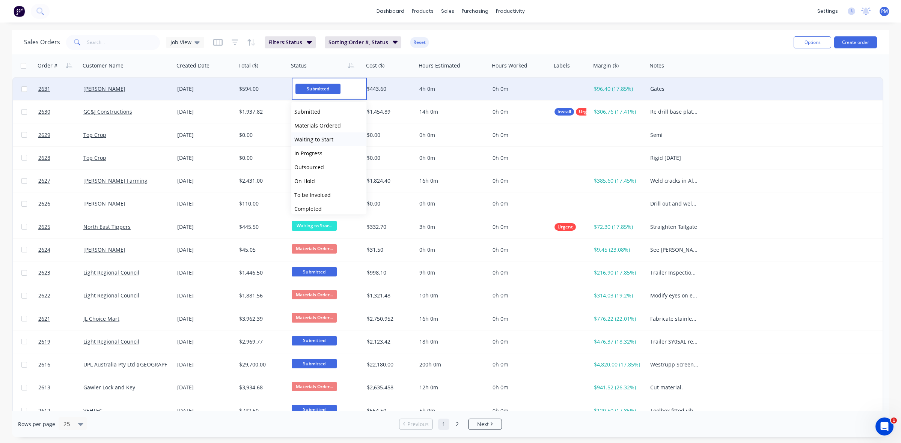
click at [312, 138] on span "Waiting to Start" at bounding box center [313, 139] width 39 height 7
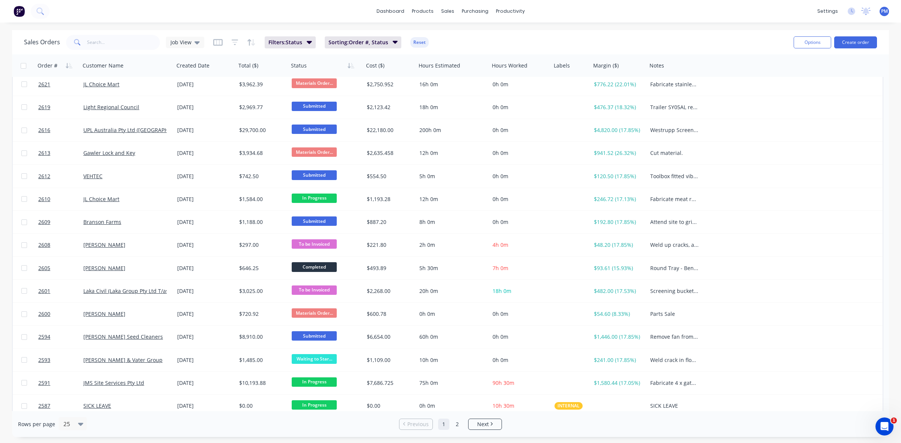
scroll to position [240, 0]
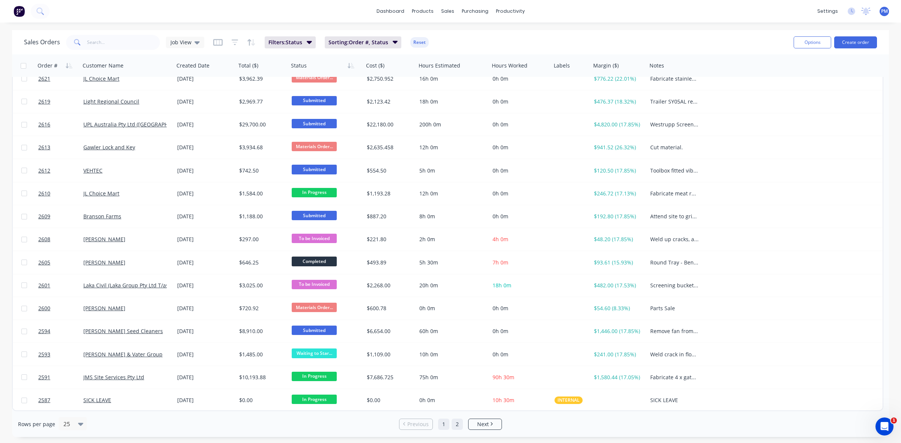
click at [459, 427] on link "2" at bounding box center [457, 424] width 11 height 11
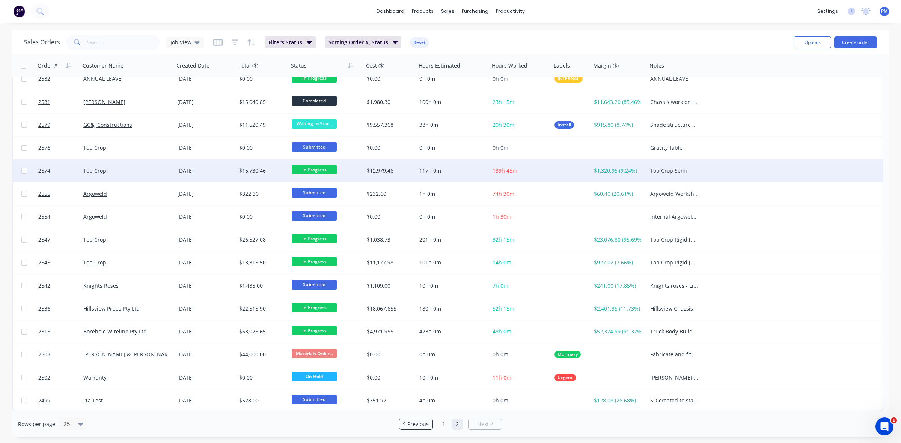
scroll to position [0, 0]
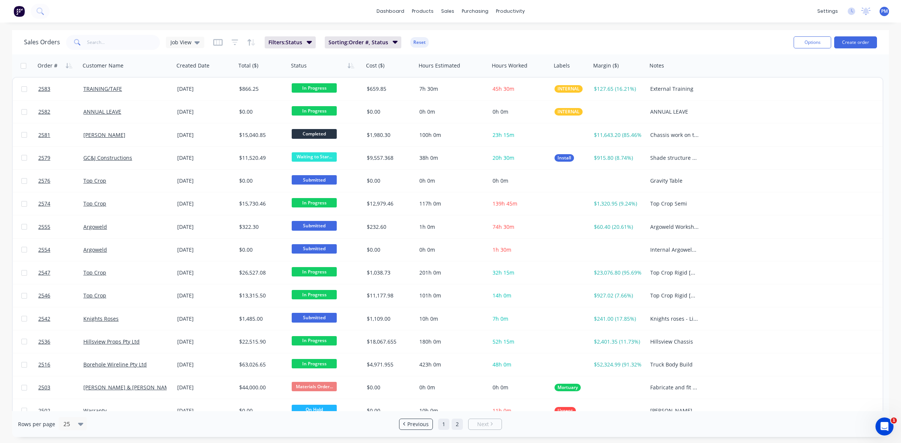
click at [444, 425] on link "1" at bounding box center [443, 424] width 11 height 11
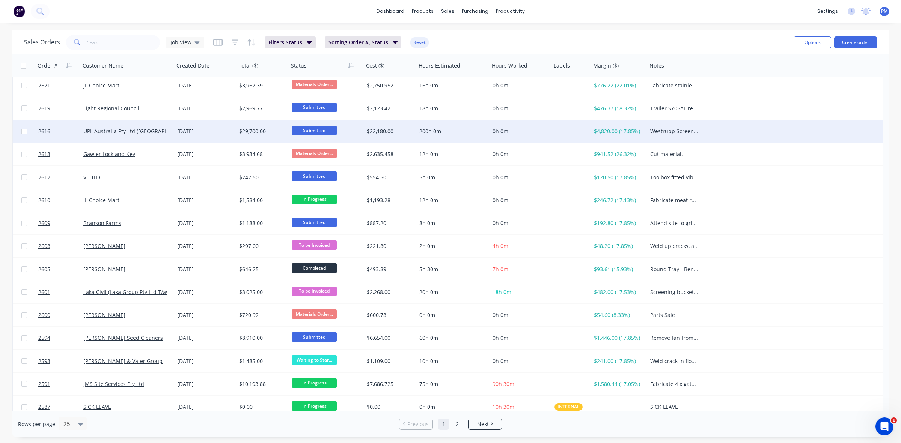
scroll to position [235, 0]
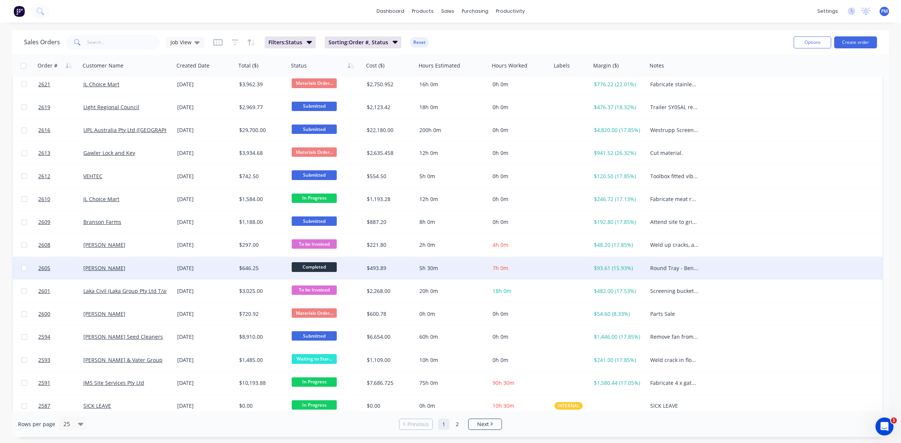
click at [324, 267] on span "Completed" at bounding box center [314, 266] width 45 height 9
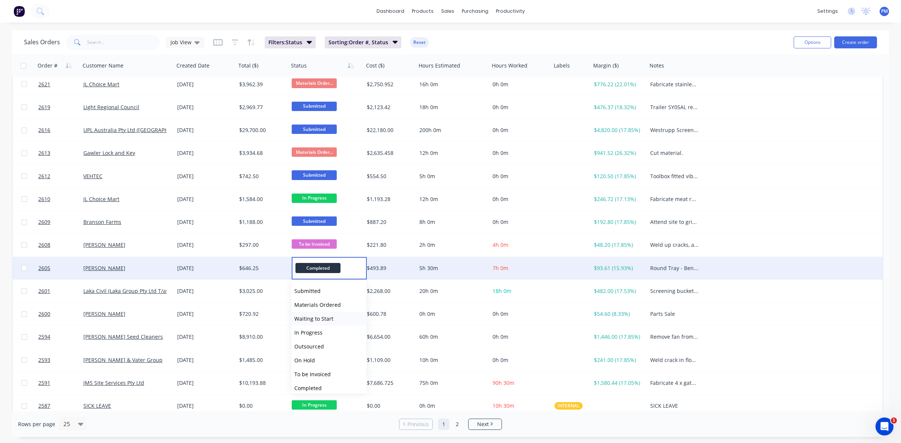
scroll to position [46, 0]
click at [326, 331] on span "To be Invoiced" at bounding box center [312, 328] width 36 height 7
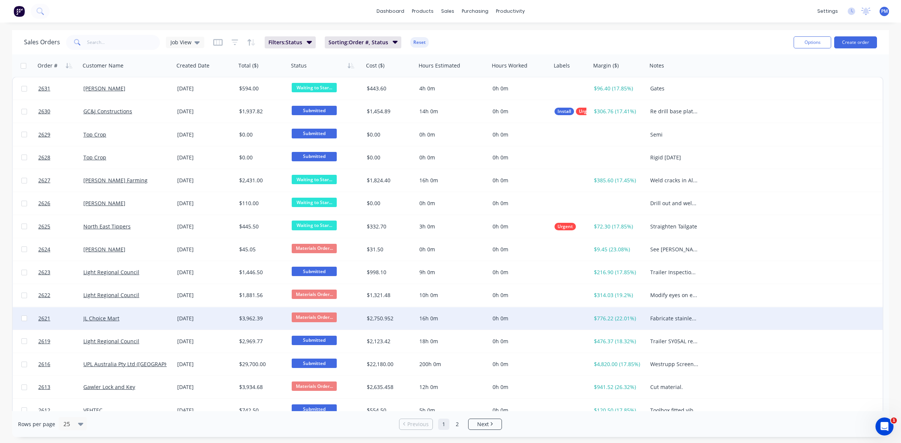
scroll to position [0, 0]
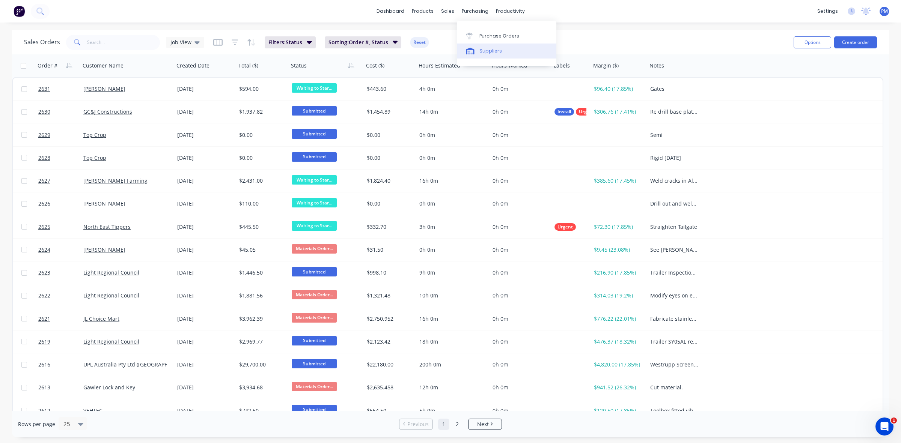
click at [487, 49] on div "Suppliers" at bounding box center [490, 51] width 23 height 7
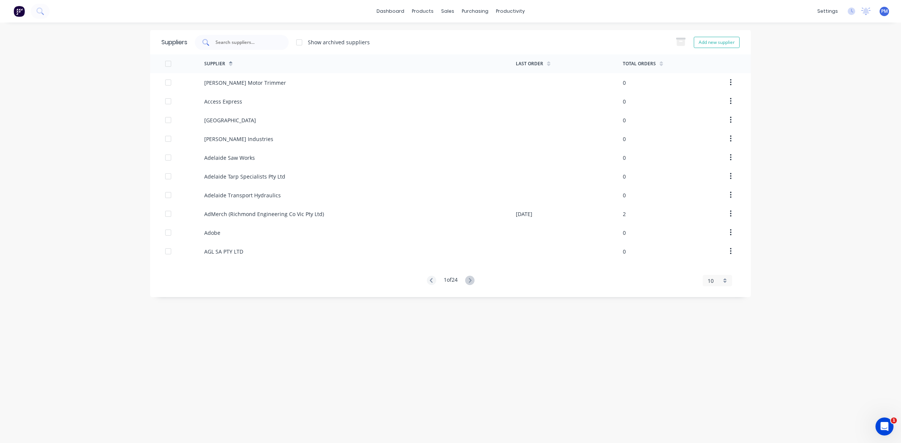
click at [226, 42] on input "text" at bounding box center [246, 43] width 62 height 8
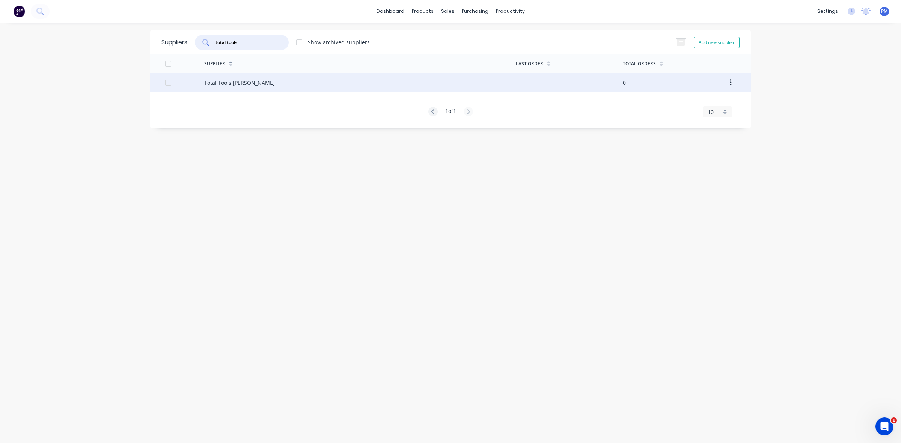
type input "total tools"
click at [232, 83] on div "Total Tools [PERSON_NAME]" at bounding box center [239, 83] width 71 height 8
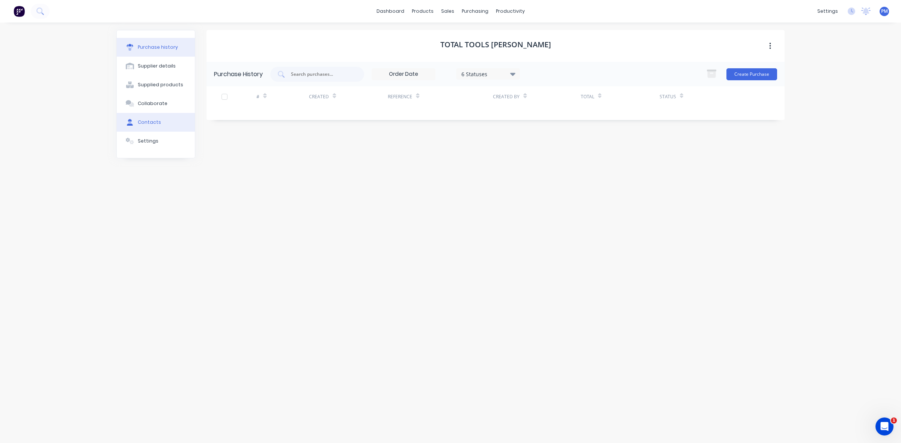
click at [148, 118] on button "Contacts" at bounding box center [156, 122] width 78 height 19
select select "AU"
click at [214, 98] on icon "button" at bounding box center [215, 98] width 4 height 4
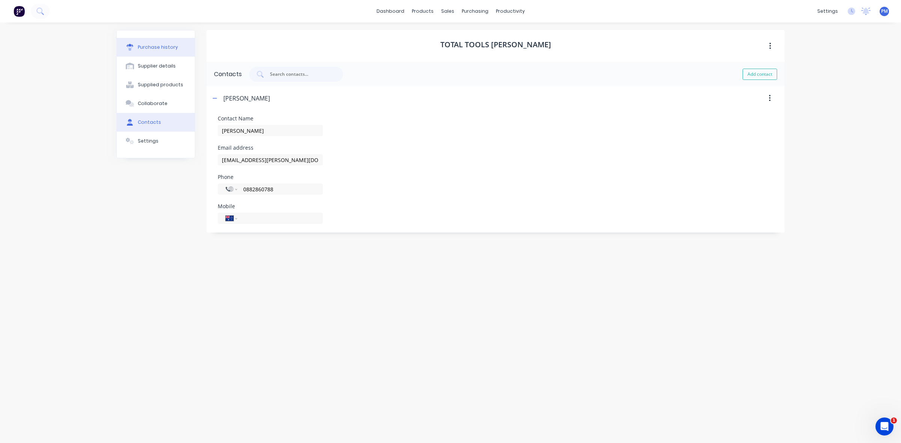
click at [163, 47] on div "Purchase history" at bounding box center [158, 47] width 40 height 7
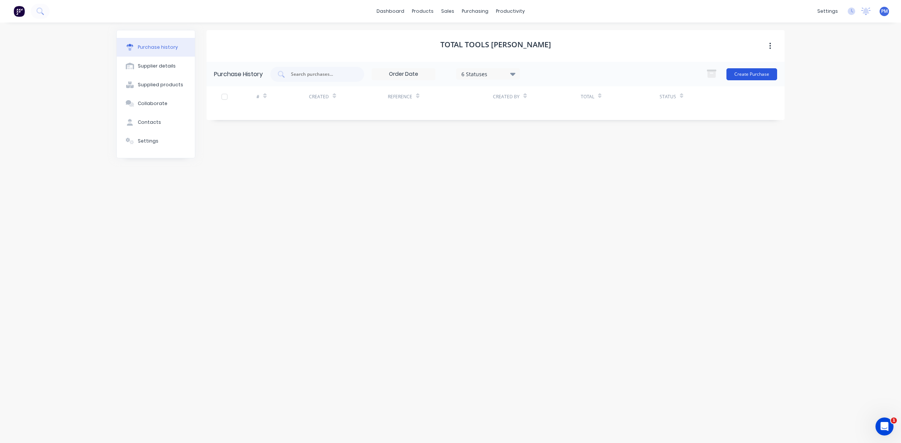
click at [746, 72] on button "Create Purchase" at bounding box center [752, 74] width 51 height 12
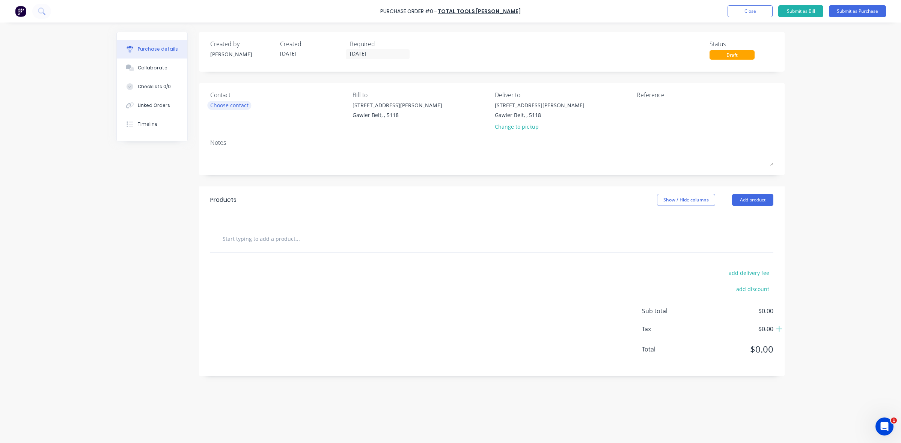
click at [230, 104] on div "Choose contact" at bounding box center [229, 105] width 38 height 8
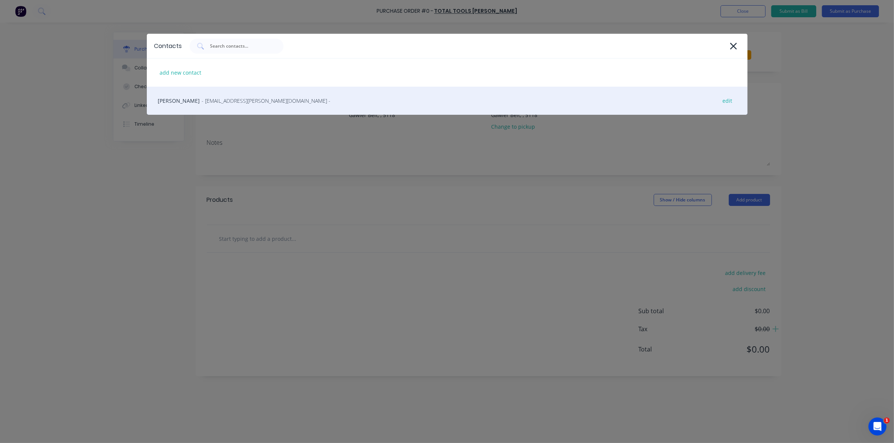
click at [206, 100] on span "- [EMAIL_ADDRESS][PERSON_NAME][DOMAIN_NAME] -" at bounding box center [266, 101] width 129 height 8
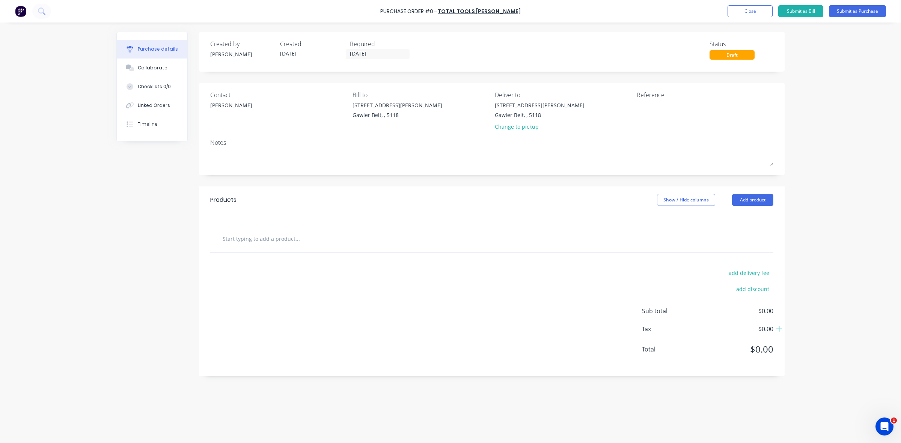
click at [250, 239] on input "text" at bounding box center [297, 238] width 150 height 15
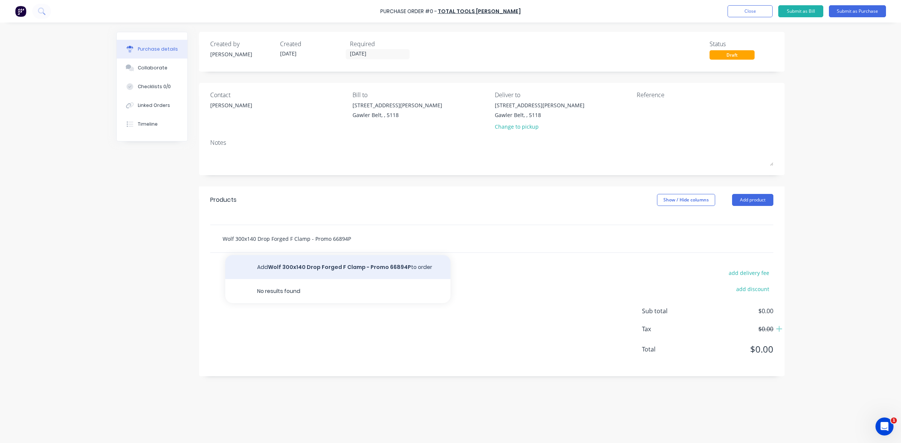
type input "Wolf 300x140 Drop Forged F Clamp - Promo 66894P"
click at [291, 267] on button "Add Wolf 300x140 Drop Forged F Clamp - Promo 66894P to order" at bounding box center [337, 267] width 225 height 24
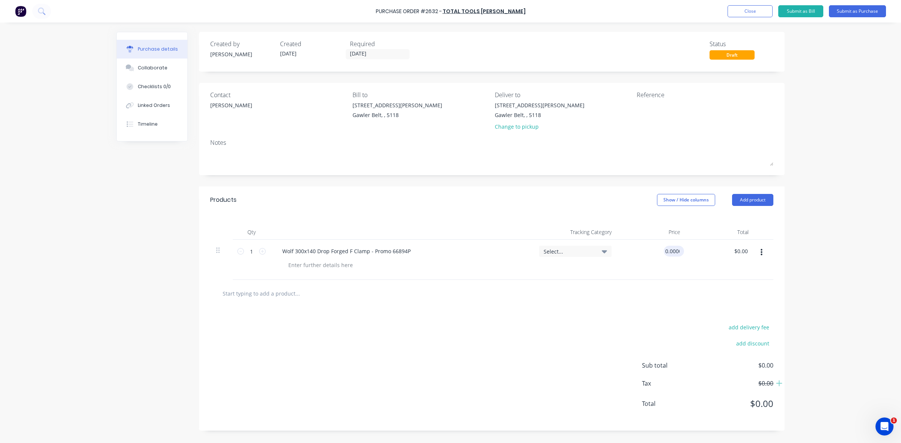
click at [675, 253] on input "0.0000" at bounding box center [672, 251] width 17 height 11
click at [651, 252] on input "0.0039.9500" at bounding box center [664, 251] width 33 height 11
drag, startPoint x: 651, startPoint y: 252, endPoint x: 678, endPoint y: 250, distance: 27.1
click at [678, 250] on input "0.0039.9500" at bounding box center [664, 251] width 33 height 11
type input "$39.95"
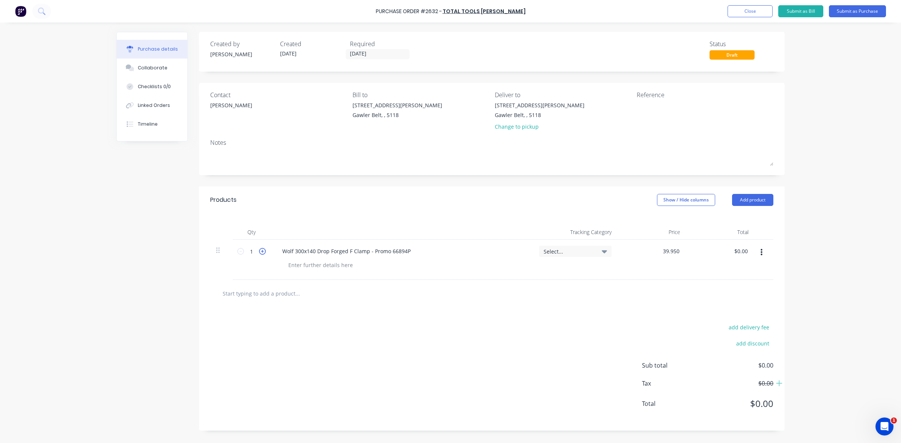
type input "$39.95"
click at [262, 254] on icon at bounding box center [262, 251] width 7 height 7
type input "2"
type input "$79.90"
click at [262, 254] on icon at bounding box center [262, 251] width 7 height 7
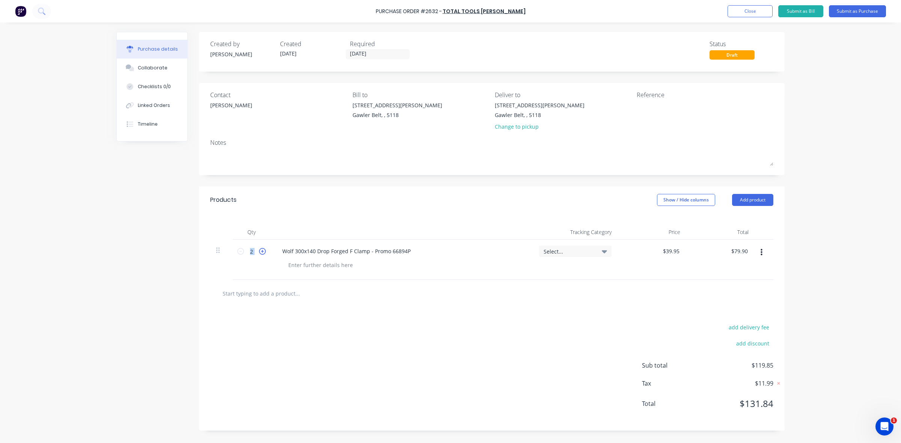
type input "3"
type input "$119.85"
click at [262, 254] on icon at bounding box center [262, 251] width 7 height 7
type input "4"
type input "$159.80"
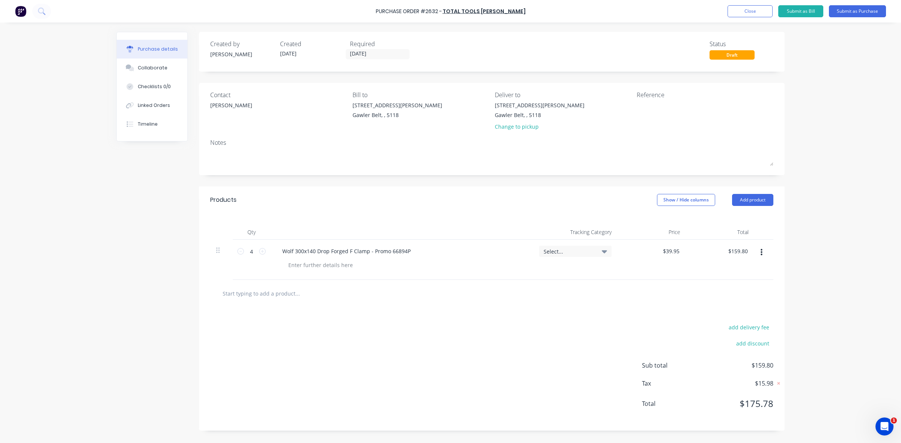
click at [329, 329] on div "add delivery fee add discount Sub total $159.80 Tax $15.98 Total $175.78" at bounding box center [492, 369] width 586 height 124
click at [267, 292] on input "text" at bounding box center [297, 293] width 150 height 15
click at [289, 295] on input "text" at bounding box center [297, 293] width 150 height 15
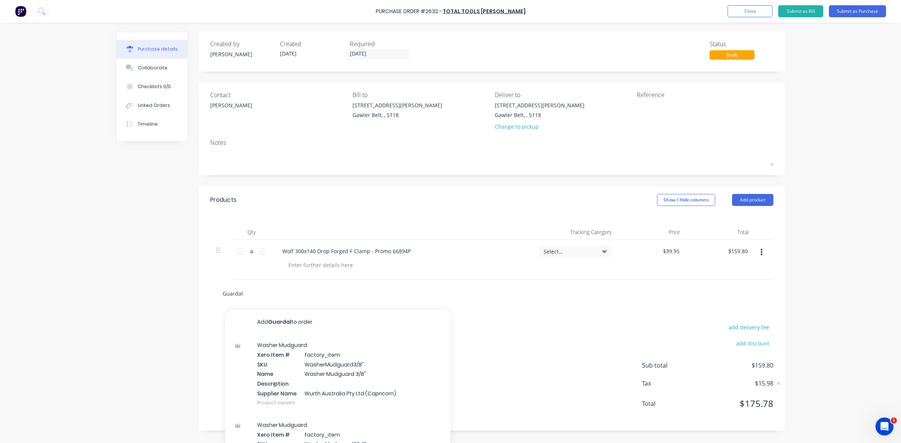
type input "Guardall"
drag, startPoint x: 251, startPoint y: 294, endPoint x: 206, endPoint y: 293, distance: 44.3
click at [206, 293] on div "Guardall Add Guardall to order No results found" at bounding box center [492, 293] width 586 height 27
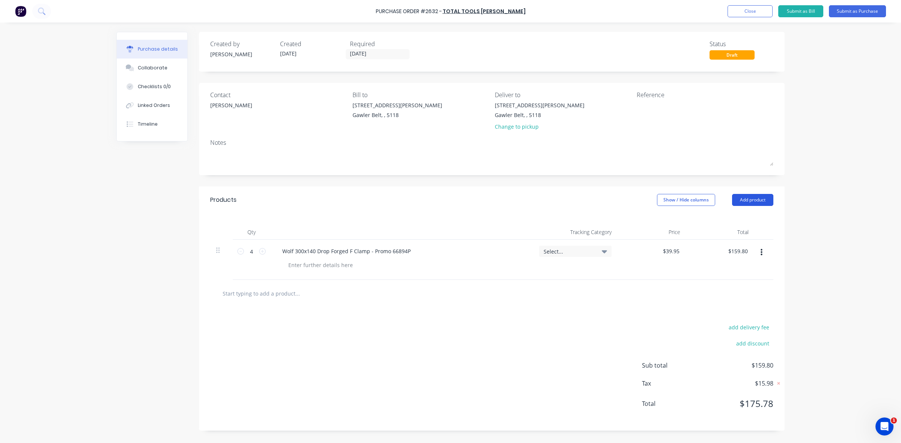
click at [749, 196] on button "Add product" at bounding box center [752, 200] width 41 height 12
click at [730, 234] on div "Basic product" at bounding box center [738, 234] width 58 height 11
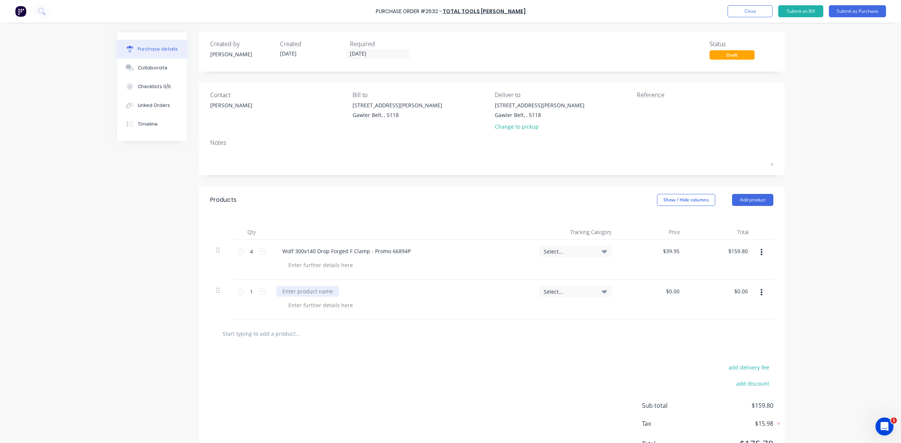
click at [293, 290] on div at bounding box center [307, 291] width 63 height 11
click at [259, 292] on icon at bounding box center [262, 291] width 7 height 7
type input "4"
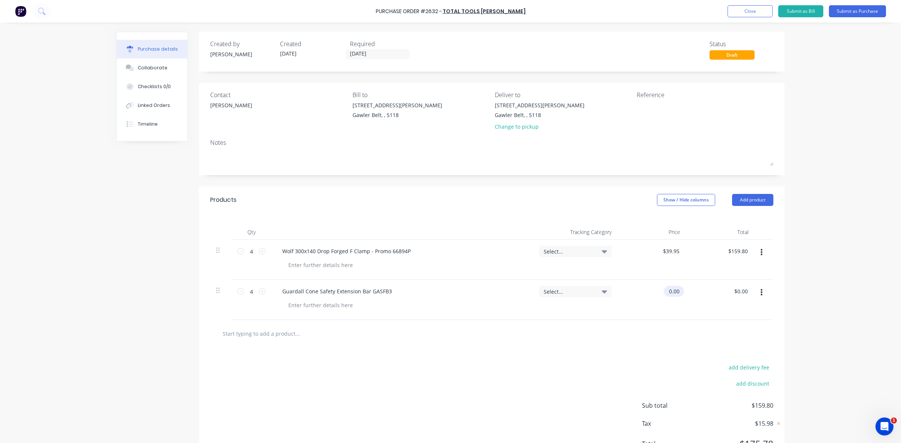
click at [666, 291] on input "0.00" at bounding box center [672, 291] width 17 height 11
drag, startPoint x: 651, startPoint y: 292, endPoint x: 699, endPoint y: 278, distance: 49.9
click at [702, 289] on div "4 4 Guardall Cone Safety Extension Bar GASFB3 Select... 0.19.9500 0.19.9500 $0.…" at bounding box center [491, 300] width 563 height 40
type input "$18.95"
type input "$75.80"
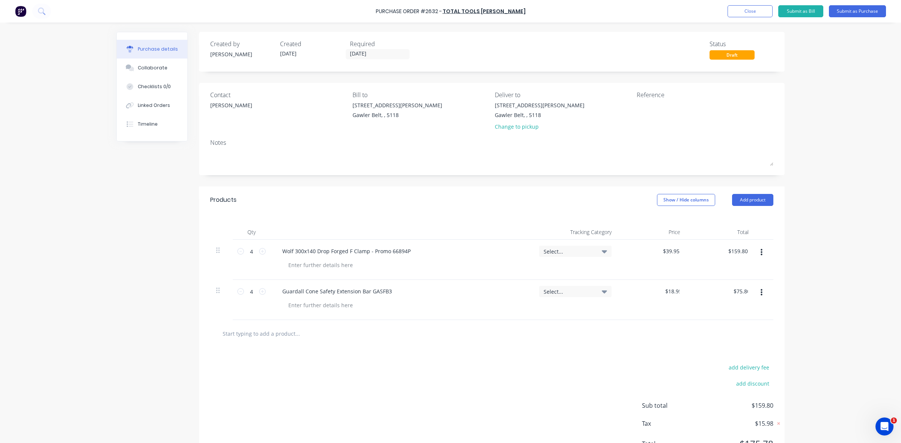
click at [637, 332] on div at bounding box center [491, 333] width 551 height 15
click at [741, 197] on button "Add product" at bounding box center [752, 200] width 41 height 12
click at [716, 233] on div "Basic product" at bounding box center [738, 234] width 58 height 11
click at [292, 329] on div at bounding box center [307, 331] width 63 height 11
click at [320, 335] on div "Guardall 700mmDay/night" at bounding box center [315, 331] width 78 height 11
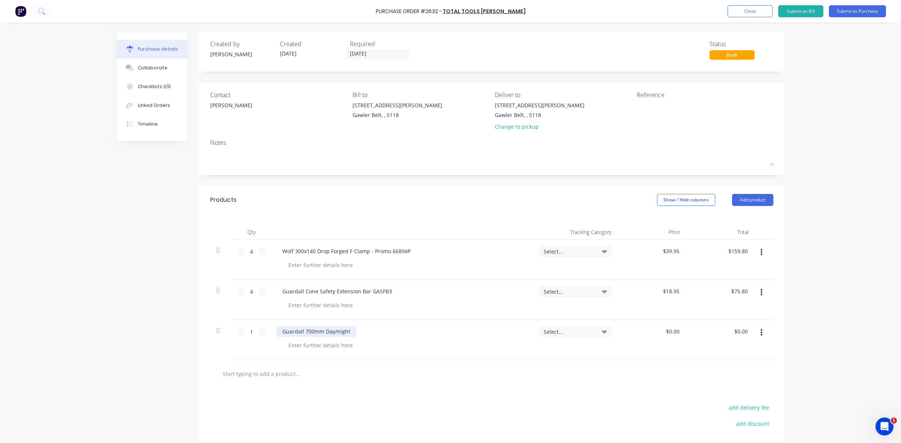
click at [334, 332] on div "Guardall 700mm Day/night" at bounding box center [316, 331] width 80 height 11
click at [346, 332] on div "Guardall 700mm Day/Night" at bounding box center [316, 331] width 81 height 11
click at [666, 333] on input "0.00" at bounding box center [672, 331] width 17 height 11
drag, startPoint x: 665, startPoint y: 333, endPoint x: 676, endPoint y: 332, distance: 10.5
click at [676, 332] on input "0.00" at bounding box center [674, 331] width 14 height 11
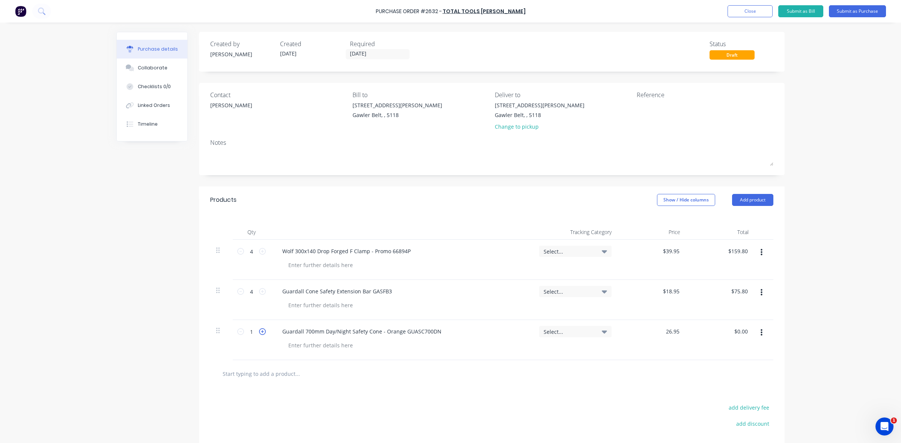
type input "$26.95"
click at [259, 333] on icon at bounding box center [262, 332] width 7 height 7
type input "2"
type input "$53.90"
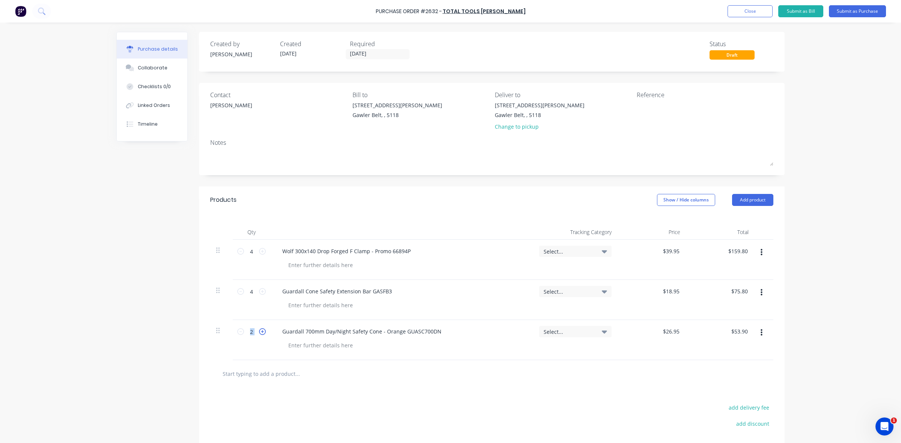
click at [259, 333] on icon at bounding box center [262, 332] width 7 height 7
type input "3"
type input "$80.85"
click at [259, 333] on icon at bounding box center [262, 332] width 7 height 7
type input "4"
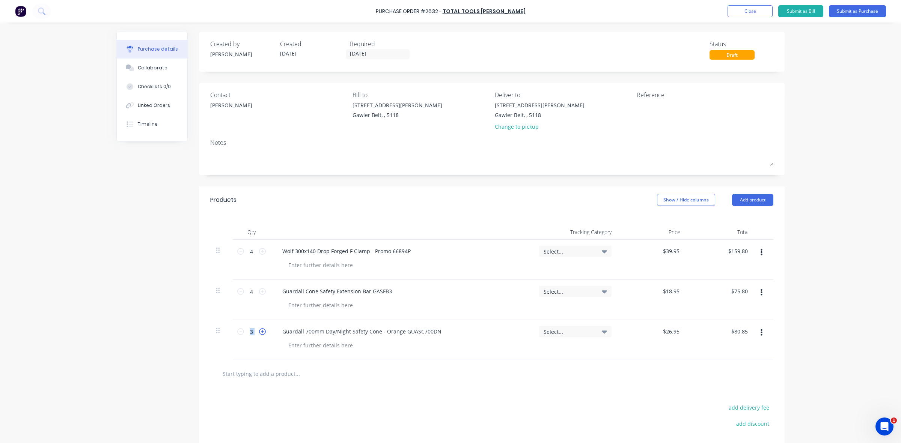
type input "$107.80"
click at [259, 333] on icon at bounding box center [262, 332] width 7 height 7
type input "5"
type input "$134.75"
click at [259, 333] on icon at bounding box center [262, 332] width 7 height 7
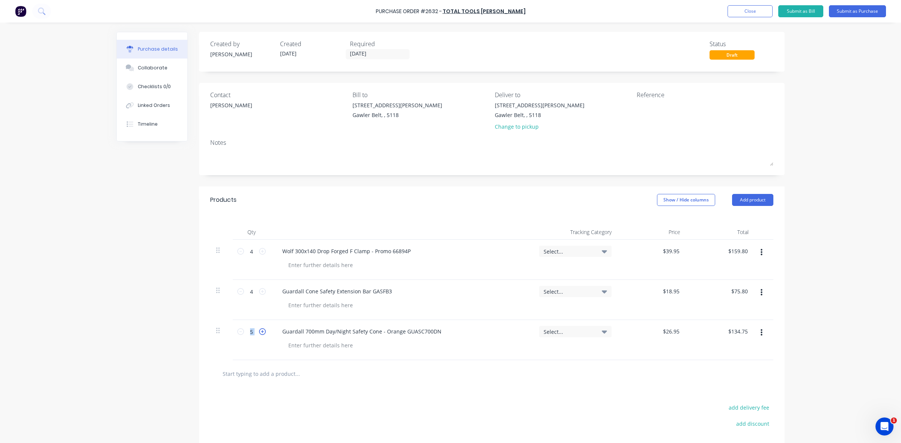
type input "6"
type input "$161.70"
click at [237, 334] on icon at bounding box center [240, 332] width 7 height 7
type input "5"
type input "$134.75"
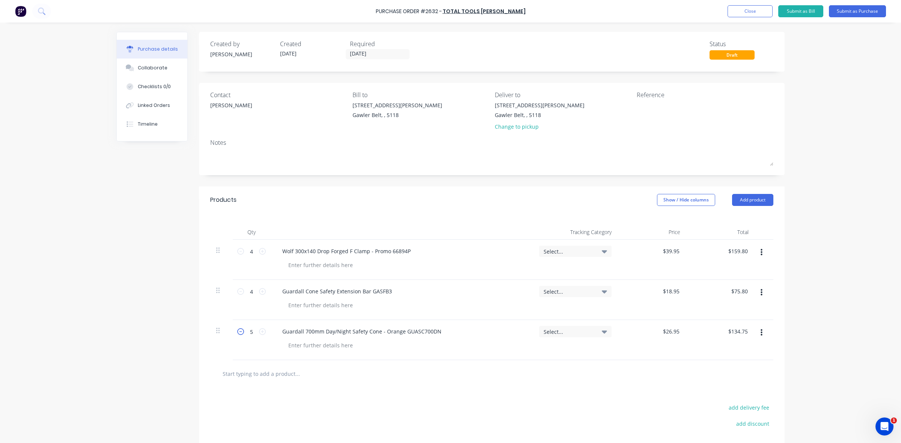
click at [237, 334] on icon at bounding box center [240, 332] width 7 height 7
type input "4"
type input "$107.80"
click at [481, 383] on div at bounding box center [491, 373] width 563 height 27
click at [481, 352] on div "Guardall 700mm Day/Night Safety Cone - Orange GUASC700DN" at bounding box center [401, 340] width 263 height 40
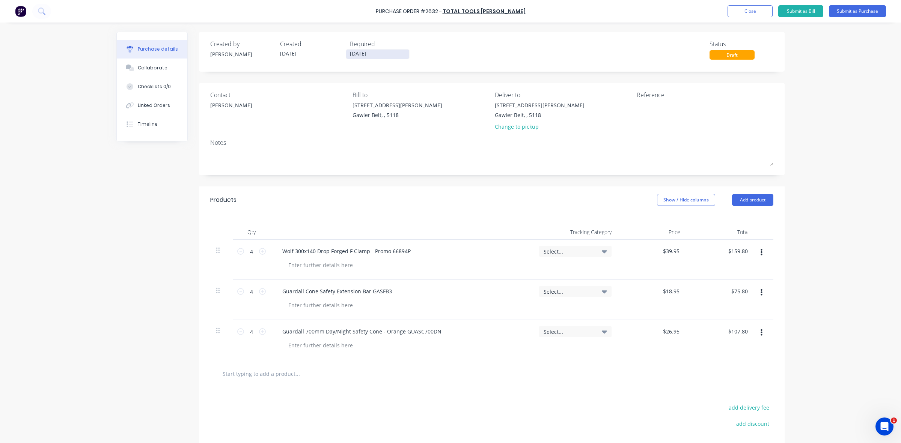
click at [359, 53] on input "[DATE]" at bounding box center [377, 54] width 63 height 9
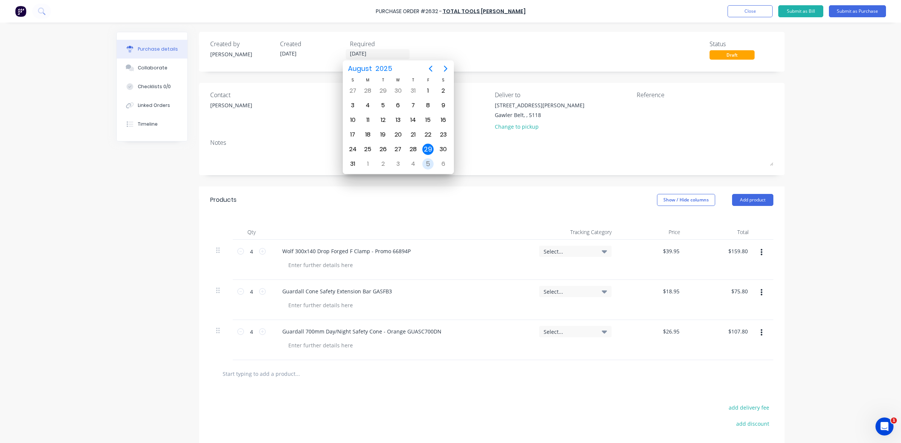
click at [428, 161] on div "5" at bounding box center [427, 163] width 11 height 11
type input "[DATE]"
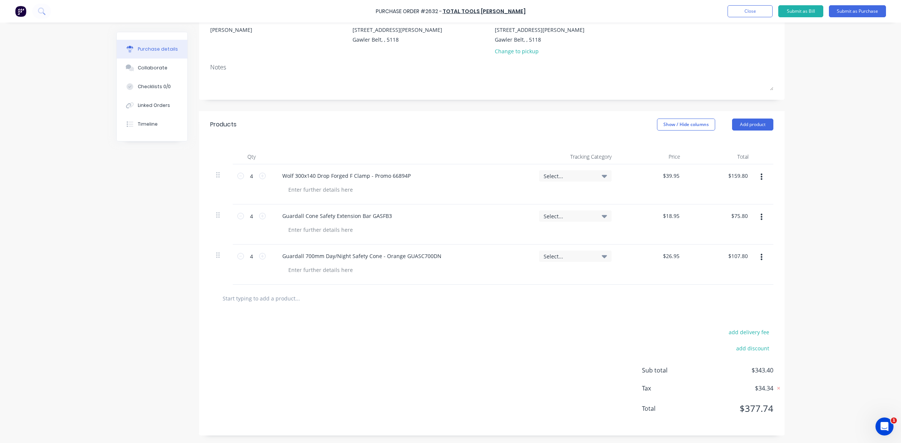
scroll to position [76, 0]
click at [752, 332] on button "add delivery fee" at bounding box center [748, 332] width 49 height 10
click at [519, 48] on div "Change to pickup" at bounding box center [540, 51] width 90 height 8
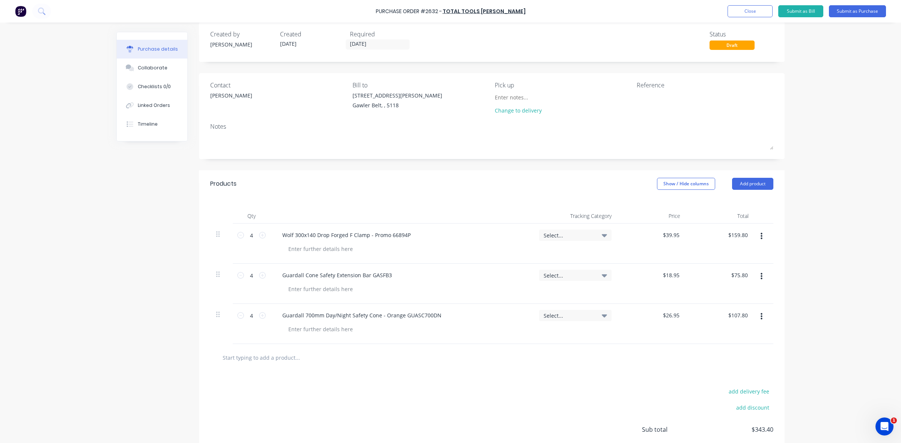
scroll to position [0, 0]
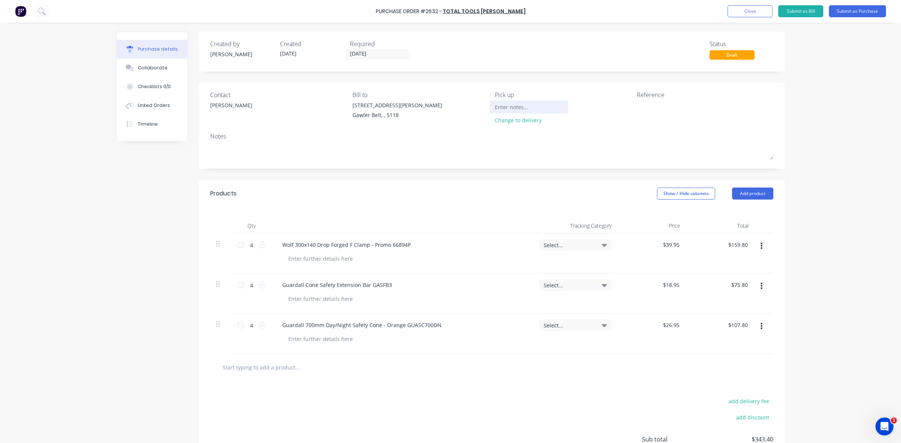
click at [506, 107] on input at bounding box center [529, 106] width 68 height 11
click at [519, 106] on input "Please adviise when ready to collect" at bounding box center [529, 106] width 68 height 11
type input "Please advise when ready to collect"
click at [565, 126] on div "Please advise when ready to collect Change to delivery" at bounding box center [563, 114] width 137 height 27
click at [555, 106] on div "Please advise when ready to collect" at bounding box center [529, 106] width 68 height 11
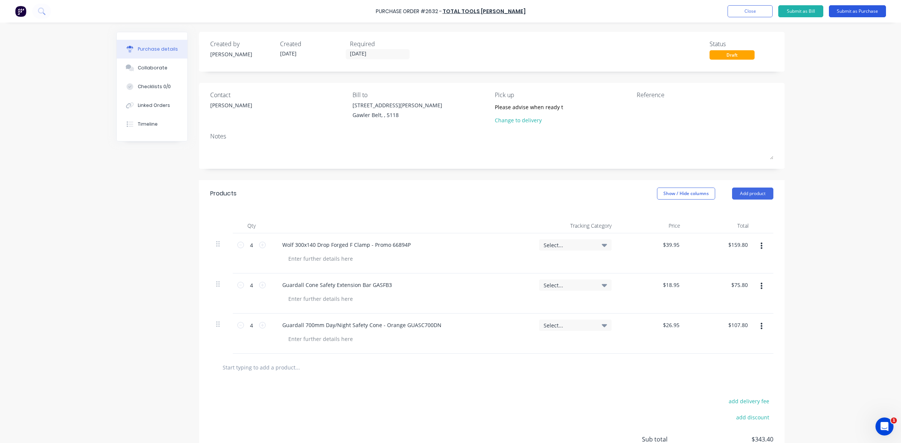
click at [857, 12] on button "Submit as Purchase" at bounding box center [857, 11] width 57 height 12
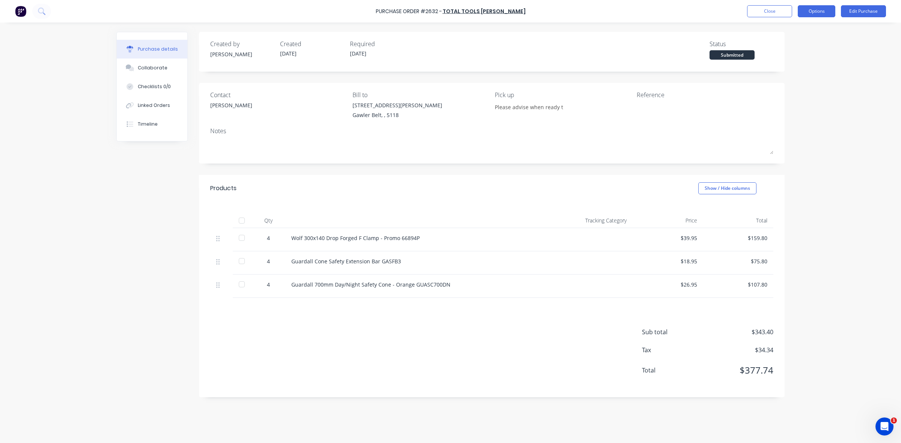
click at [811, 12] on button "Options" at bounding box center [817, 11] width 38 height 12
click at [791, 30] on div "Print / Email" at bounding box center [800, 30] width 58 height 11
click at [784, 46] on div "With pricing" at bounding box center [800, 45] width 58 height 11
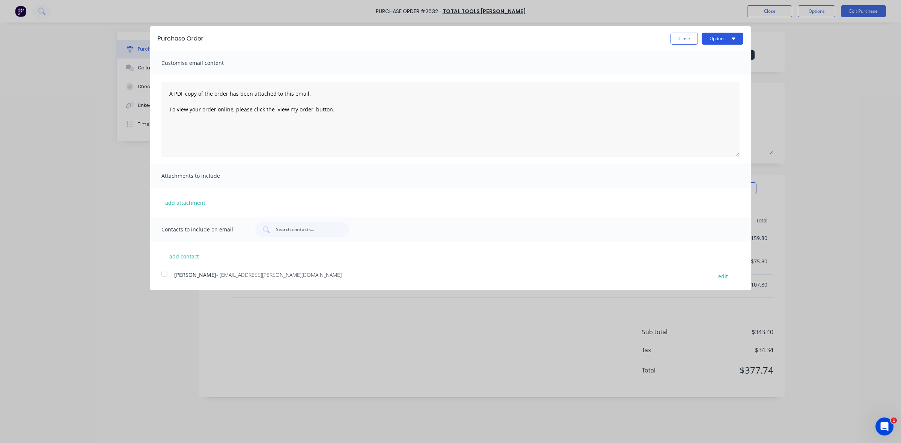
click at [729, 42] on button "Options" at bounding box center [723, 39] width 42 height 12
click at [685, 59] on div "Print" at bounding box center [708, 57] width 58 height 11
click at [685, 70] on div "Email" at bounding box center [708, 72] width 58 height 11
click at [277, 275] on span "- [EMAIL_ADDRESS][PERSON_NAME][DOMAIN_NAME]" at bounding box center [278, 274] width 125 height 7
click at [163, 275] on div at bounding box center [164, 274] width 15 height 15
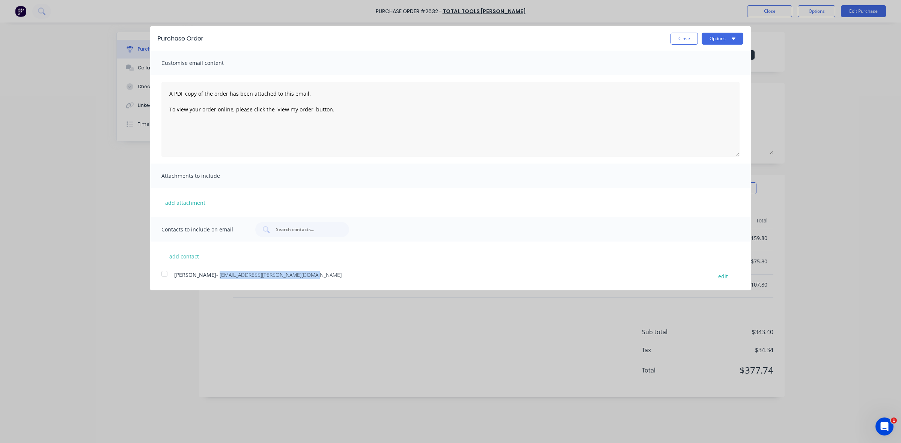
drag, startPoint x: 206, startPoint y: 275, endPoint x: 297, endPoint y: 273, distance: 90.5
click at [297, 273] on div "[PERSON_NAME] - [EMAIL_ADDRESS][PERSON_NAME][DOMAIN_NAME]" at bounding box center [439, 276] width 531 height 10
copy span "[EMAIL_ADDRESS][PERSON_NAME][DOMAIN_NAME]"
click at [679, 35] on button "Close" at bounding box center [684, 39] width 27 height 12
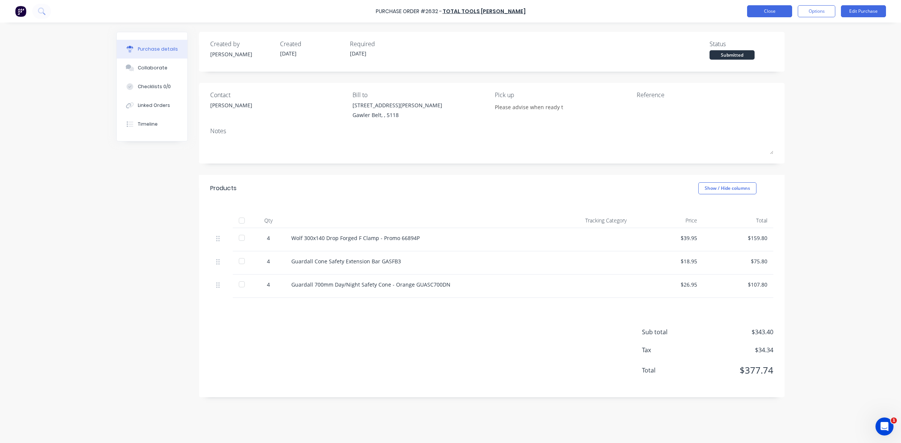
click at [759, 12] on button "Close" at bounding box center [769, 11] width 45 height 12
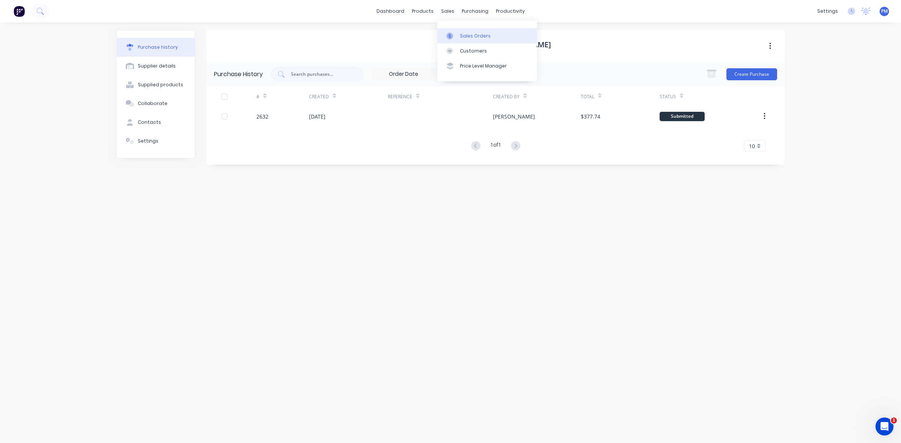
click at [466, 34] on div "Sales Orders" at bounding box center [475, 36] width 31 height 7
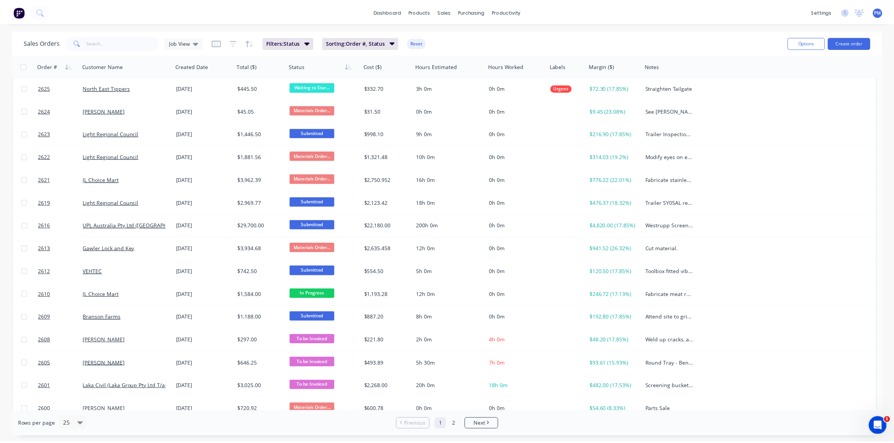
scroll to position [141, 0]
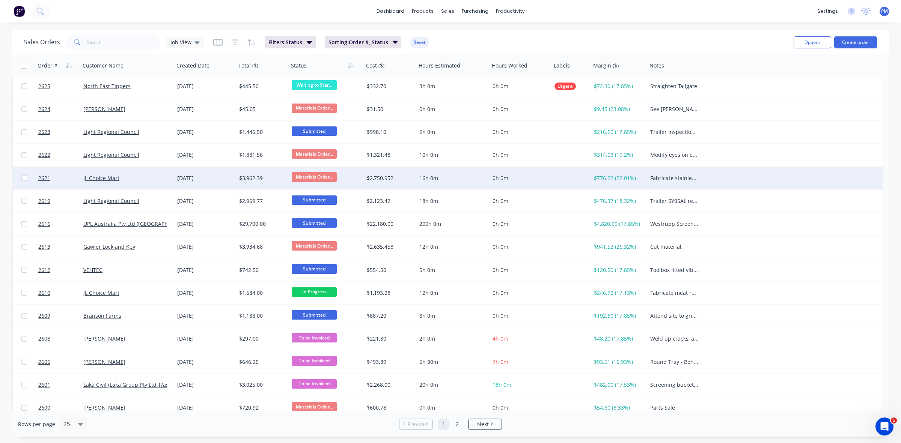
click at [146, 179] on div "JL Choice Mart" at bounding box center [124, 179] width 83 height 8
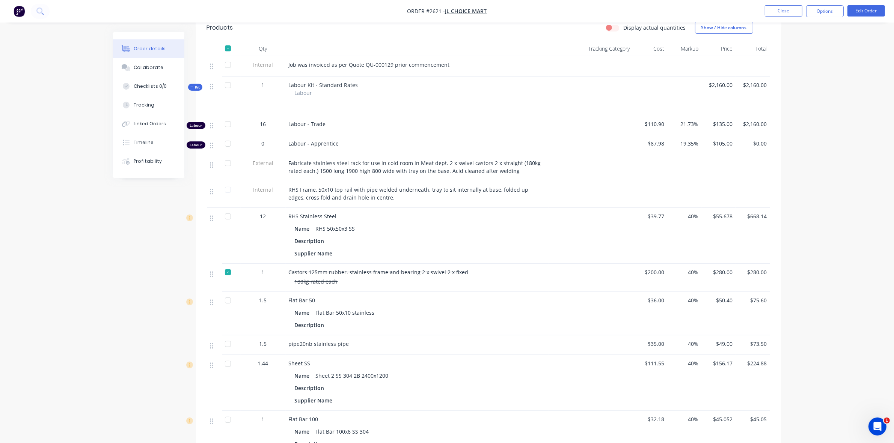
scroll to position [282, 0]
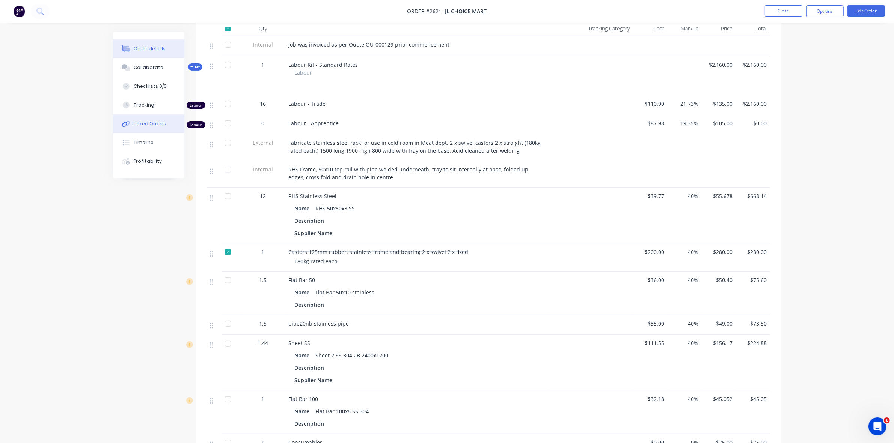
click at [151, 124] on div "Linked Orders" at bounding box center [150, 124] width 32 height 7
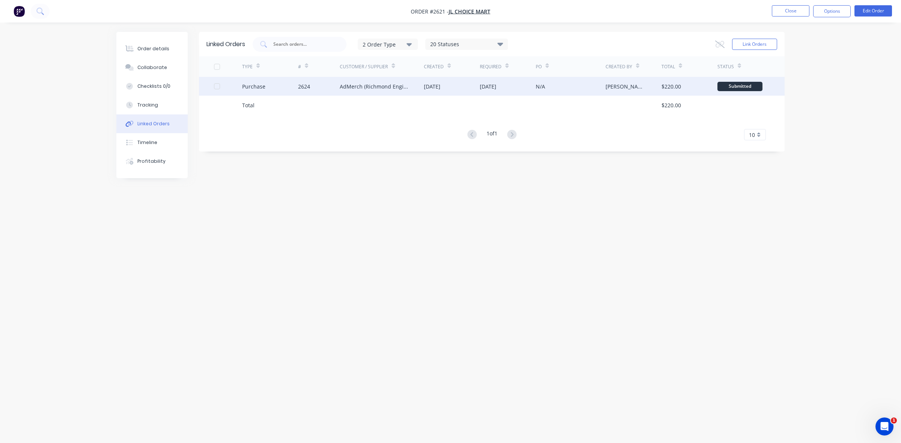
click at [329, 89] on div "2624" at bounding box center [319, 86] width 42 height 19
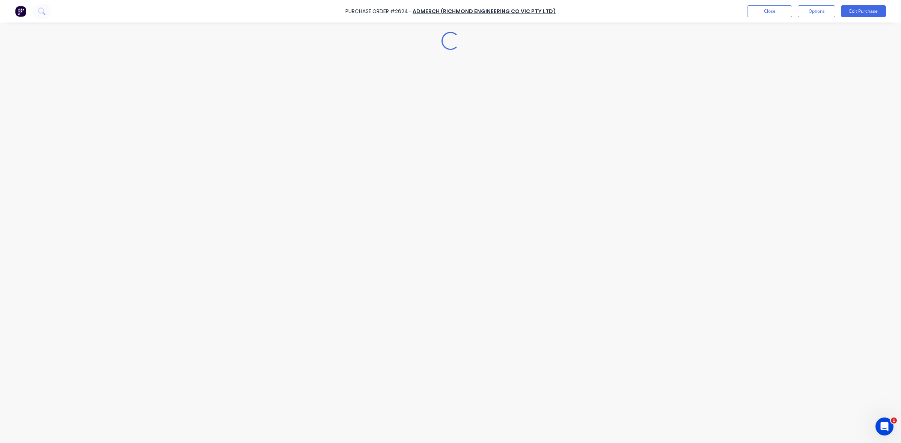
type textarea "x"
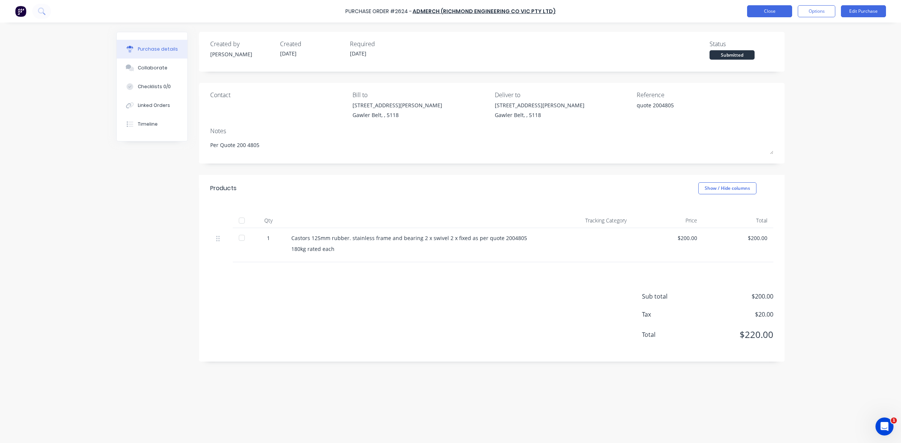
click at [778, 10] on button "Close" at bounding box center [769, 11] width 45 height 12
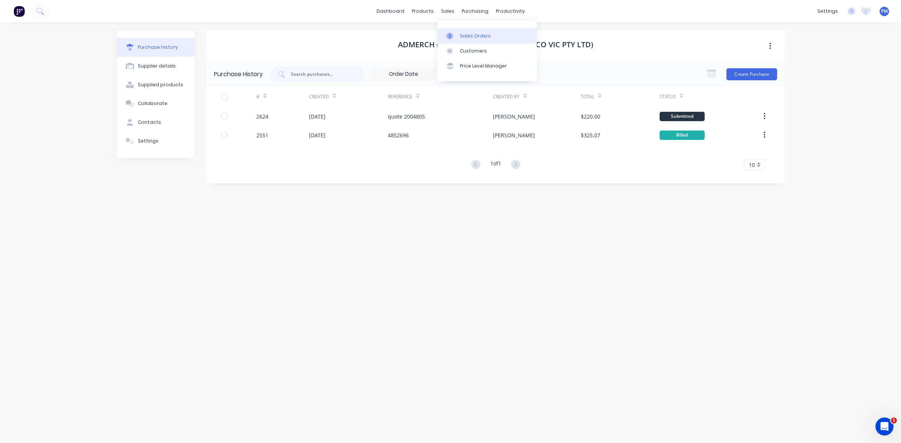
click at [466, 34] on div "Sales Orders" at bounding box center [475, 36] width 31 height 7
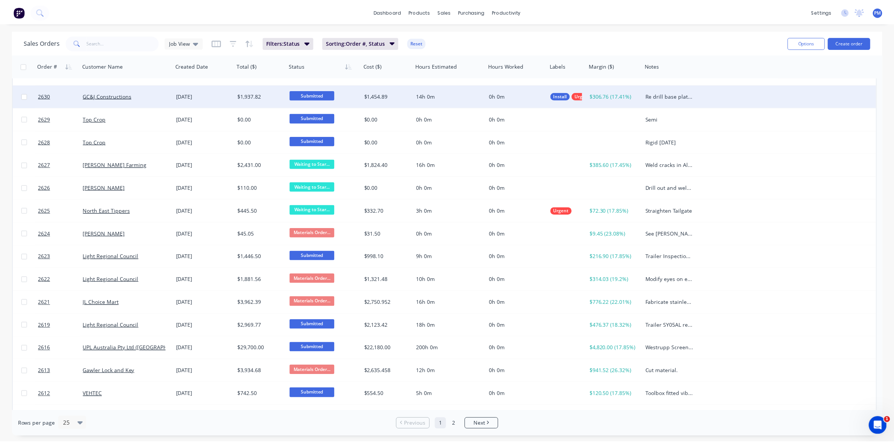
scroll to position [94, 0]
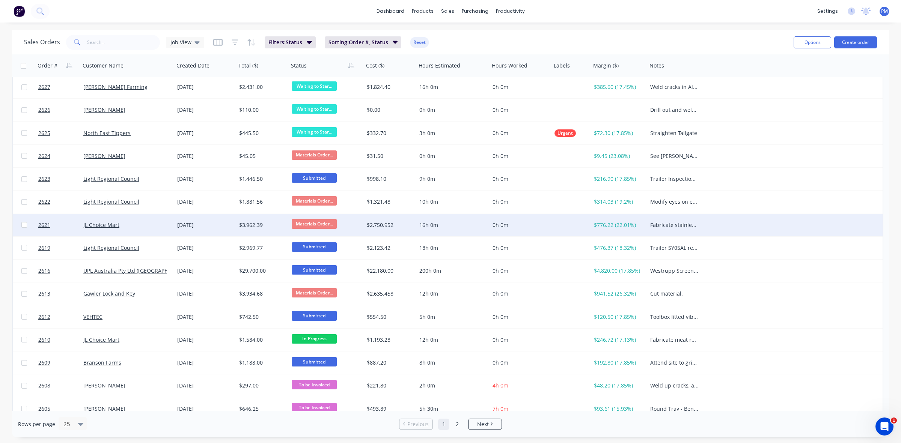
click at [148, 220] on div "JL Choice Mart" at bounding box center [127, 225] width 94 height 23
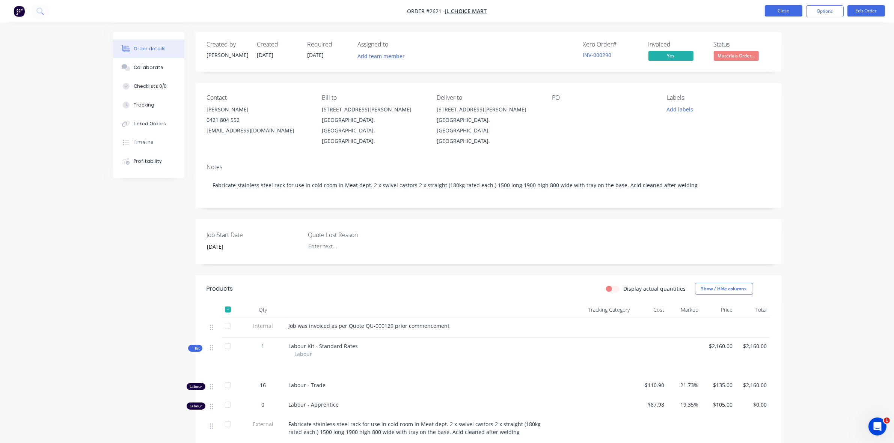
click at [778, 11] on button "Close" at bounding box center [784, 10] width 38 height 11
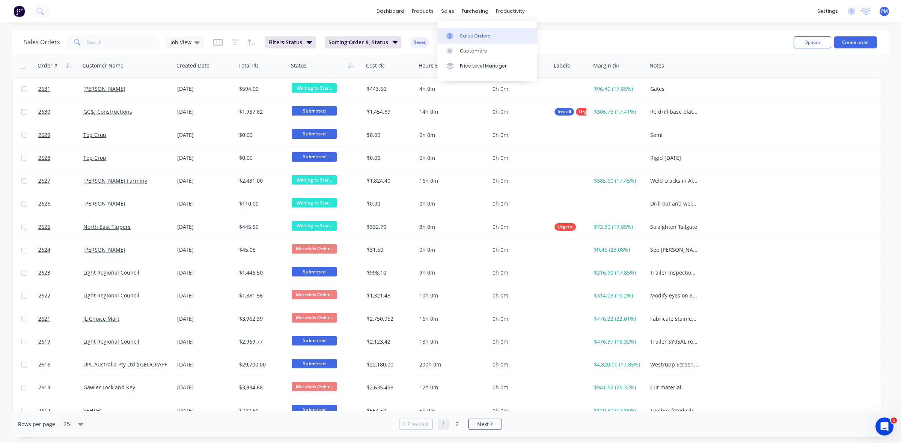
click at [461, 34] on div "Sales Orders" at bounding box center [475, 36] width 31 height 7
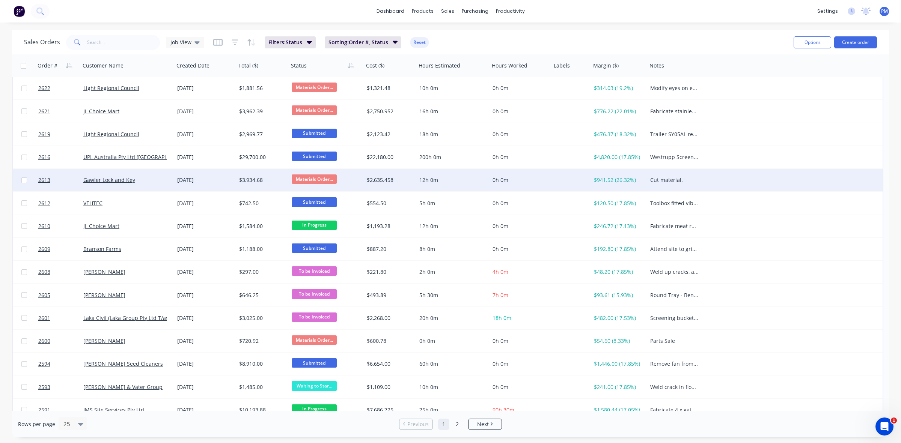
scroll to position [240, 0]
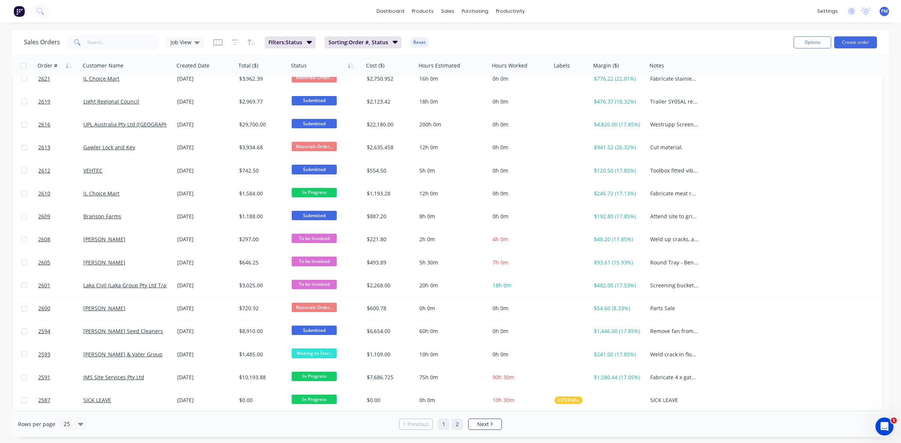
click at [457, 425] on link "2" at bounding box center [457, 424] width 11 height 11
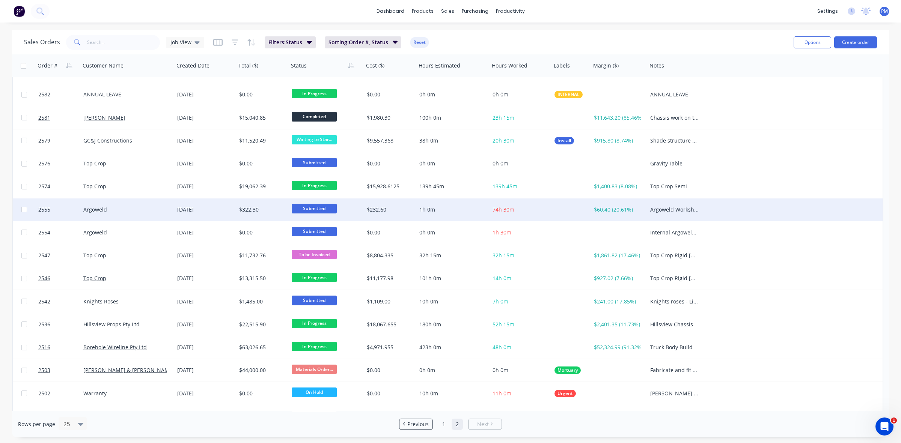
scroll to position [33, 0]
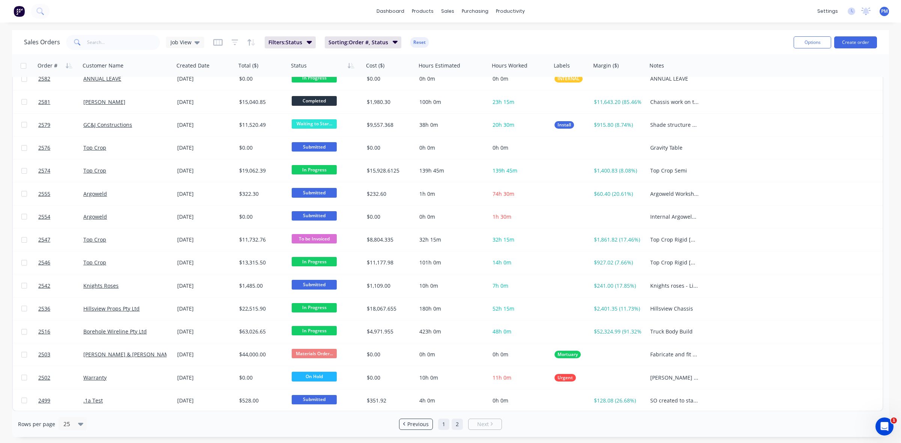
click at [444, 422] on link "1" at bounding box center [443, 424] width 11 height 11
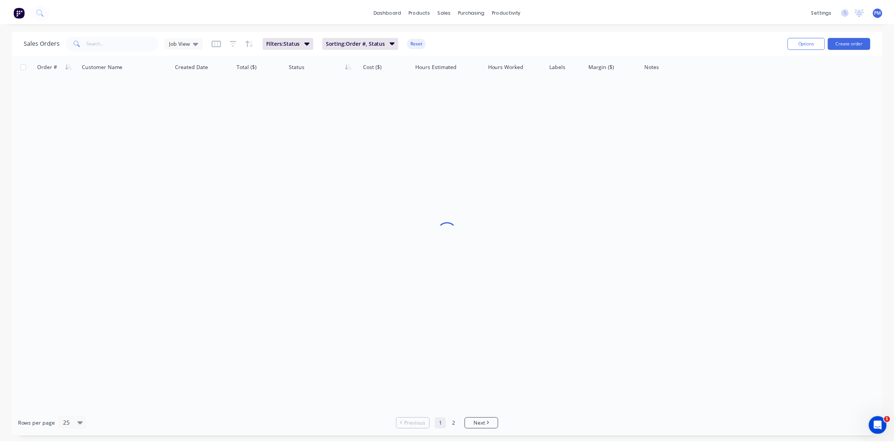
scroll to position [0, 0]
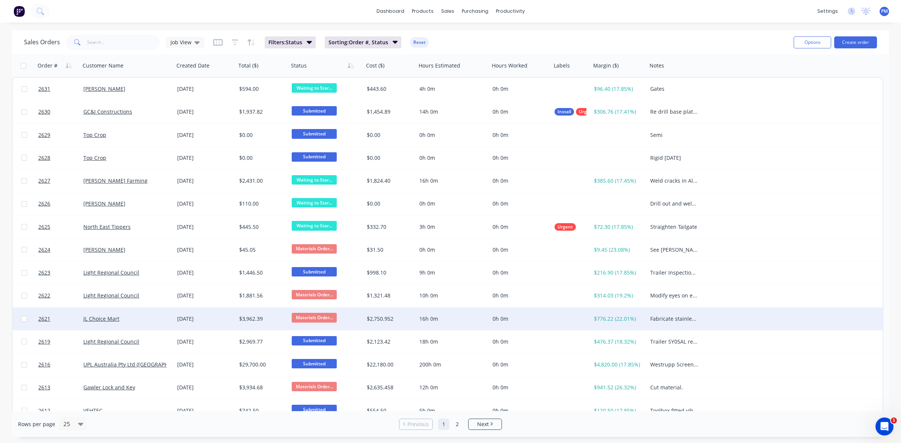
click at [143, 317] on div "JL Choice Mart" at bounding box center [124, 319] width 83 height 8
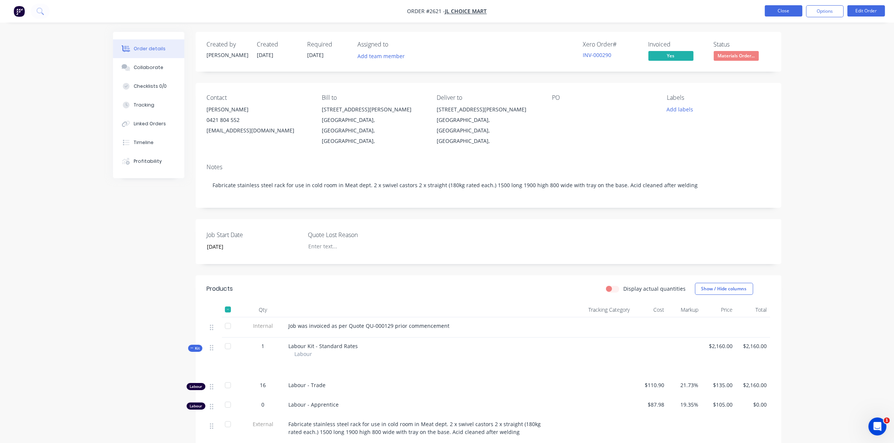
click at [791, 10] on button "Close" at bounding box center [784, 10] width 38 height 11
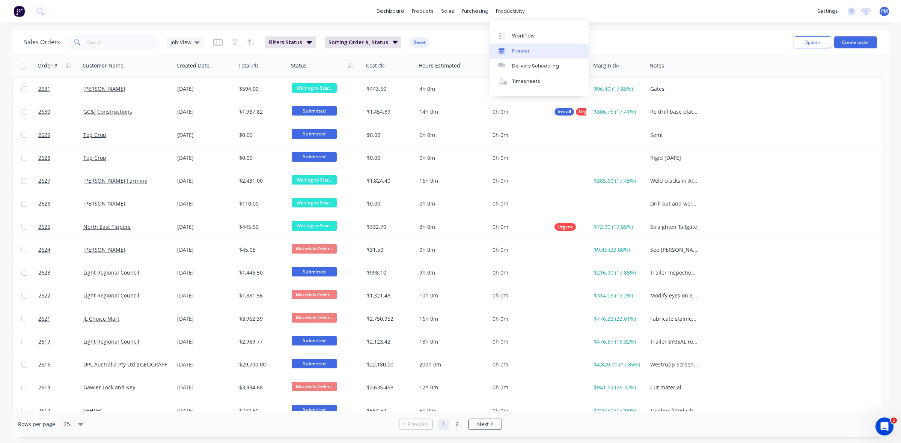
click at [524, 50] on div "Planner" at bounding box center [521, 51] width 18 height 7
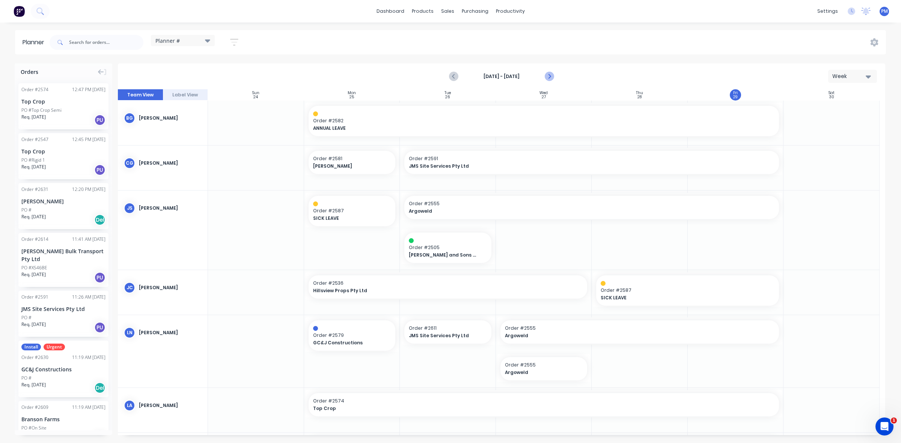
click at [550, 75] on icon "Next page" at bounding box center [548, 76] width 9 height 9
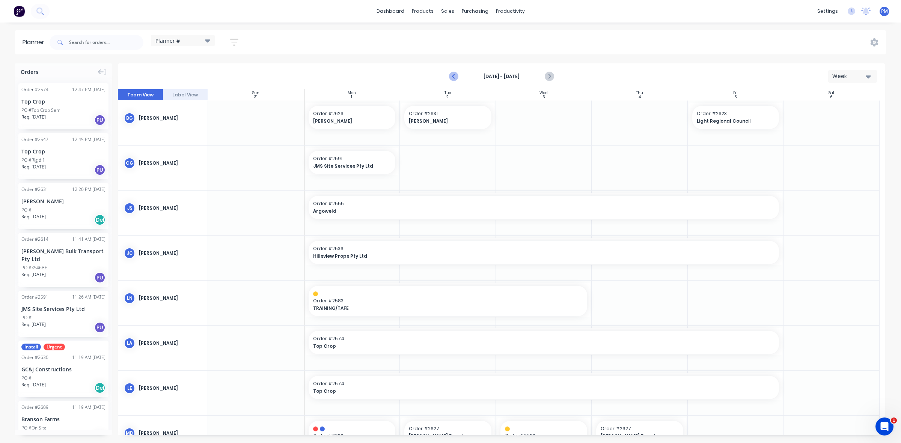
click at [455, 75] on icon "Previous page" at bounding box center [453, 76] width 9 height 9
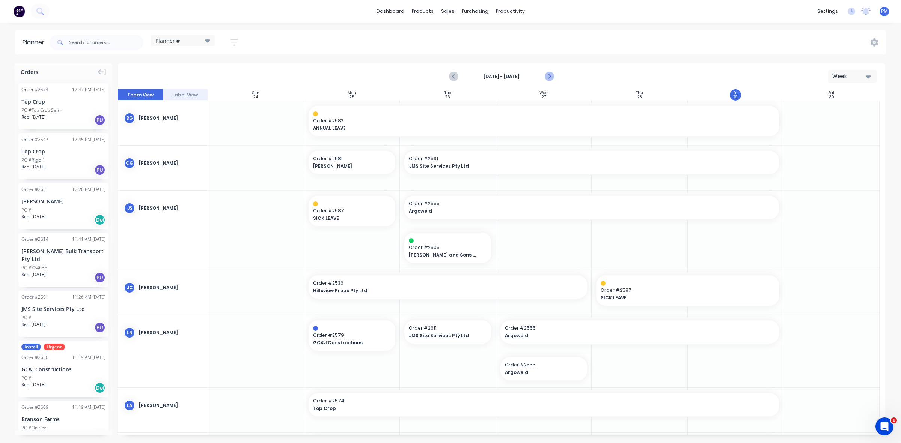
click at [551, 77] on icon "Next page" at bounding box center [548, 76] width 9 height 9
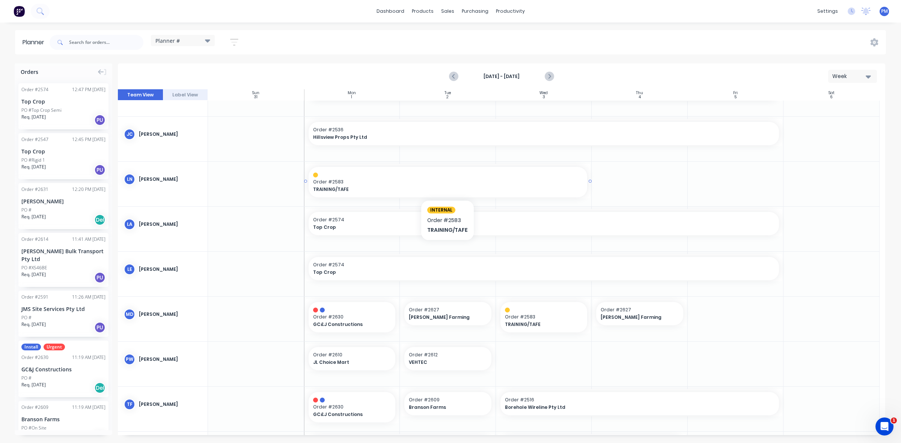
scroll to position [166, 0]
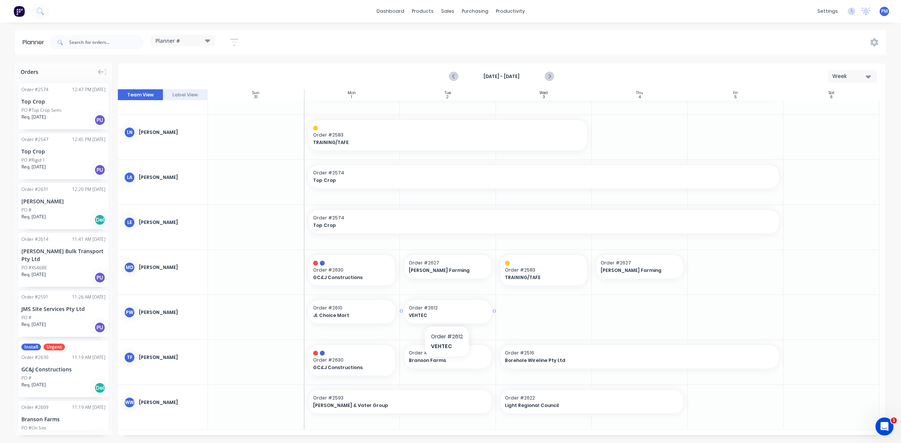
click at [454, 312] on span "VEHTEC" at bounding box center [444, 315] width 70 height 7
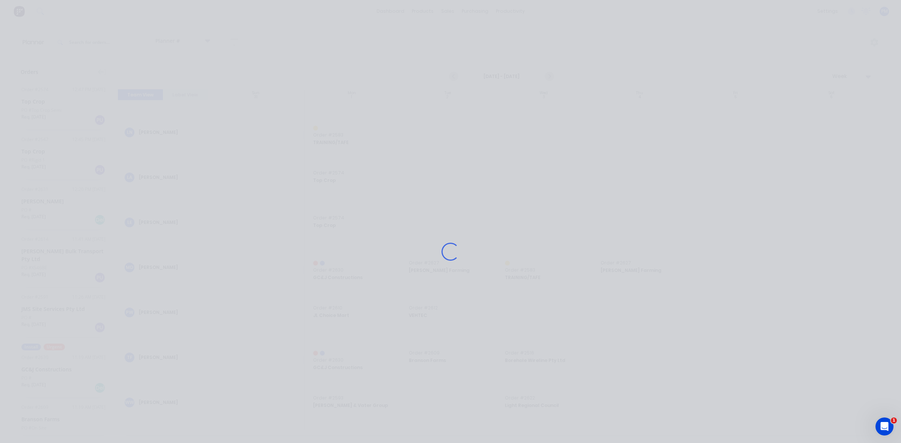
scroll to position [160, 0]
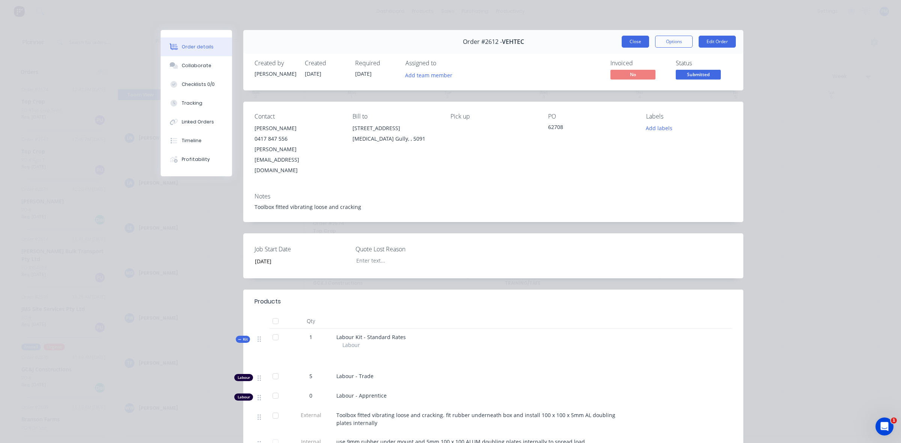
click at [631, 42] on button "Close" at bounding box center [635, 42] width 27 height 12
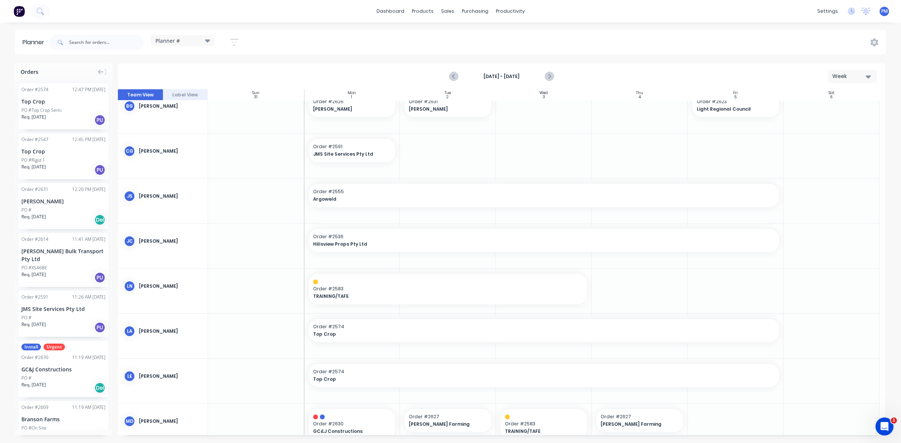
scroll to position [0, 0]
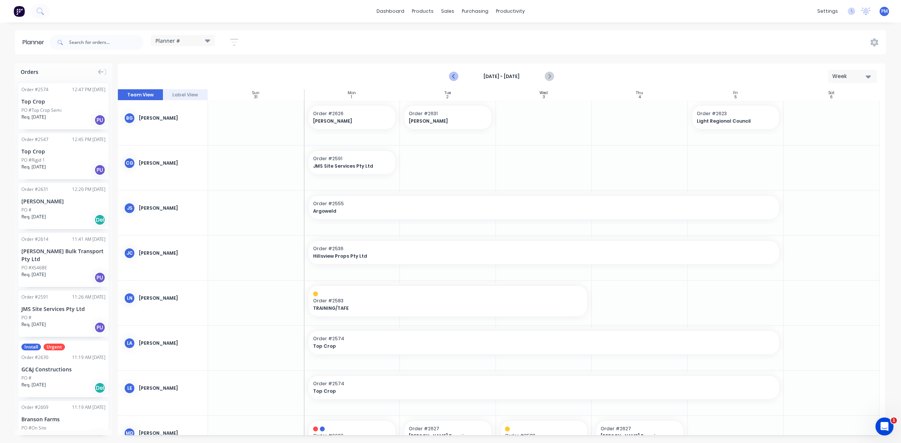
click at [454, 76] on icon "Previous page" at bounding box center [453, 76] width 9 height 9
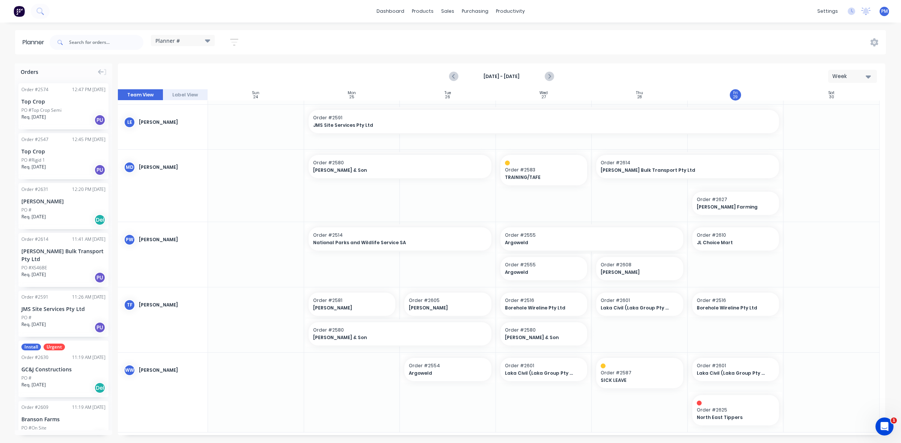
scroll to position [331, 0]
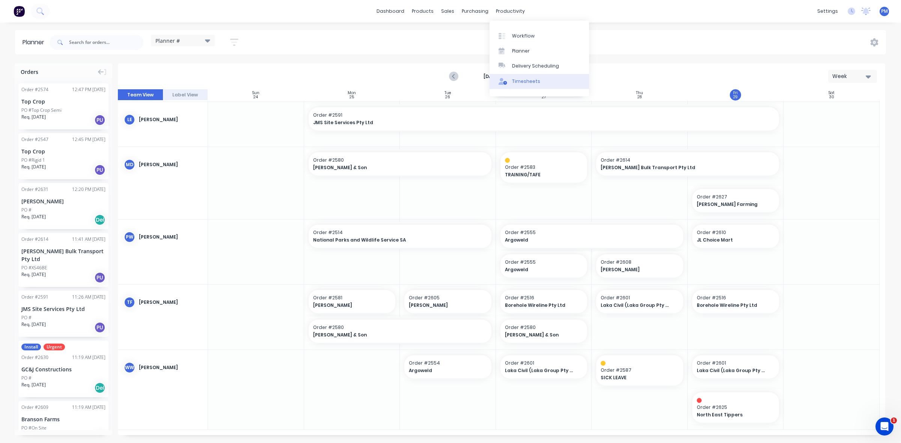
click at [515, 78] on div "Timesheets" at bounding box center [526, 81] width 28 height 7
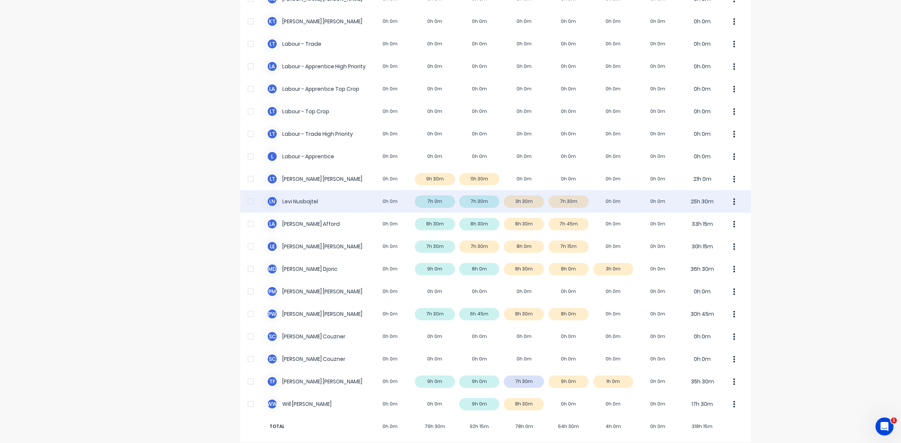
scroll to position [187, 0]
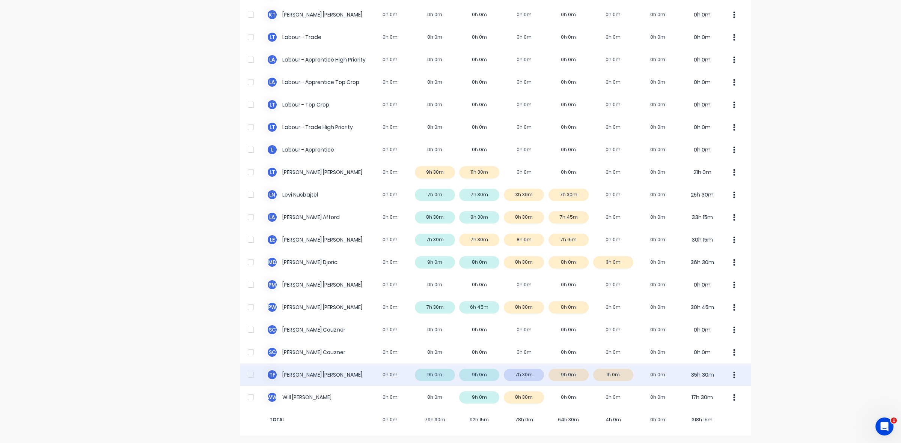
click at [619, 374] on div "T F [PERSON_NAME] 0h 0m 9h 0m 9h 0m 7h 30m 9h 0m 1h 0m 0h 0m 35h 30m" at bounding box center [495, 375] width 511 height 23
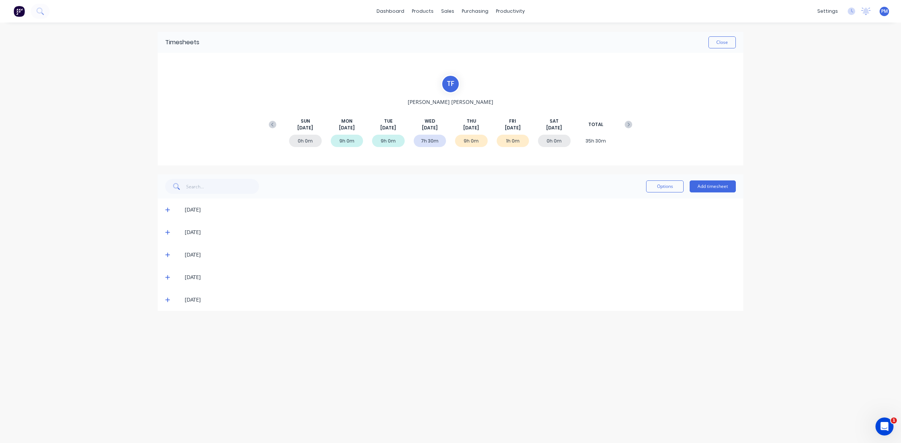
click at [166, 299] on icon at bounding box center [167, 299] width 5 height 5
click at [723, 44] on button "Close" at bounding box center [721, 42] width 27 height 12
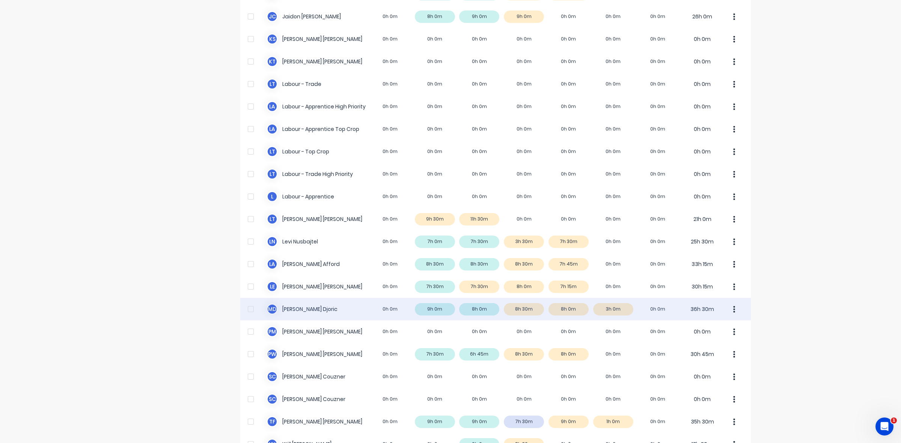
scroll to position [93, 0]
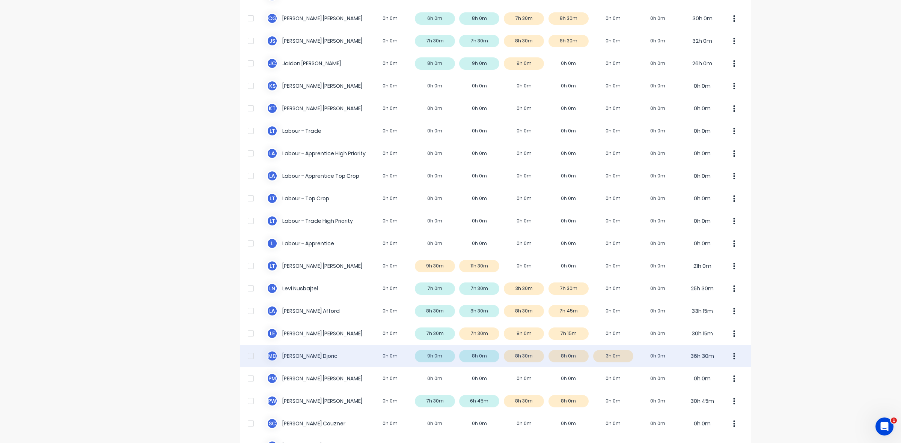
click at [621, 356] on div "M D [PERSON_NAME] 0h 0m 9h 0m 8h 0m 8h 30m 8h 0m 3h 0m 0h 0m 36h 30m" at bounding box center [495, 356] width 511 height 23
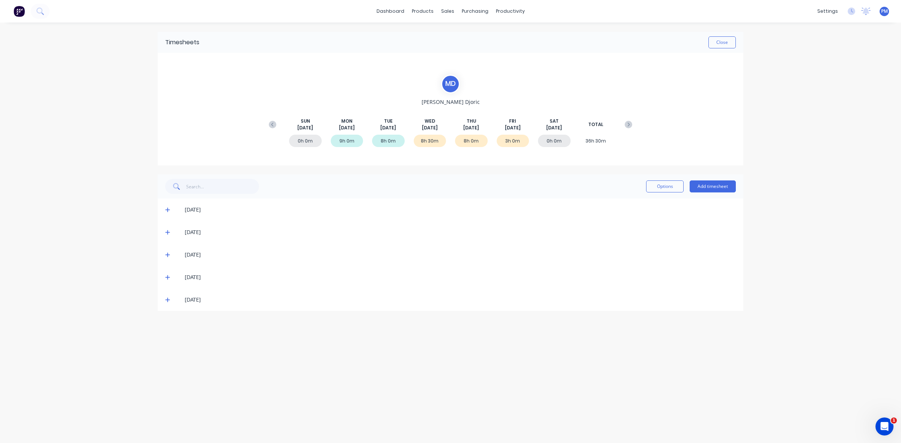
click at [165, 299] on icon at bounding box center [167, 299] width 5 height 5
click at [169, 301] on icon at bounding box center [167, 299] width 5 height 5
click at [725, 43] on button "Close" at bounding box center [721, 42] width 27 height 12
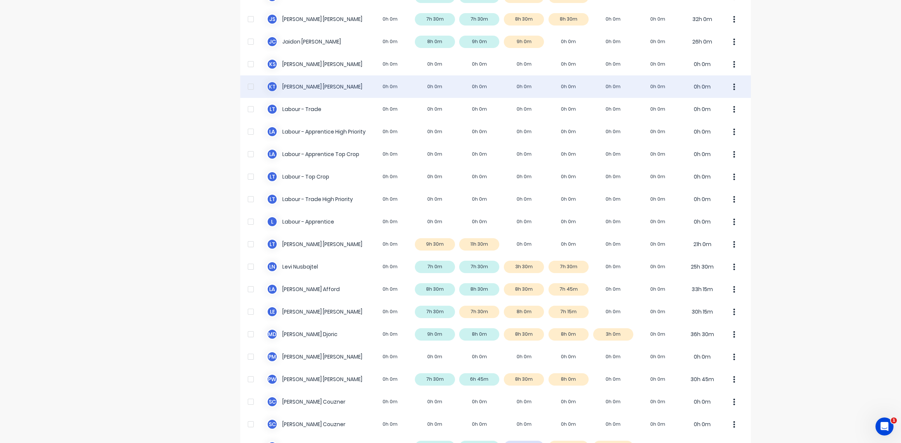
scroll to position [187, 0]
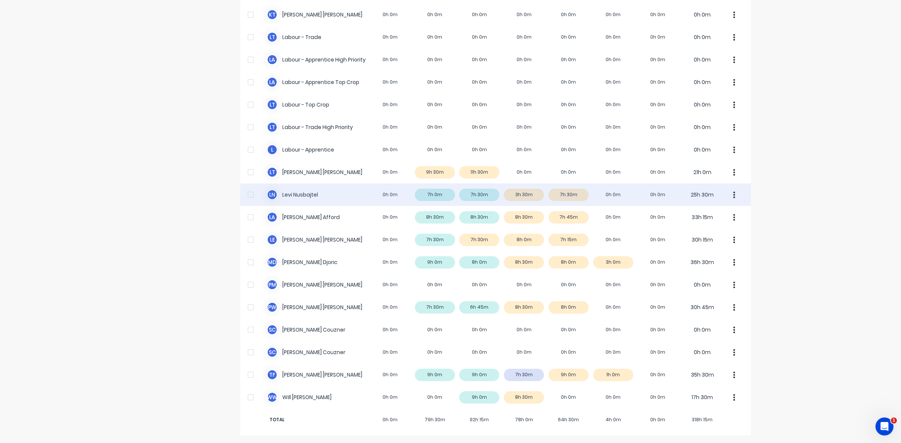
click at [574, 193] on div "[PERSON_NAME] Nusbajtel 0h 0m 7h 0m 7h 30m 3h 30m 7h 30m 0h 0m 0h 0m 25h 30m" at bounding box center [495, 195] width 511 height 23
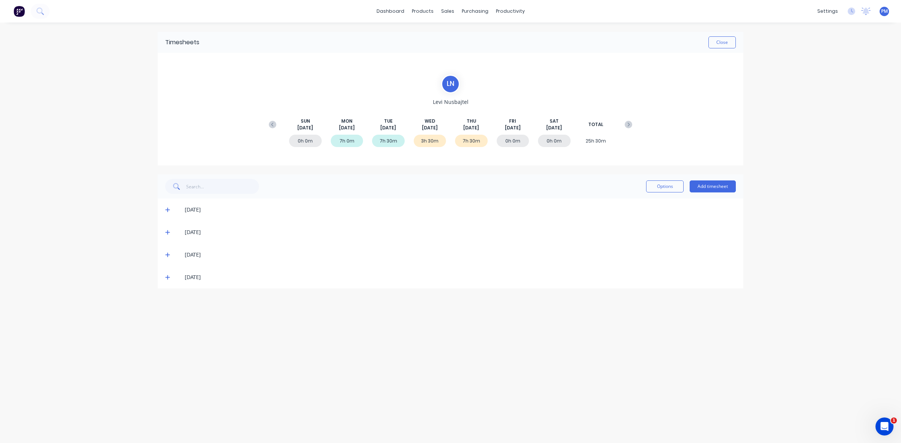
click at [167, 255] on icon at bounding box center [167, 255] width 5 height 5
click at [167, 255] on icon at bounding box center [167, 255] width 5 height 1
click at [167, 277] on icon at bounding box center [167, 278] width 5 height 5
click at [167, 277] on icon at bounding box center [167, 277] width 5 height 5
click at [166, 234] on icon at bounding box center [167, 232] width 5 height 5
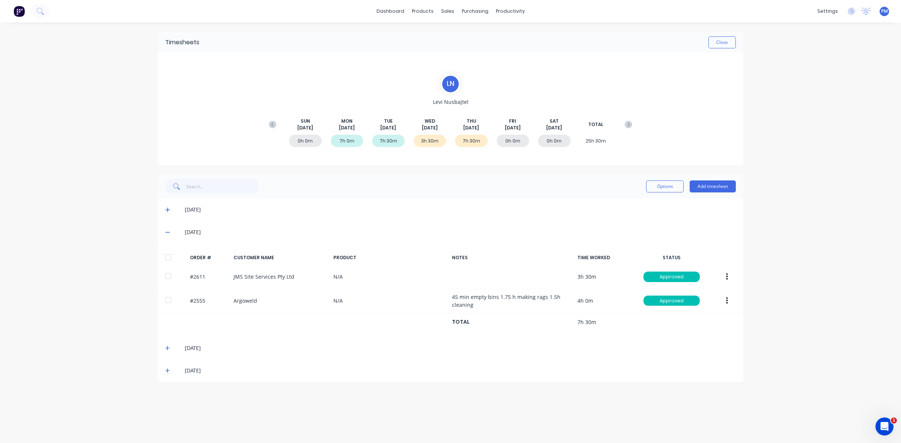
click at [166, 234] on icon at bounding box center [167, 232] width 5 height 5
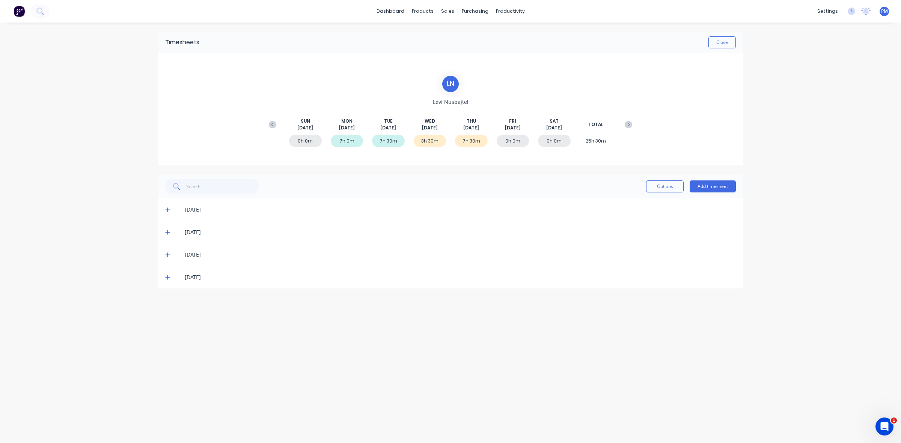
click at [166, 207] on icon at bounding box center [167, 209] width 5 height 5
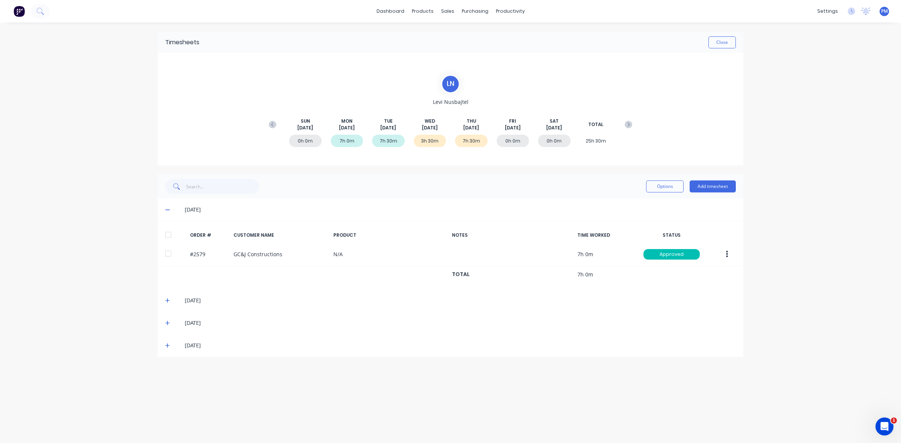
click at [165, 208] on icon at bounding box center [167, 209] width 5 height 5
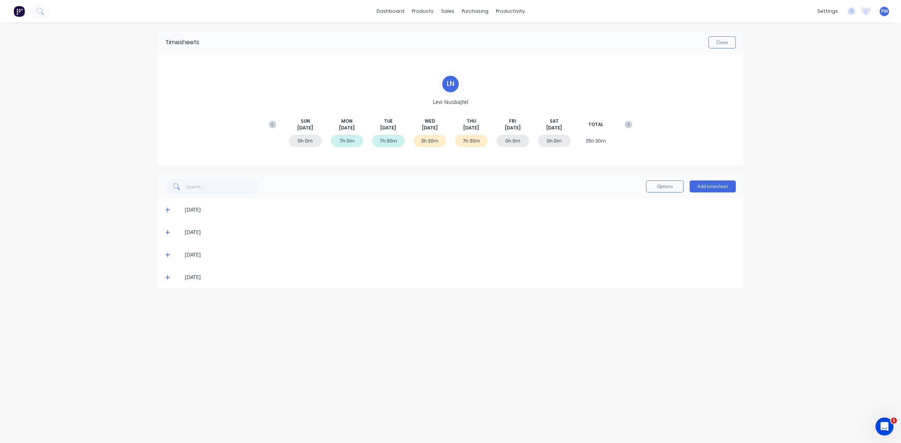
click at [165, 276] on div "[DATE]" at bounding box center [451, 277] width 586 height 23
click at [165, 276] on icon at bounding box center [167, 277] width 5 height 5
click at [725, 42] on button "Close" at bounding box center [721, 42] width 27 height 12
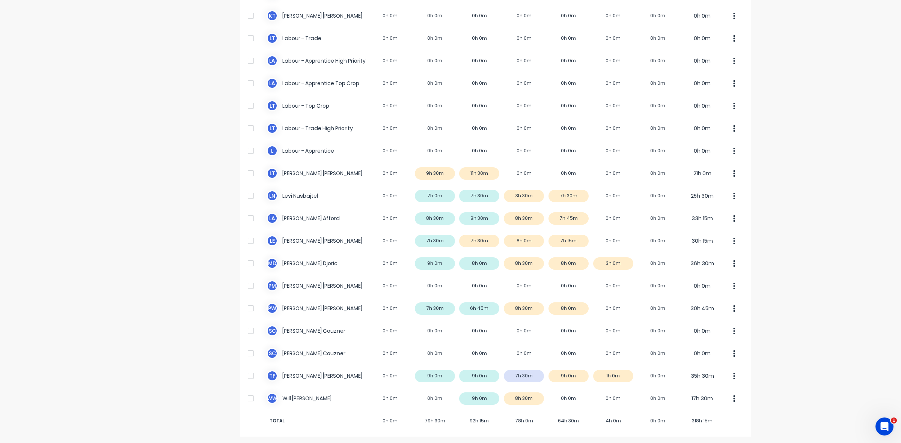
scroll to position [187, 0]
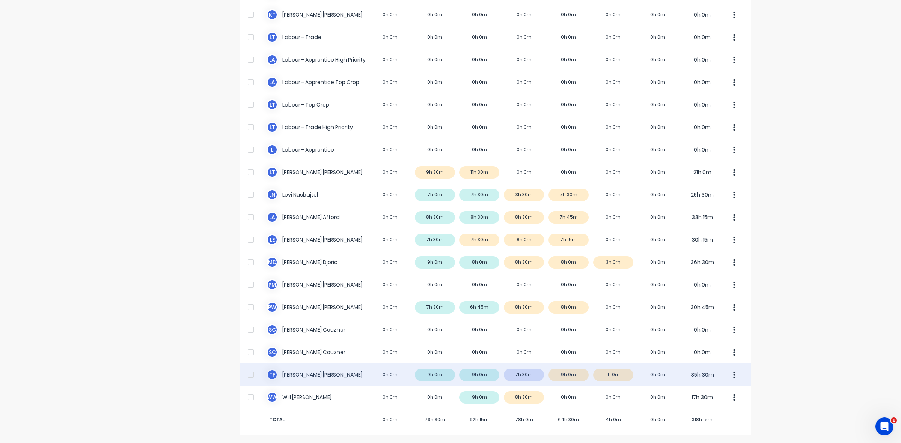
click at [533, 374] on div "T F [PERSON_NAME] 0h 0m 9h 0m 9h 0m 7h 30m 9h 0m 1h 0m 0h 0m 35h 30m" at bounding box center [495, 375] width 511 height 23
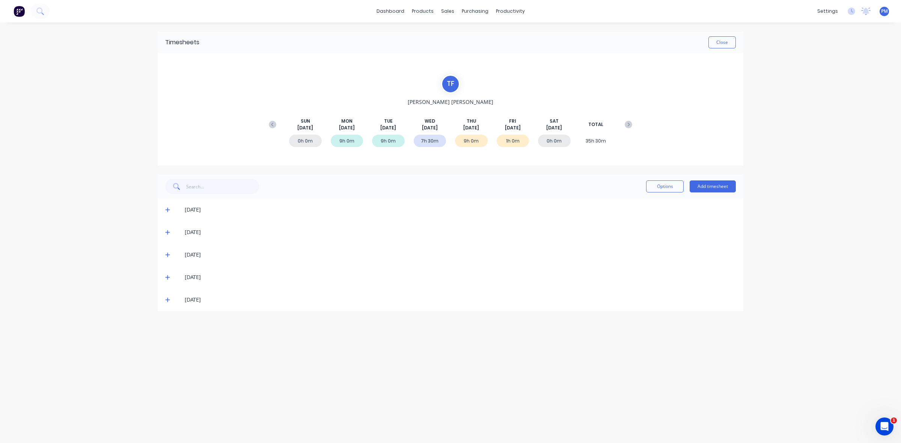
click at [167, 255] on icon at bounding box center [167, 255] width 5 height 5
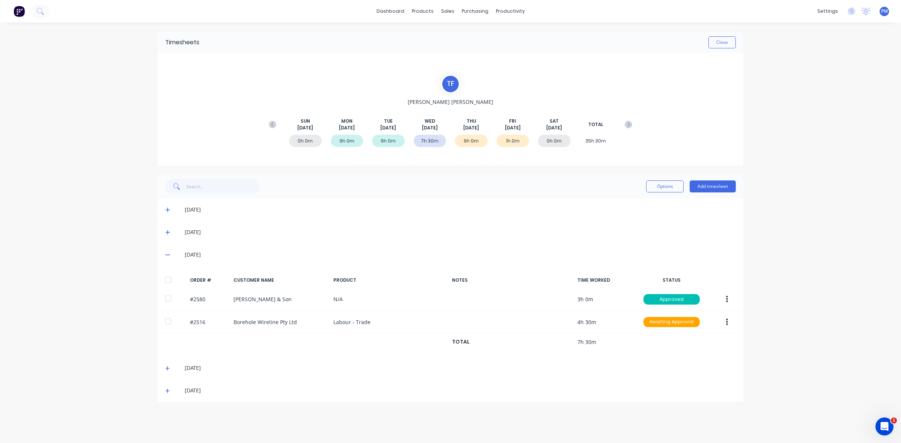
click at [166, 255] on icon at bounding box center [167, 255] width 5 height 1
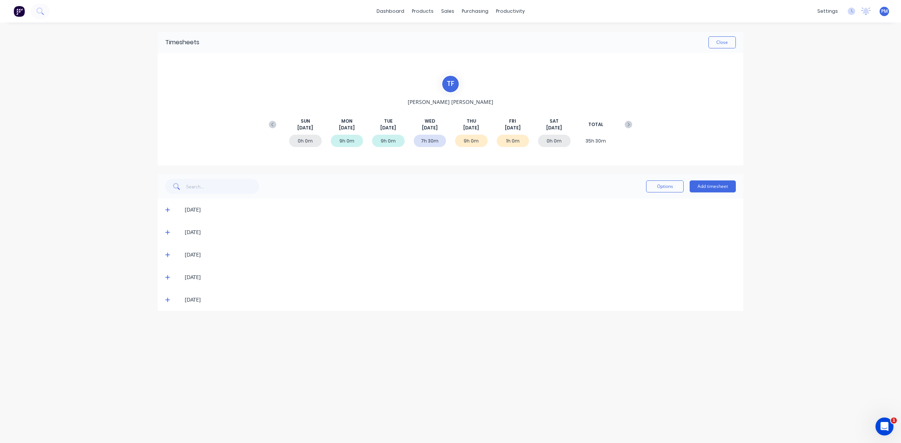
click at [165, 280] on icon at bounding box center [167, 277] width 5 height 5
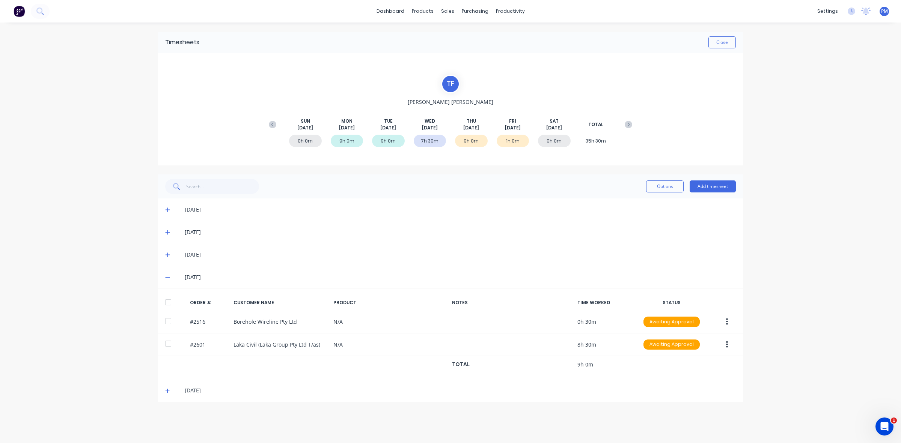
click at [165, 277] on icon at bounding box center [167, 277] width 5 height 5
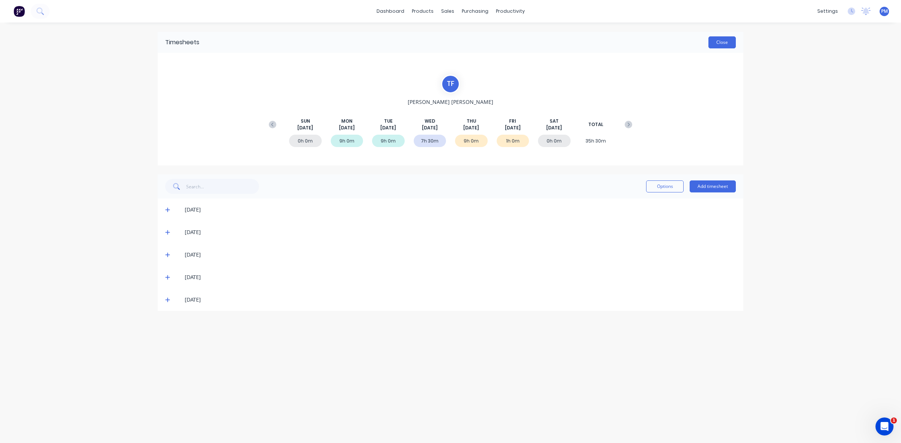
click at [725, 45] on button "Close" at bounding box center [721, 42] width 27 height 12
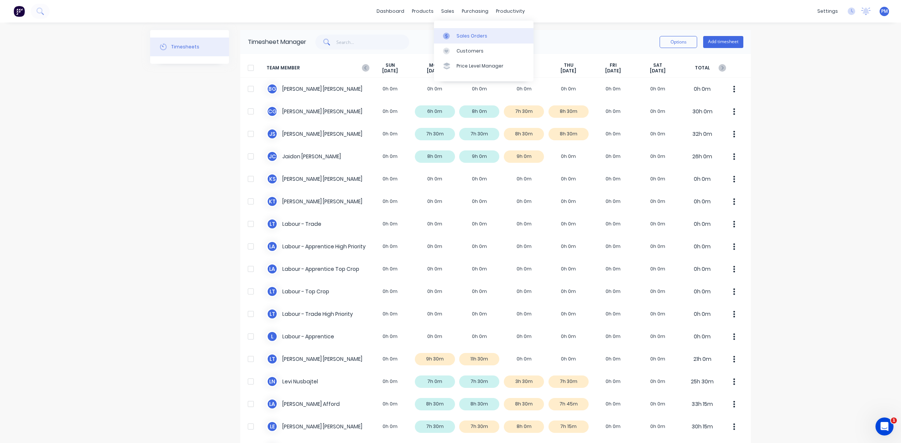
click at [459, 31] on link "Sales Orders" at bounding box center [483, 35] width 99 height 15
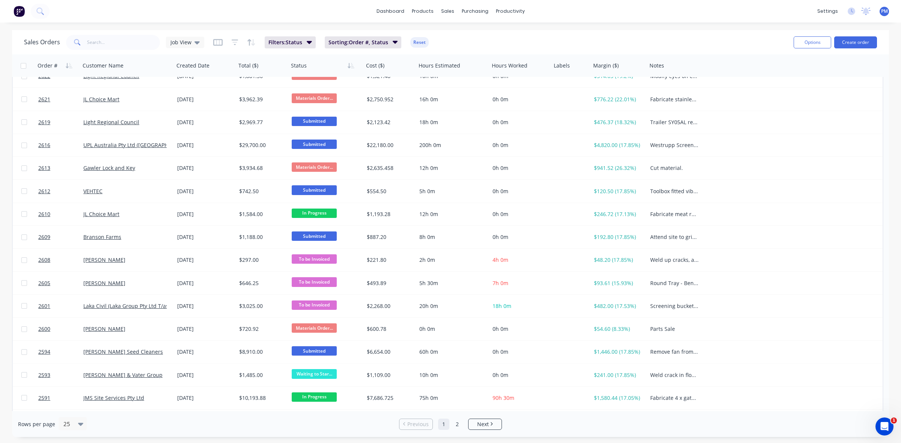
scroll to position [240, 0]
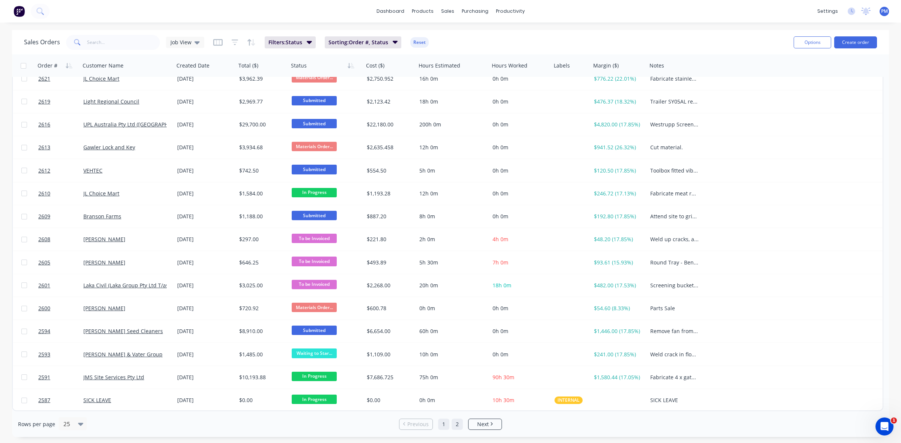
click at [459, 425] on link "2" at bounding box center [457, 424] width 11 height 11
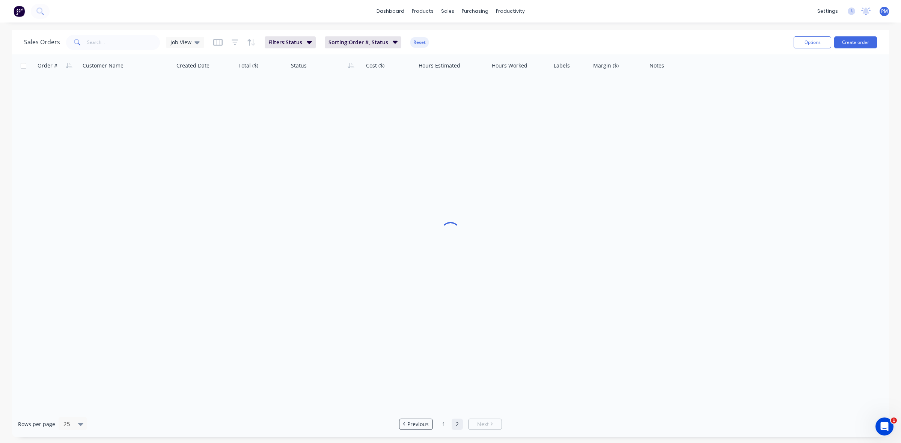
scroll to position [0, 0]
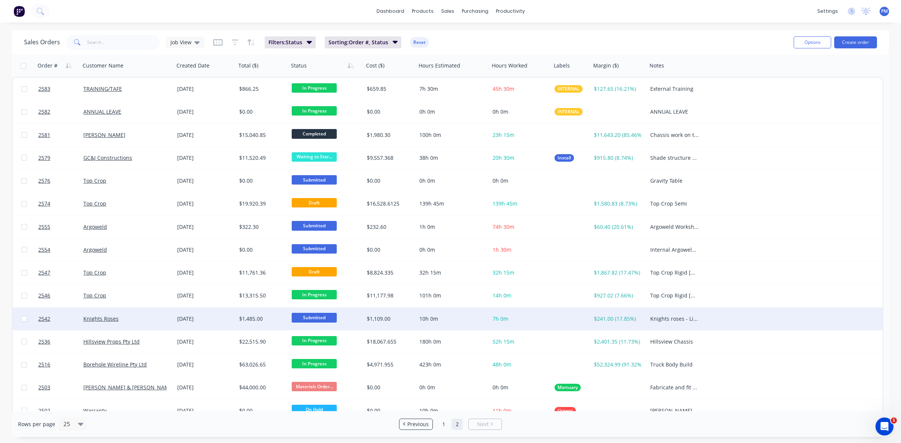
click at [137, 319] on div "Knights Roses" at bounding box center [124, 319] width 83 height 8
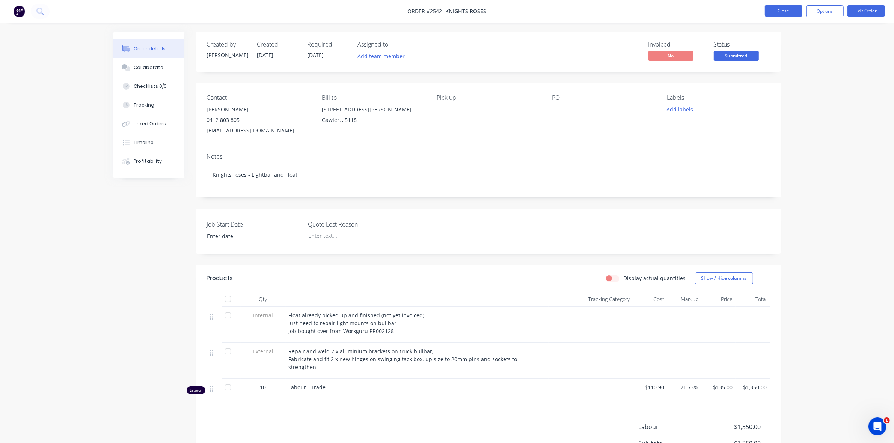
click at [790, 9] on button "Close" at bounding box center [784, 10] width 38 height 11
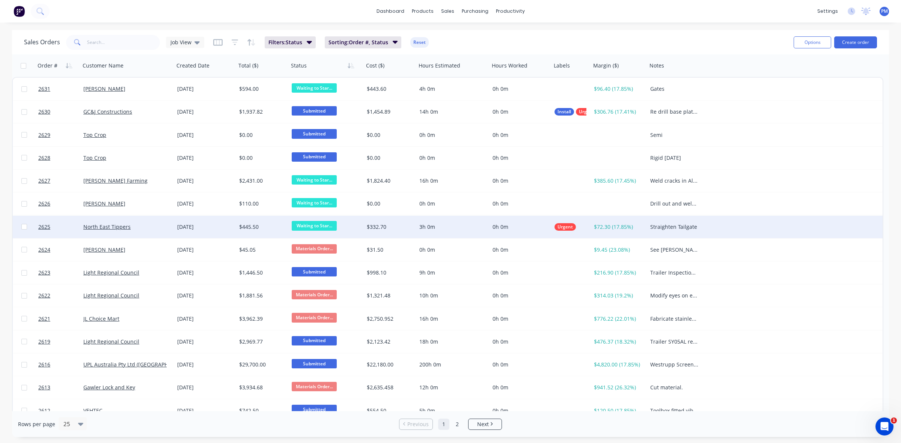
click at [310, 224] on span "Waiting to Star..." at bounding box center [314, 225] width 45 height 9
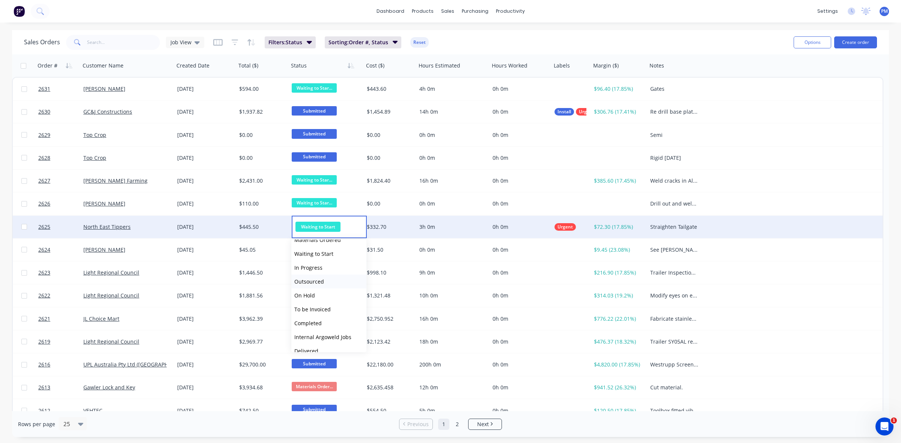
scroll to position [46, 0]
click at [314, 287] on span "To be Invoiced" at bounding box center [312, 287] width 36 height 7
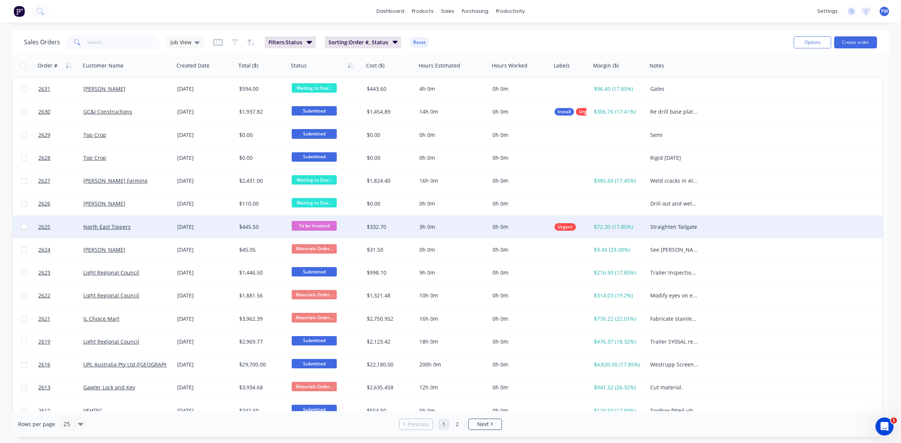
click at [166, 225] on div "North East Tippers" at bounding box center [124, 227] width 83 height 8
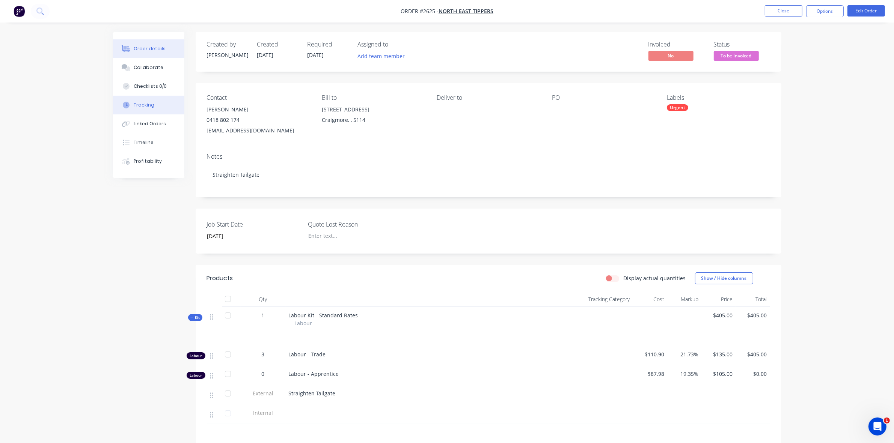
click at [142, 105] on div "Tracking" at bounding box center [144, 105] width 21 height 7
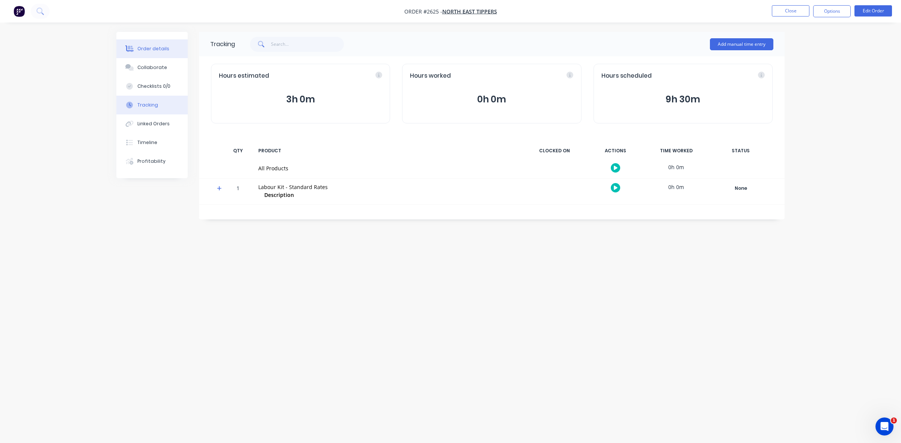
click at [153, 49] on div "Order details" at bounding box center [153, 48] width 32 height 7
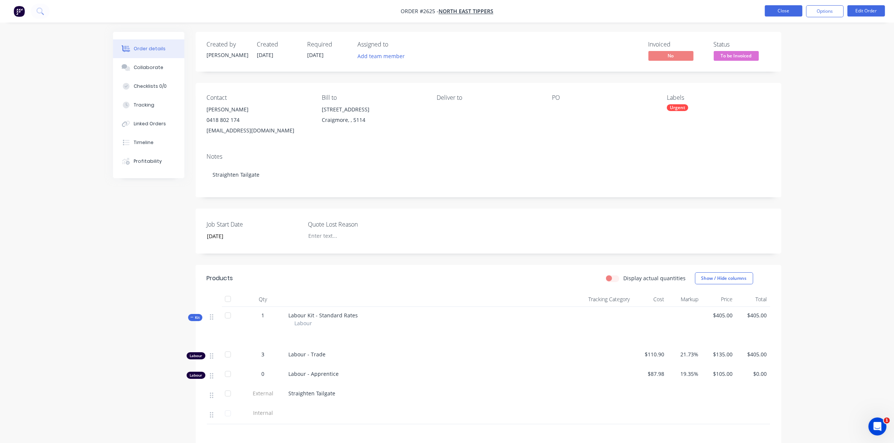
click at [789, 9] on button "Close" at bounding box center [784, 10] width 38 height 11
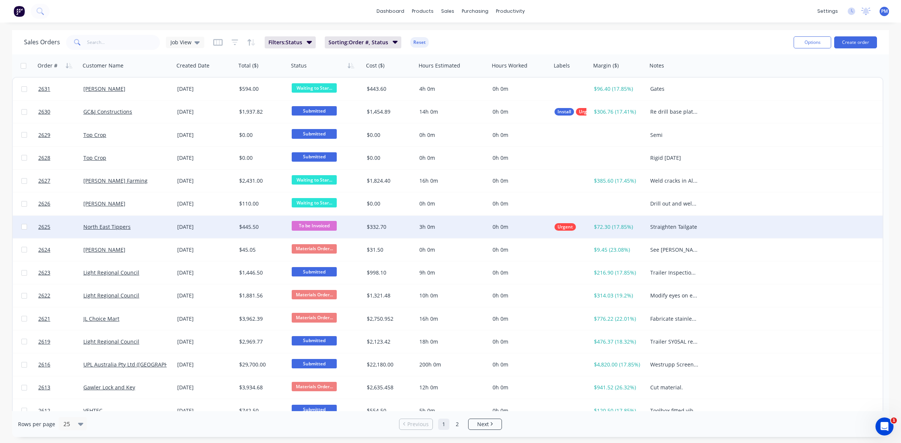
click at [161, 222] on div "North East Tippers" at bounding box center [127, 227] width 94 height 23
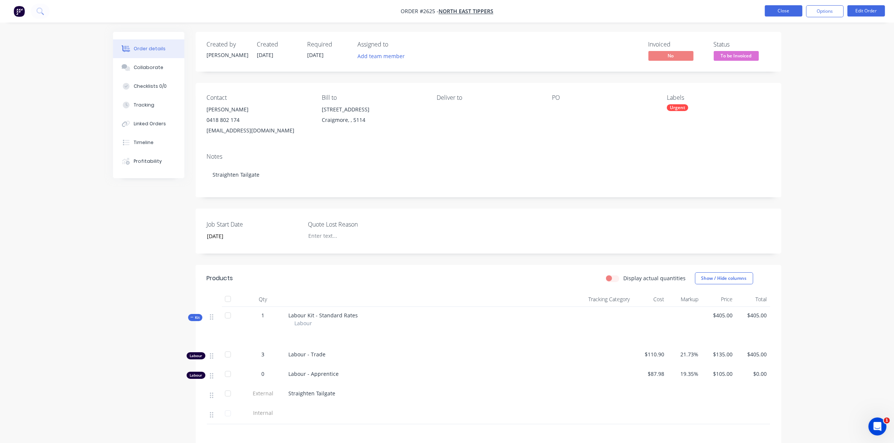
click at [788, 8] on button "Close" at bounding box center [784, 10] width 38 height 11
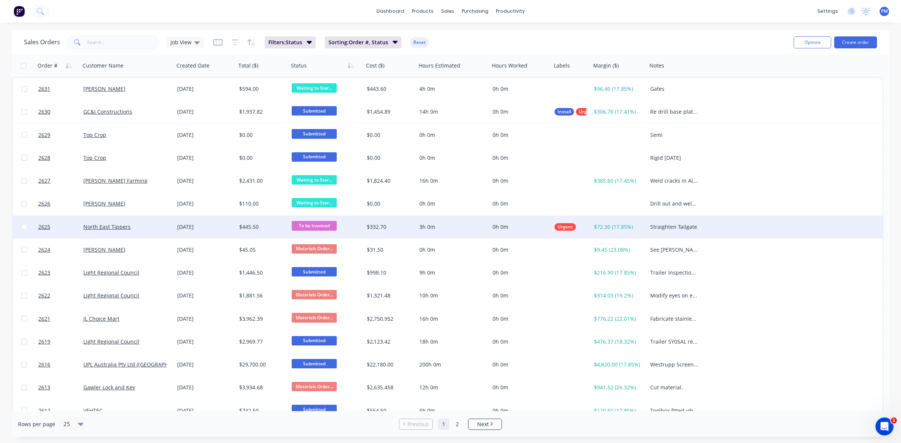
click at [312, 226] on span "To be Invoiced" at bounding box center [314, 225] width 45 height 9
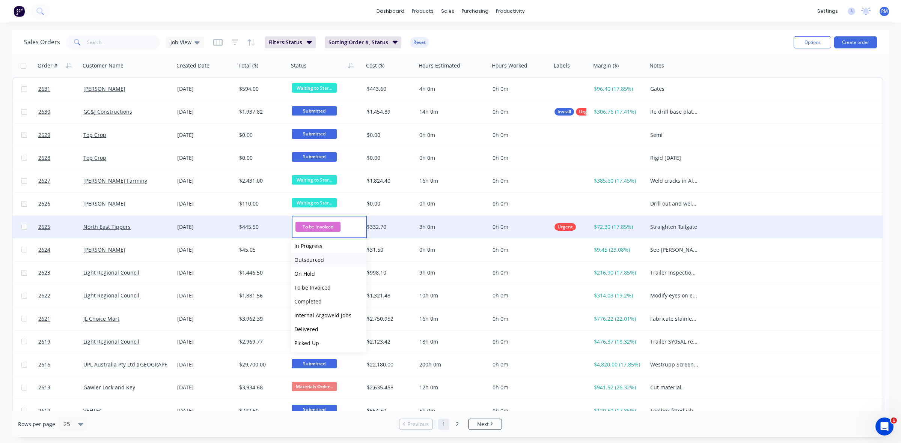
scroll to position [46, 0]
click at [320, 298] on span "Completed" at bounding box center [307, 301] width 27 height 7
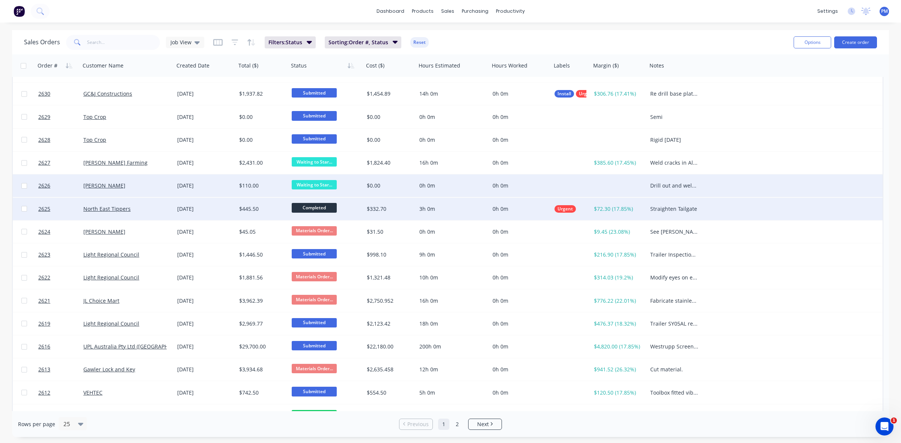
scroll to position [0, 0]
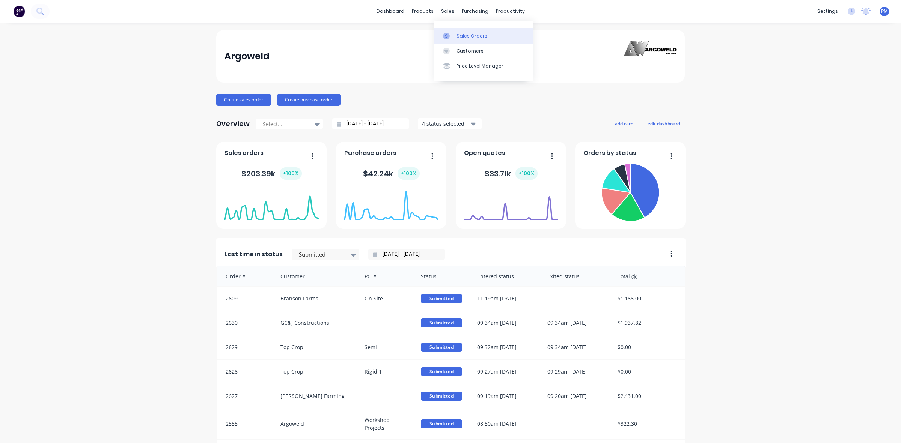
click at [464, 34] on div "Sales Orders" at bounding box center [472, 36] width 31 height 7
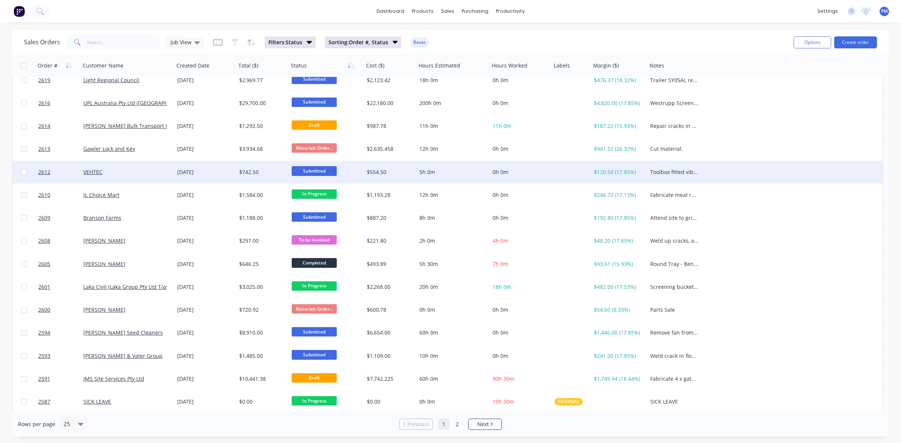
scroll to position [240, 0]
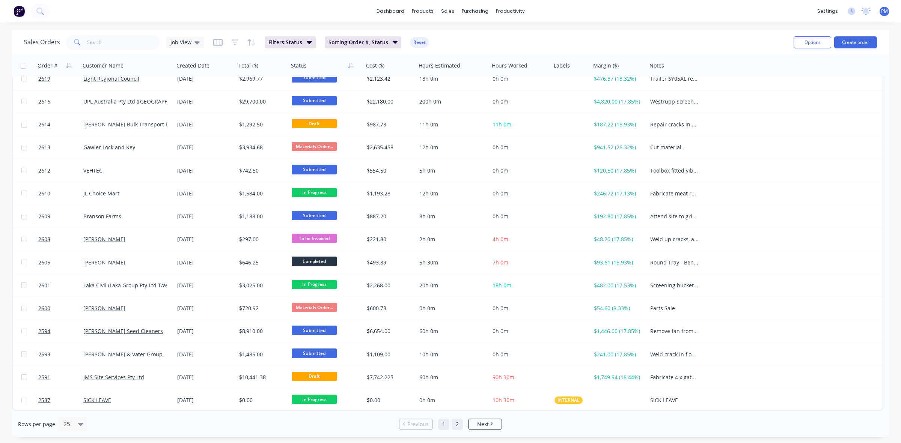
click at [455, 427] on link "2" at bounding box center [457, 424] width 11 height 11
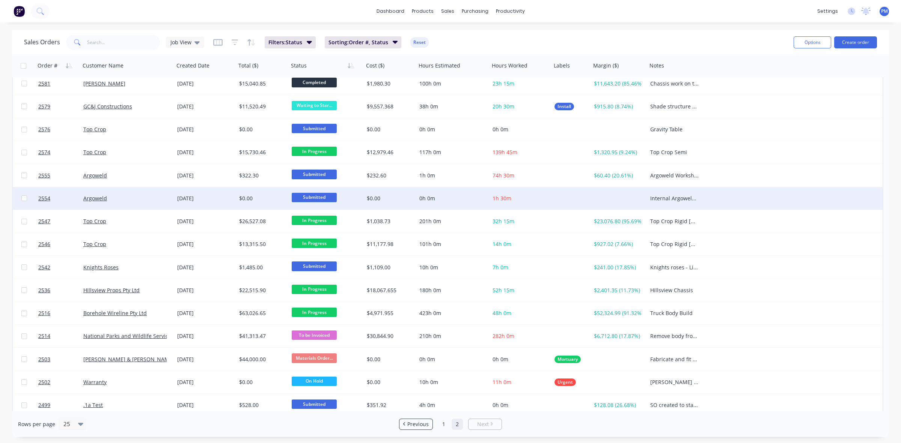
scroll to position [56, 0]
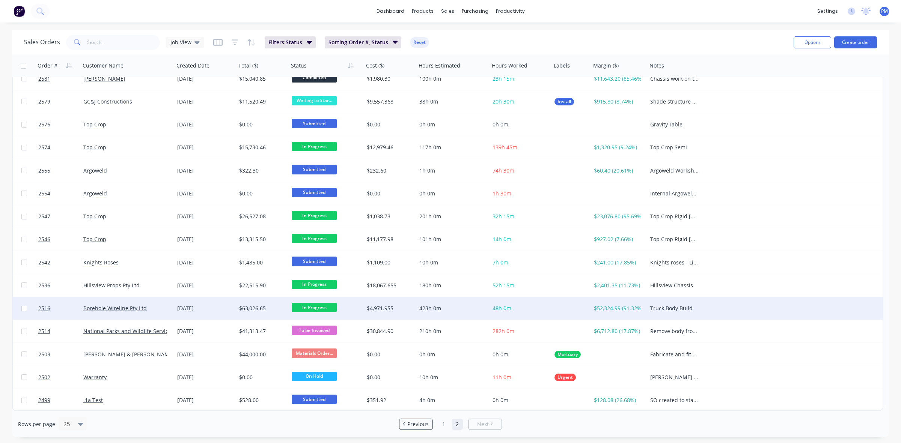
click at [161, 306] on div "Borehole Wireline Pty Ltd" at bounding box center [124, 309] width 83 height 8
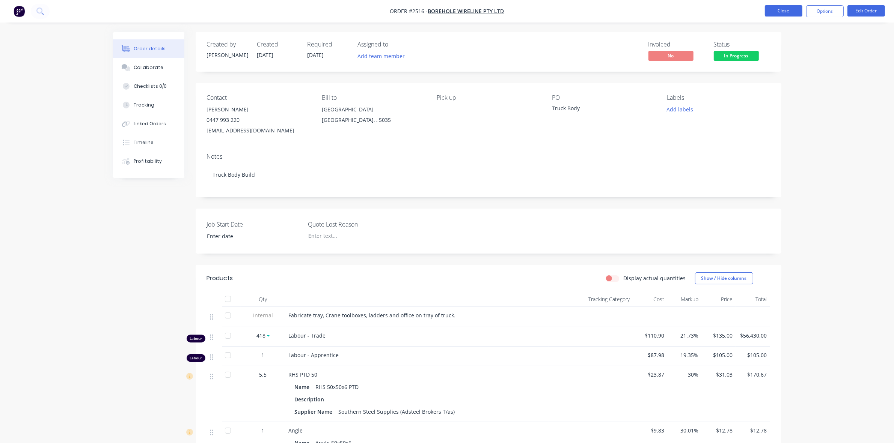
click at [785, 8] on button "Close" at bounding box center [784, 10] width 38 height 11
